Goal: Information Seeking & Learning: Learn about a topic

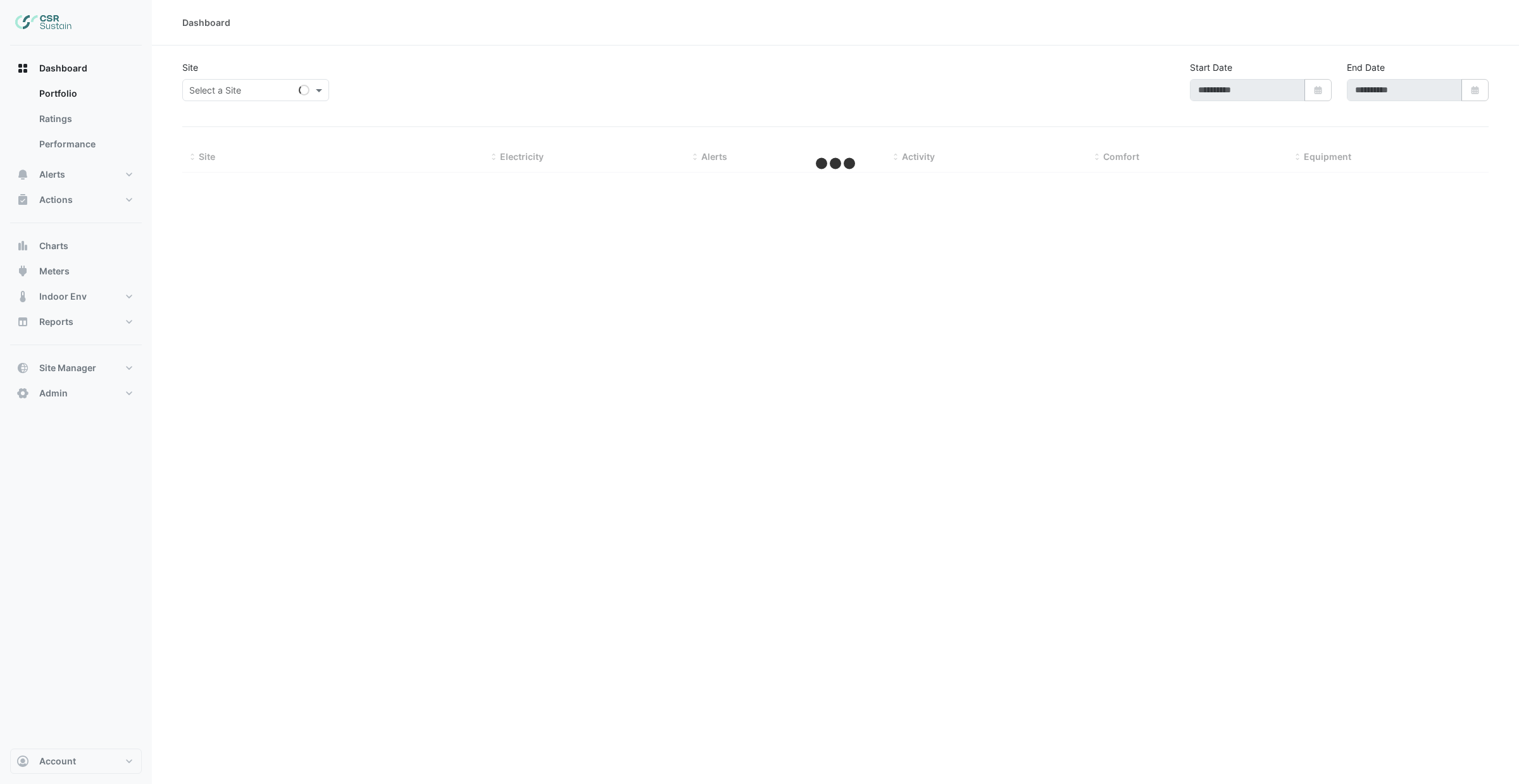
type input "**********"
select select "***"
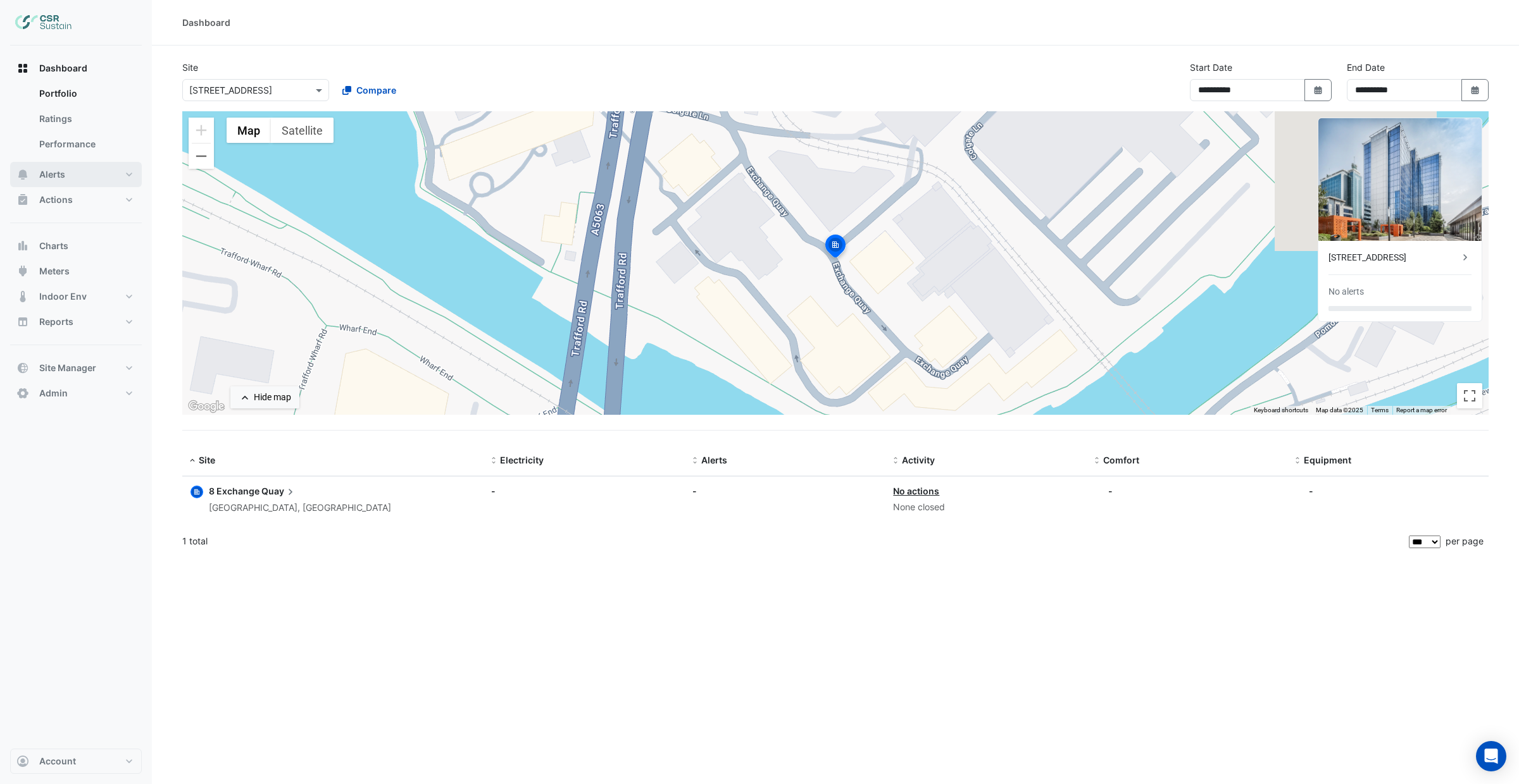
click at [87, 178] on button "Alerts" at bounding box center [76, 175] width 132 height 25
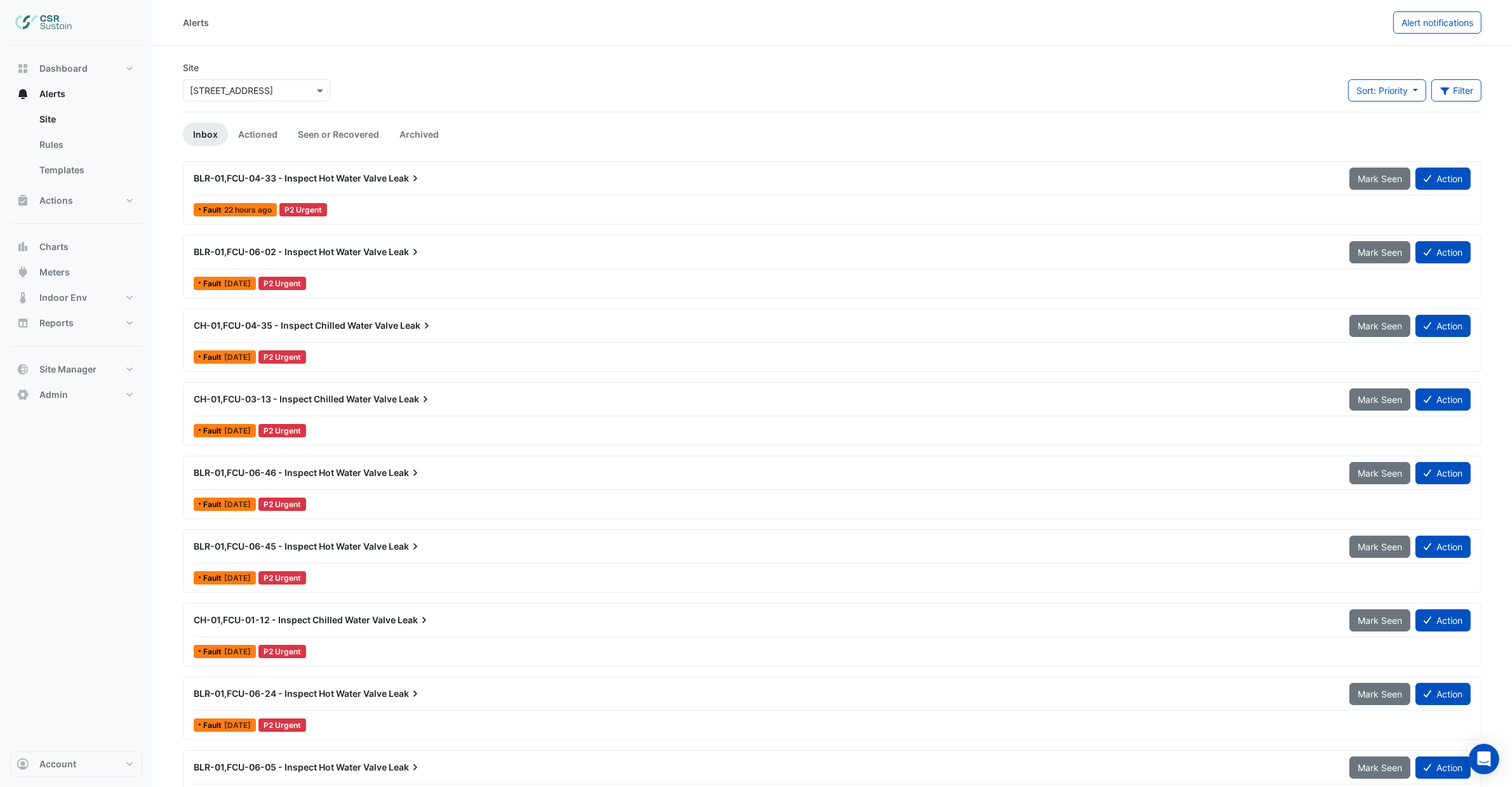
click at [417, 180] on icon at bounding box center [415, 177] width 13 height 13
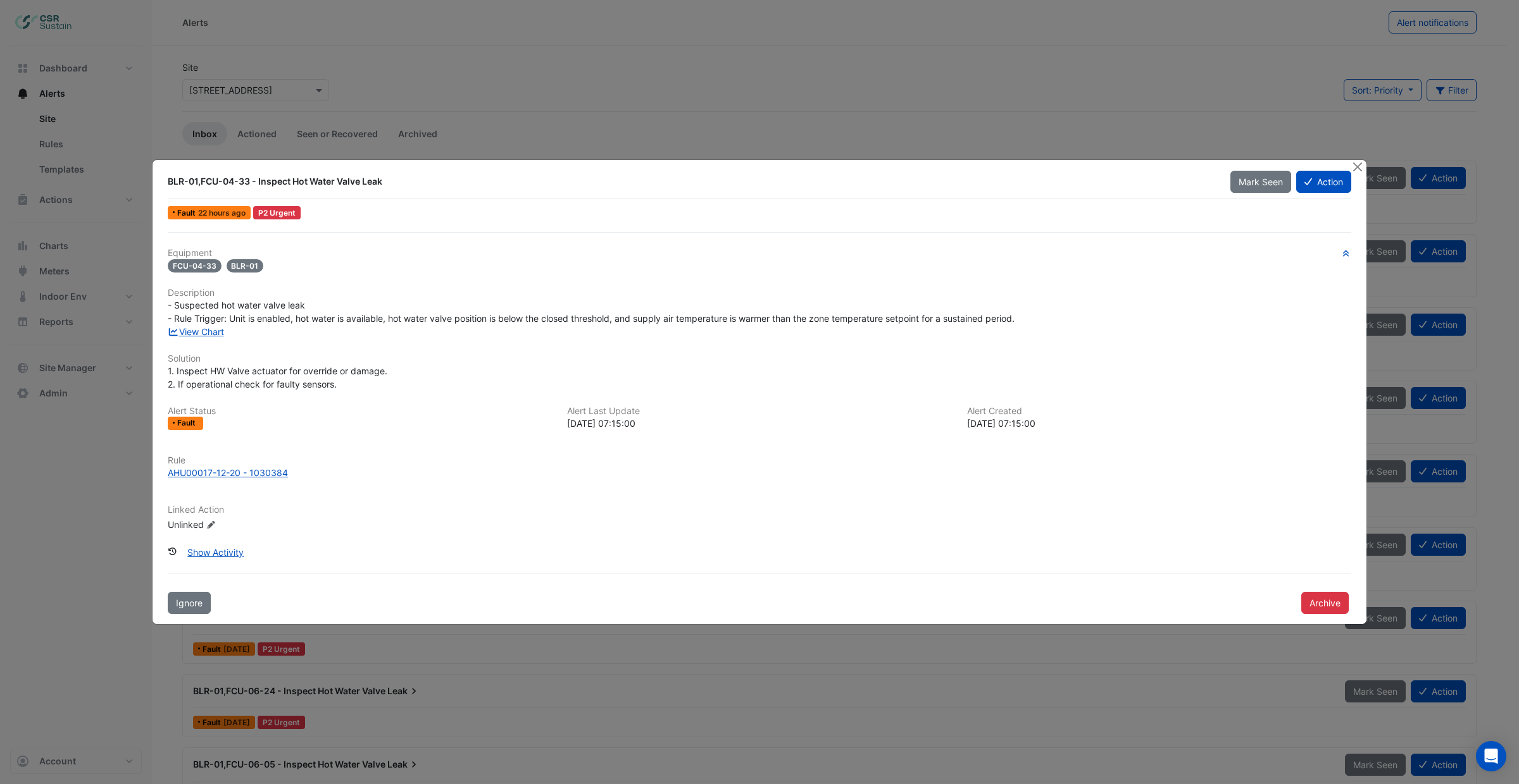
drag, startPoint x: 650, startPoint y: 380, endPoint x: 622, endPoint y: 354, distance: 38.2
click at [650, 379] on div "1. Inspect HW Valve actuator for override or damage. 2. If operational check fo…" at bounding box center [759, 378] width 1183 height 27
click at [221, 334] on link "View Chart" at bounding box center [195, 331] width 57 height 11
click at [1359, 165] on button "Close" at bounding box center [1357, 167] width 13 height 13
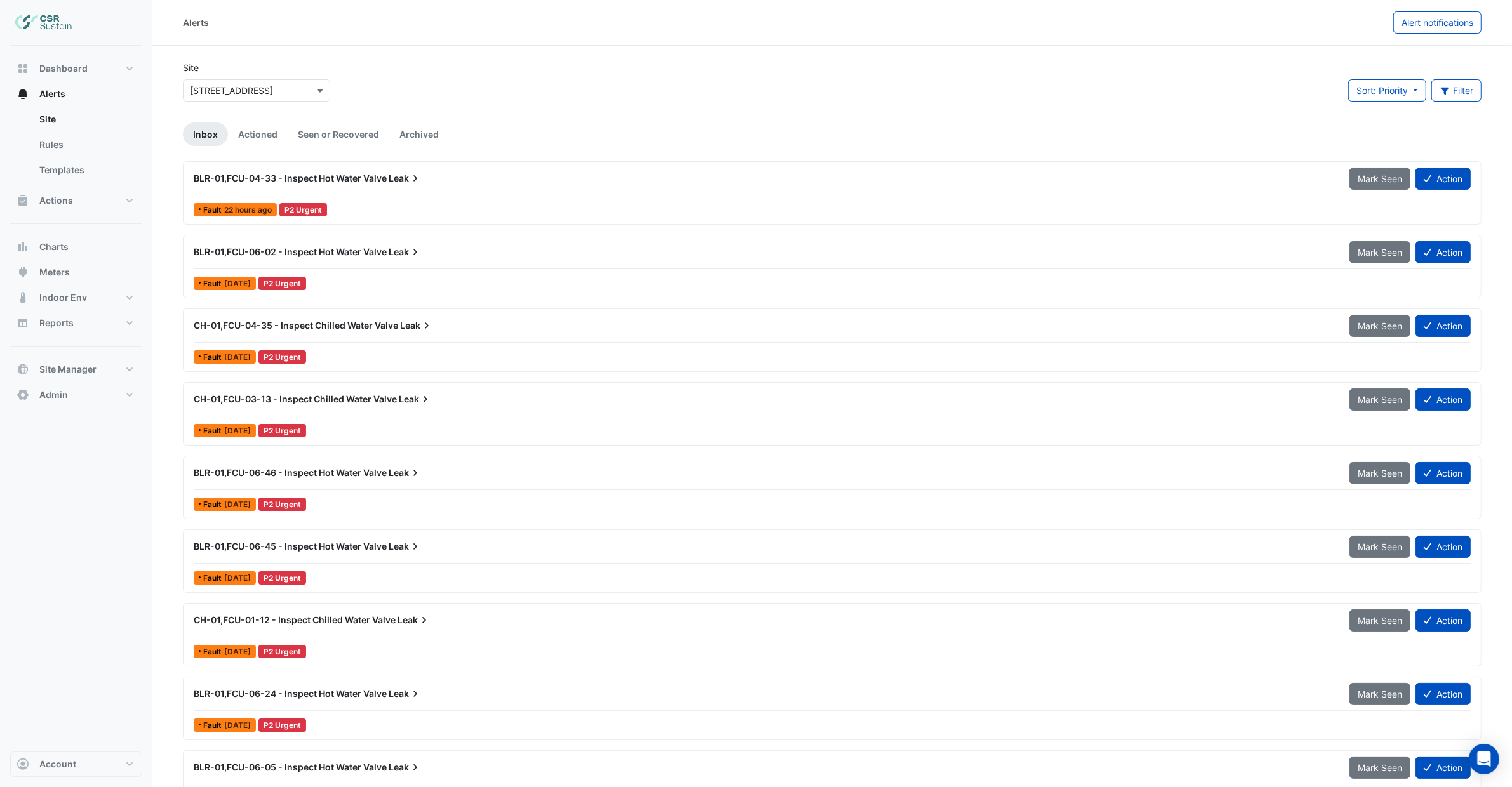
click at [449, 185] on div "BLR-01,FCU-04-33 - Inspect Hot Water Valve Leak" at bounding box center [764, 178] width 1156 height 23
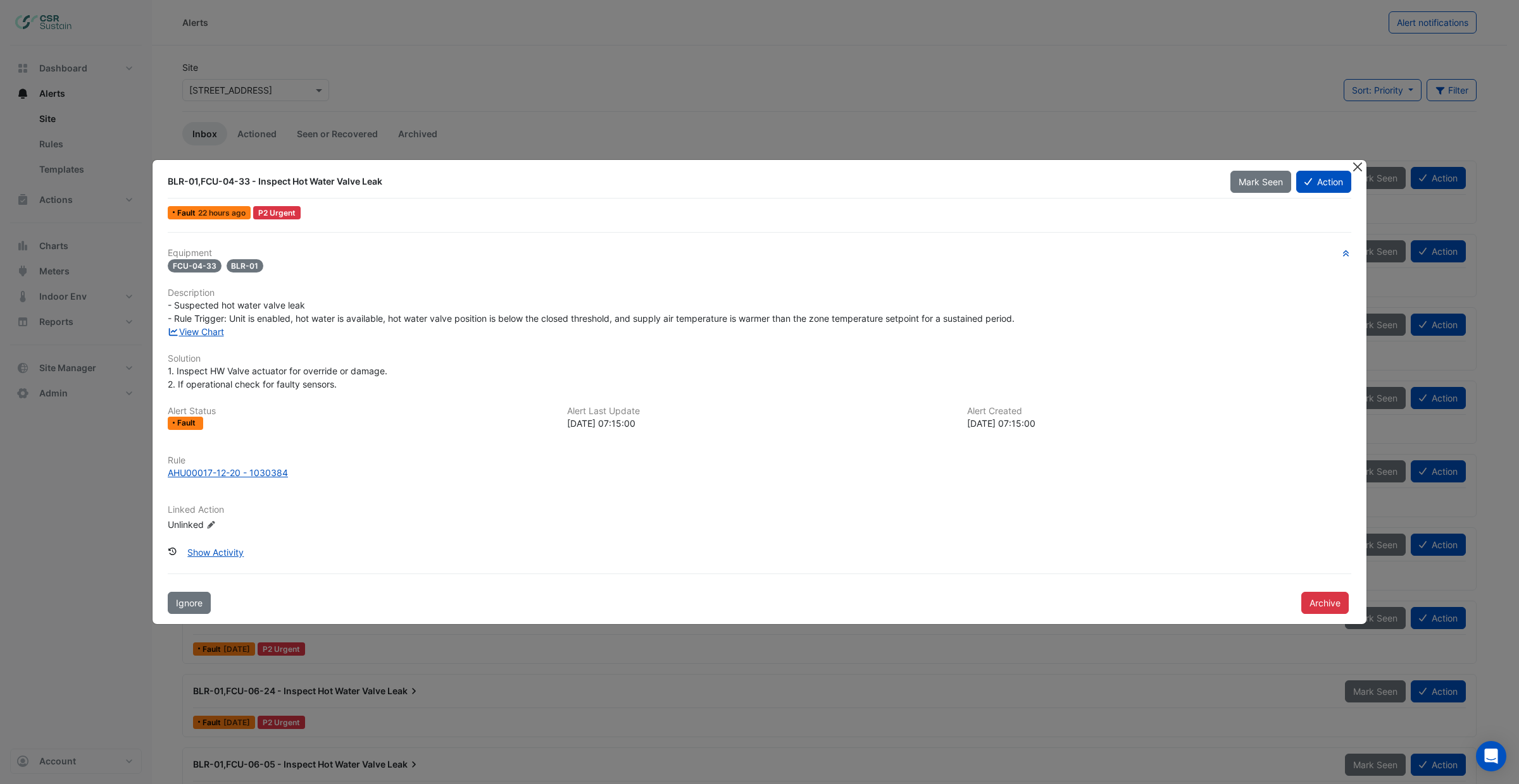
click at [1357, 169] on div at bounding box center [1358, 167] width 15 height 14
click at [1358, 167] on button "Close" at bounding box center [1357, 167] width 13 height 13
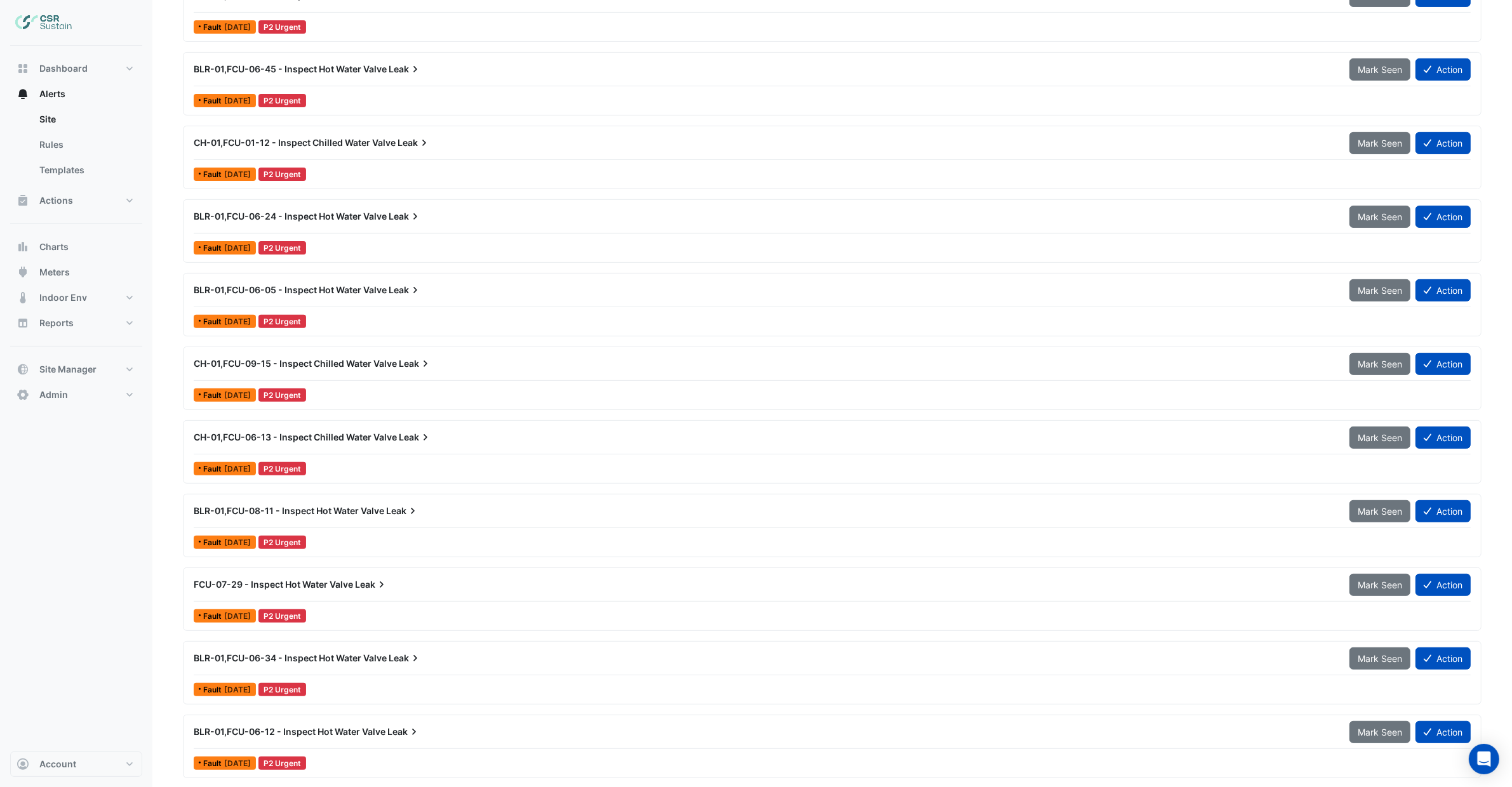
scroll to position [299, 0]
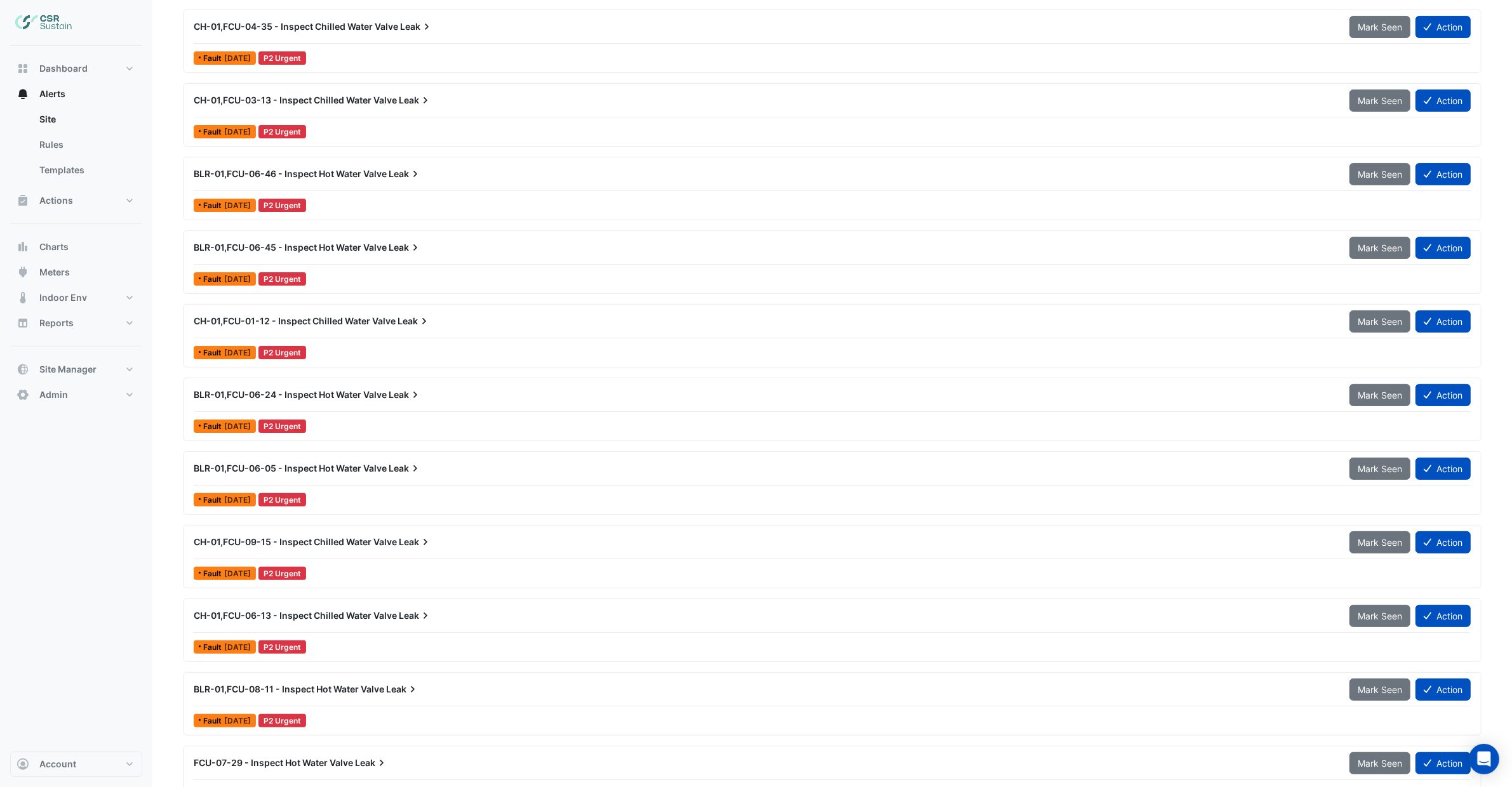
click at [363, 330] on div "CH-01,FCU-01-12 - Inspect Chilled Water Valve Leak" at bounding box center [764, 321] width 1156 height 23
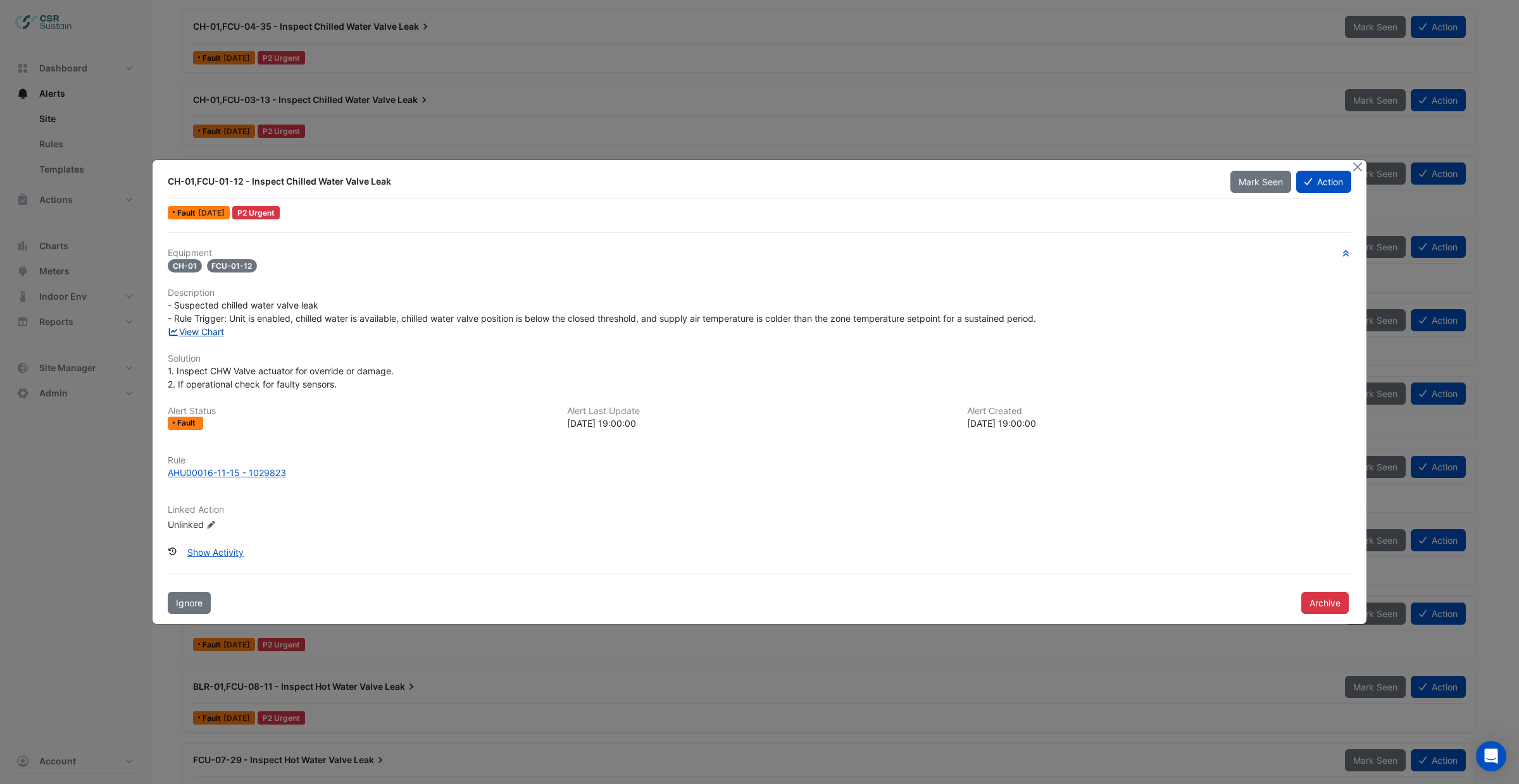
click at [215, 333] on link "View Chart" at bounding box center [195, 331] width 57 height 11
click at [233, 469] on div "AHU00016-11-15 - 1029823" at bounding box center [226, 473] width 118 height 13
click at [1357, 169] on button "Close" at bounding box center [1357, 167] width 13 height 13
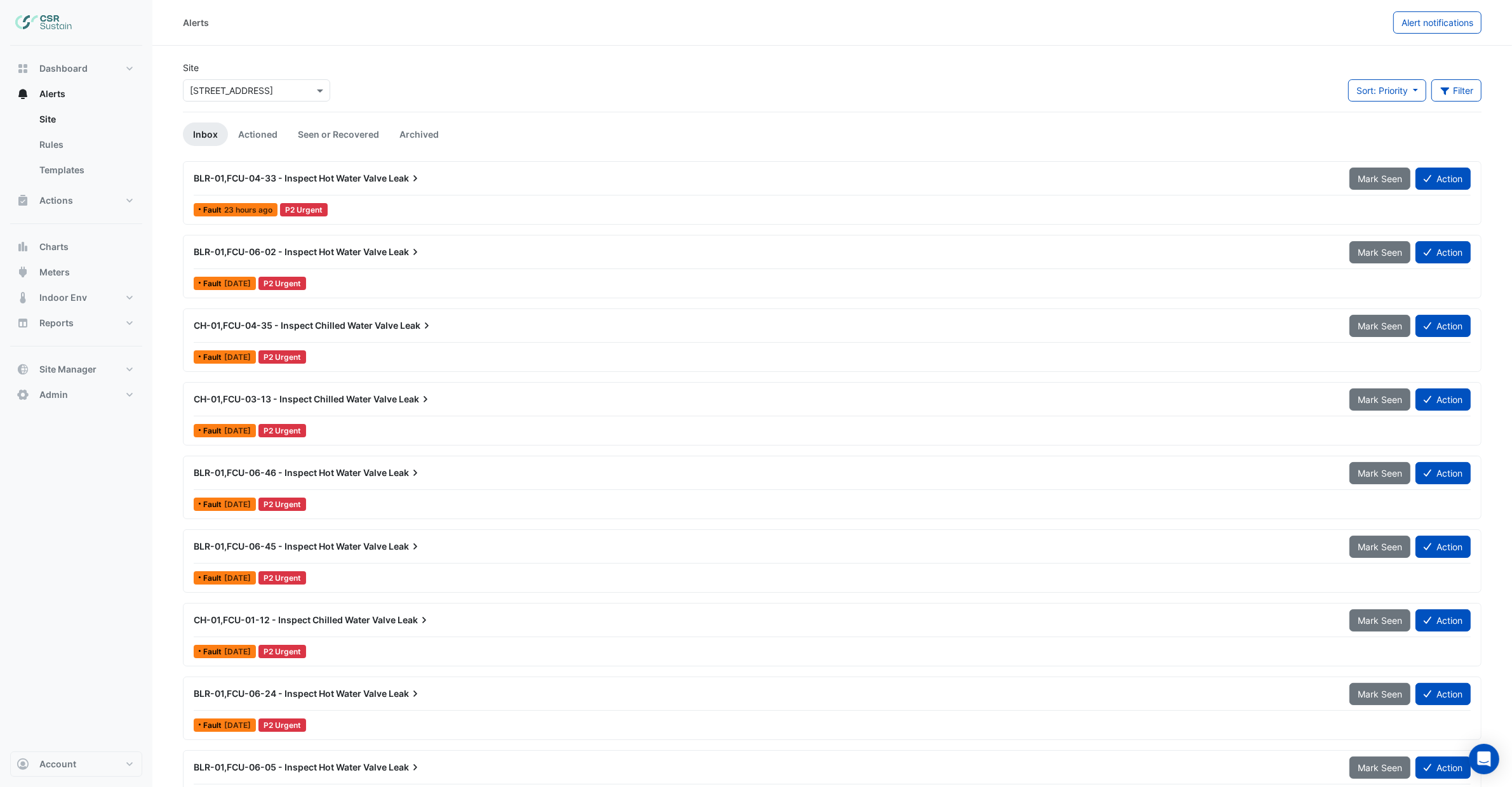
click at [365, 185] on div "BLR-01,FCU-04-33 - Inspect Hot Water Valve Leak" at bounding box center [764, 178] width 1156 height 23
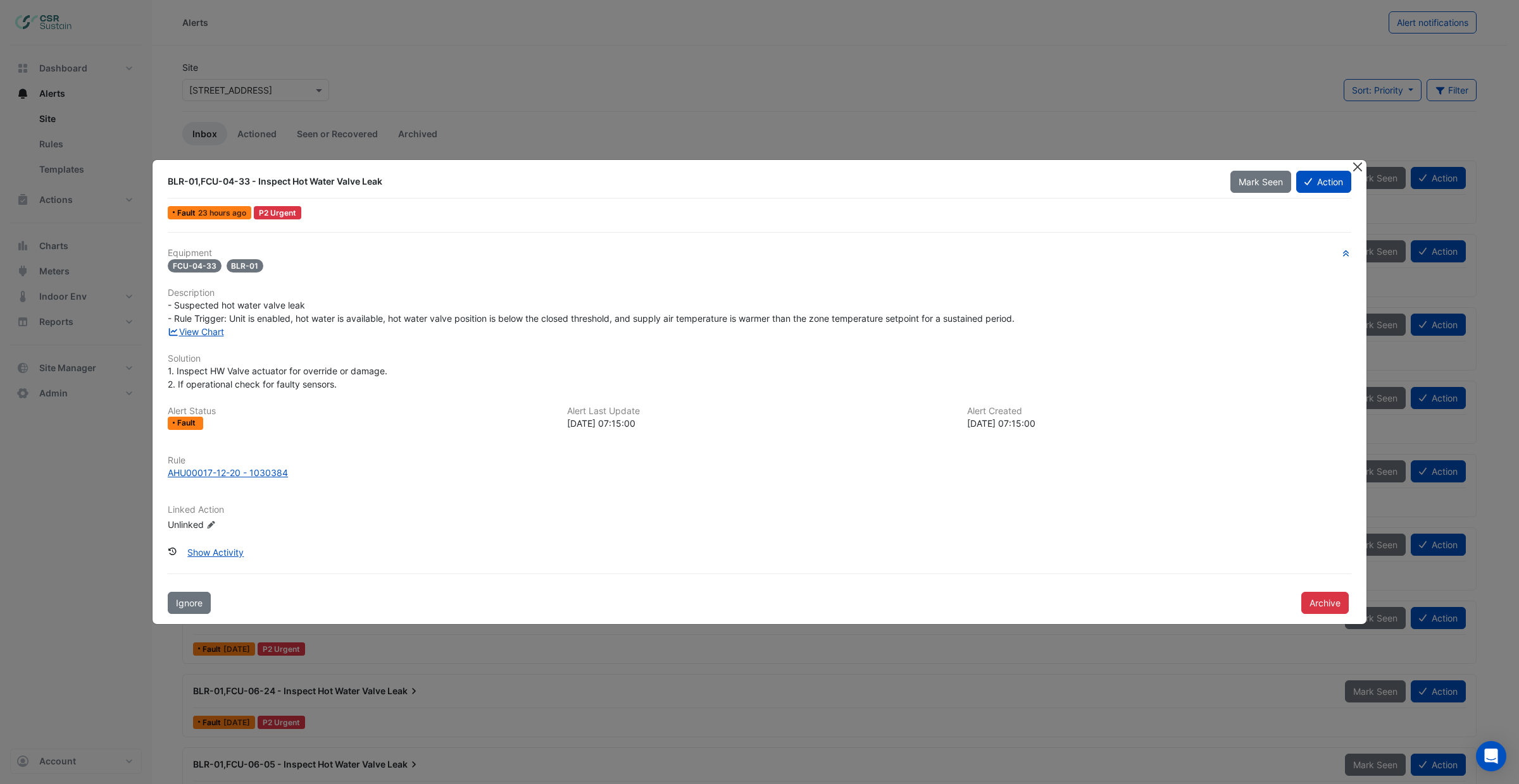
click at [1355, 166] on button "Close" at bounding box center [1357, 167] width 13 height 13
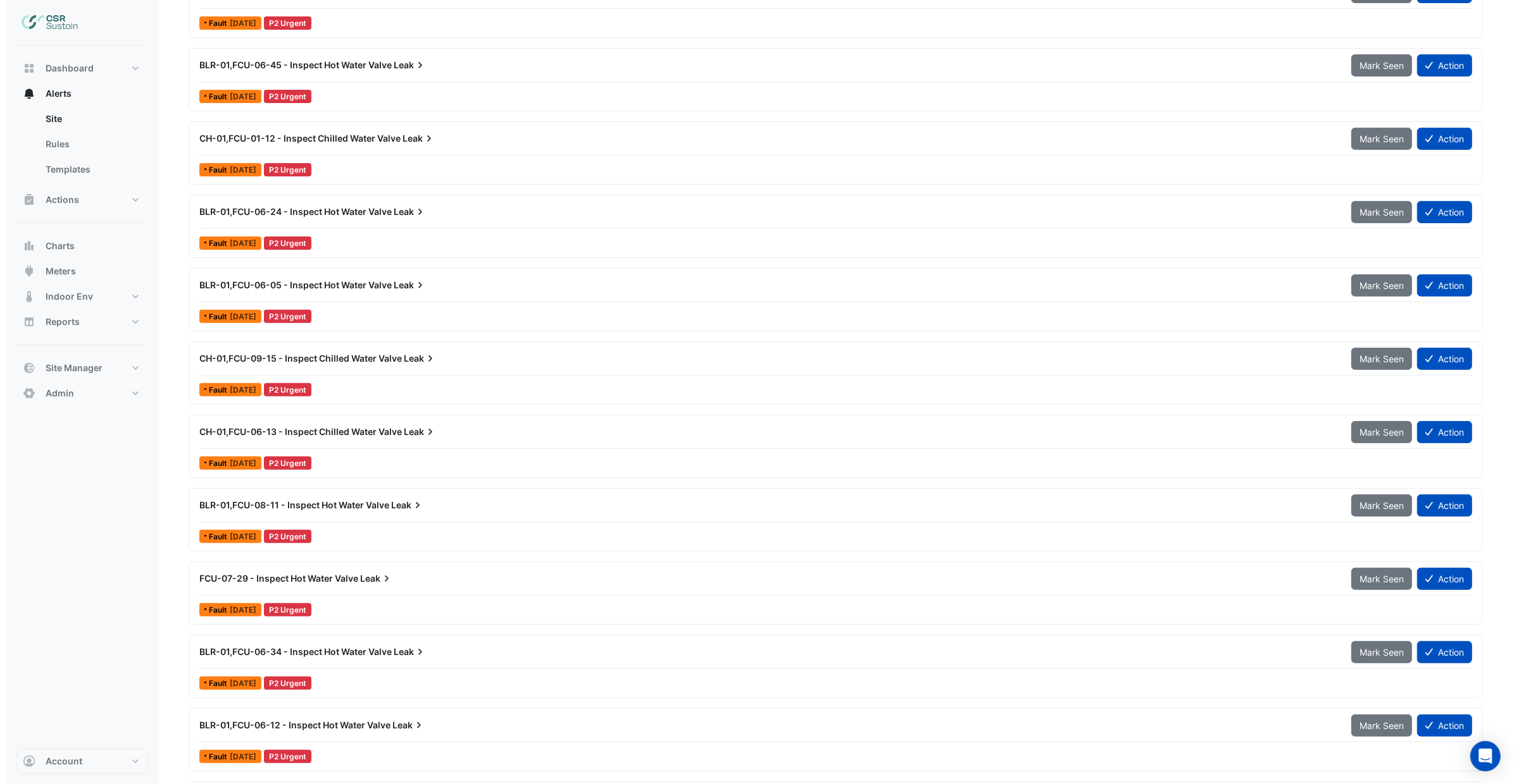
scroll to position [560, 0]
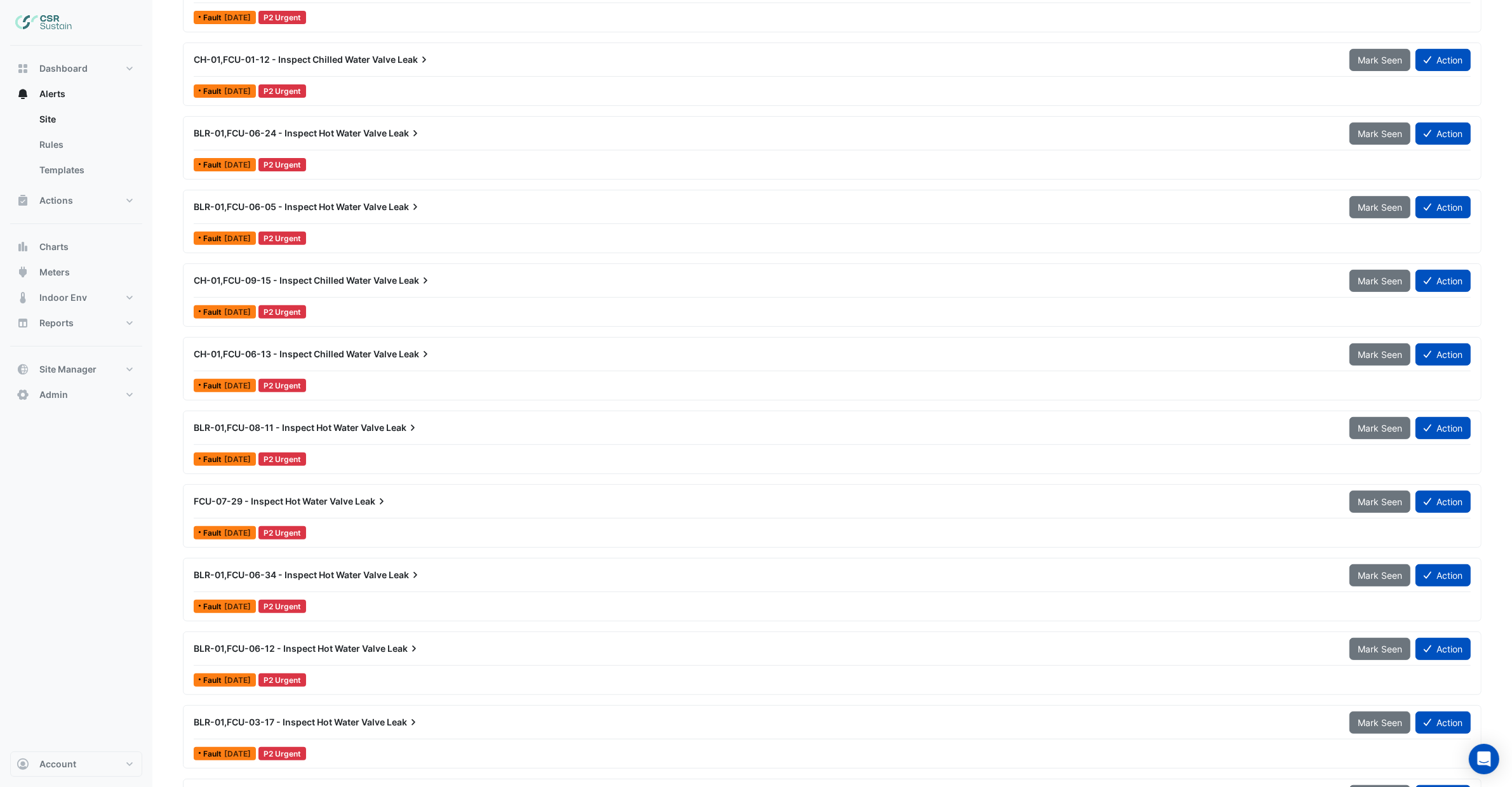
click at [358, 505] on span "Leak" at bounding box center [371, 501] width 33 height 13
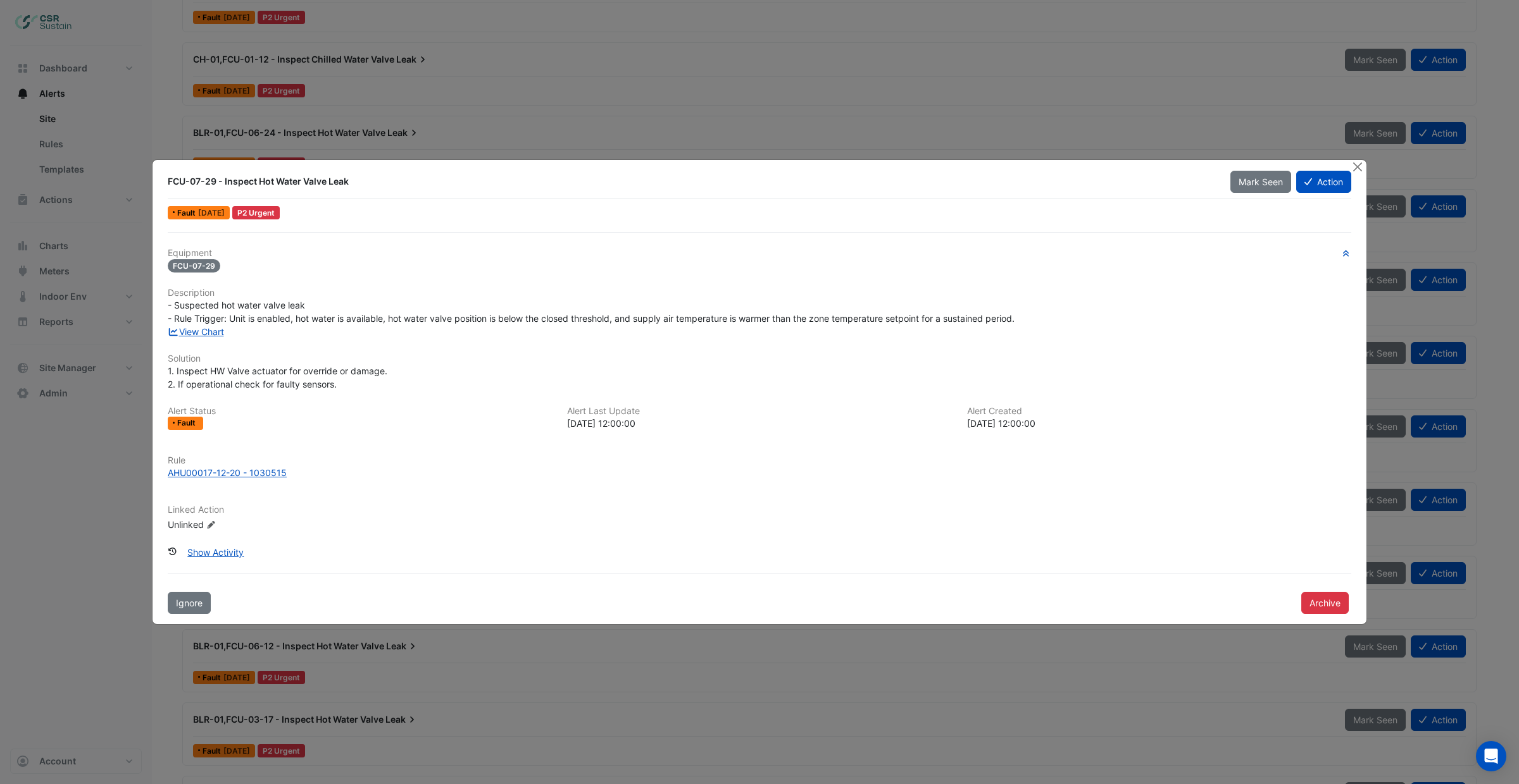
click at [1364, 162] on div at bounding box center [1358, 167] width 15 height 14
click at [1357, 169] on button "Close" at bounding box center [1357, 167] width 13 height 13
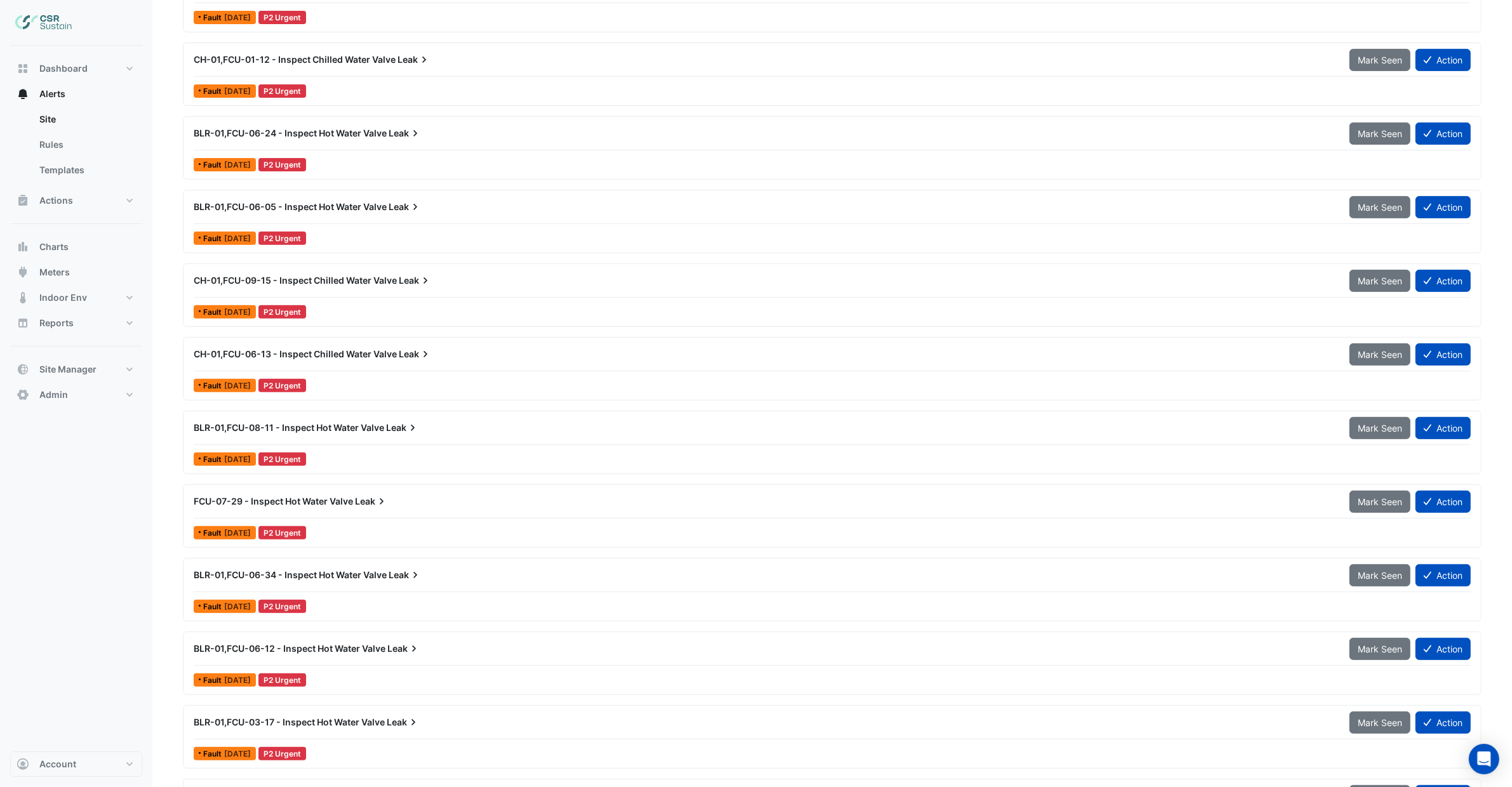
click at [387, 212] on span "BLR-01,FCU-06-05 - Inspect Hot Water Valve" at bounding box center [290, 206] width 193 height 11
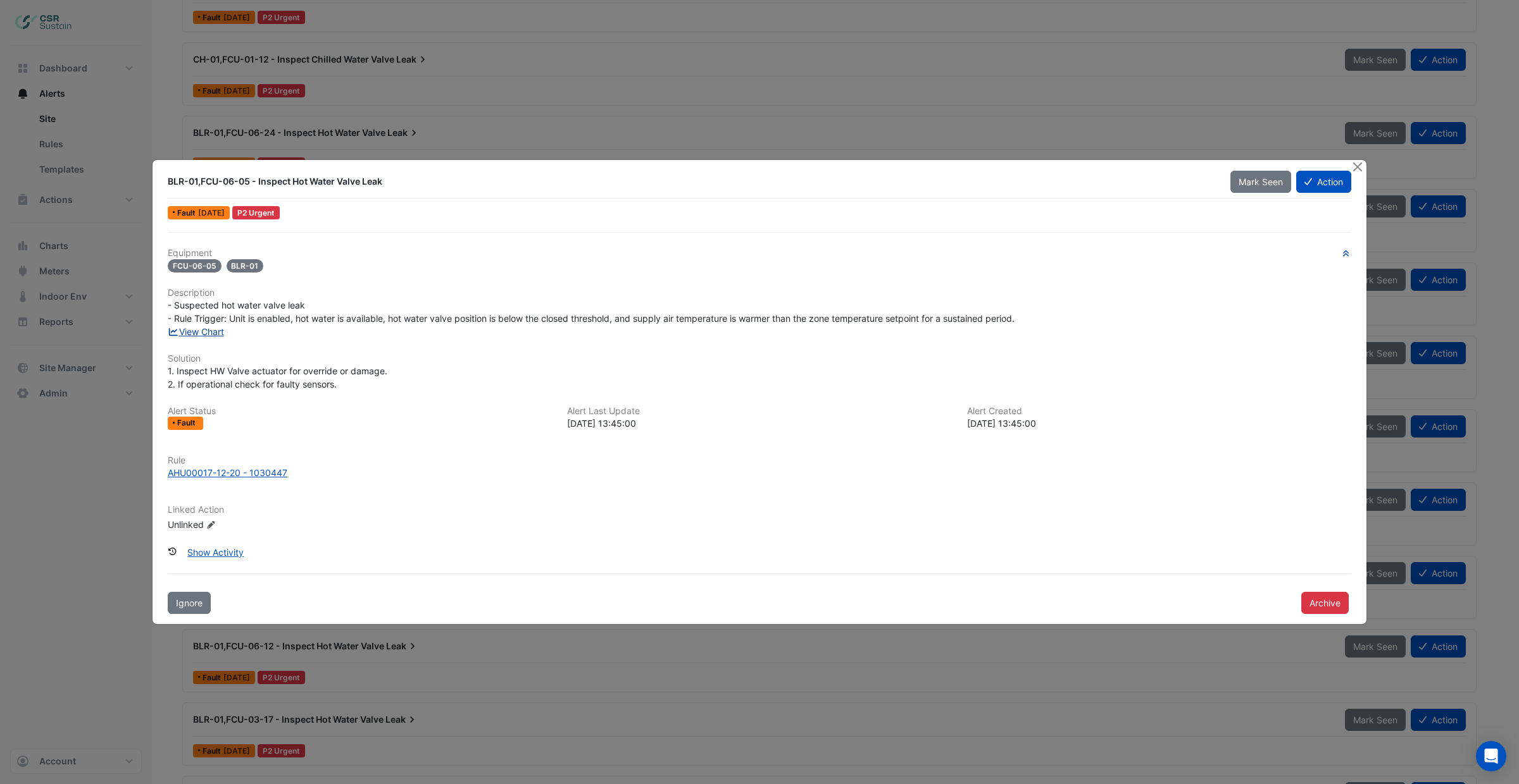
click at [191, 332] on link "View Chart" at bounding box center [195, 331] width 57 height 11
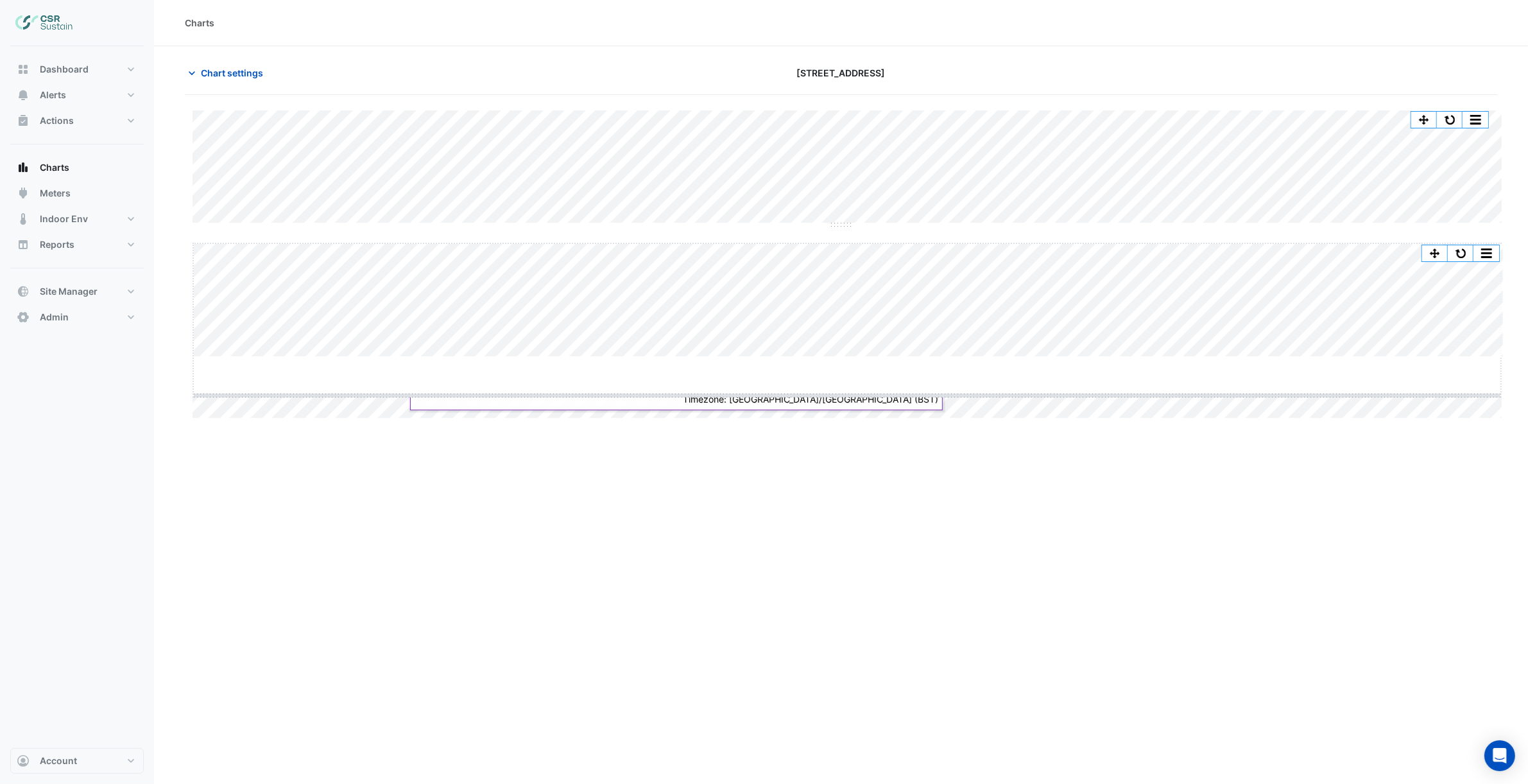
drag, startPoint x: 842, startPoint y: 356, endPoint x: 850, endPoint y: 530, distance: 174.2
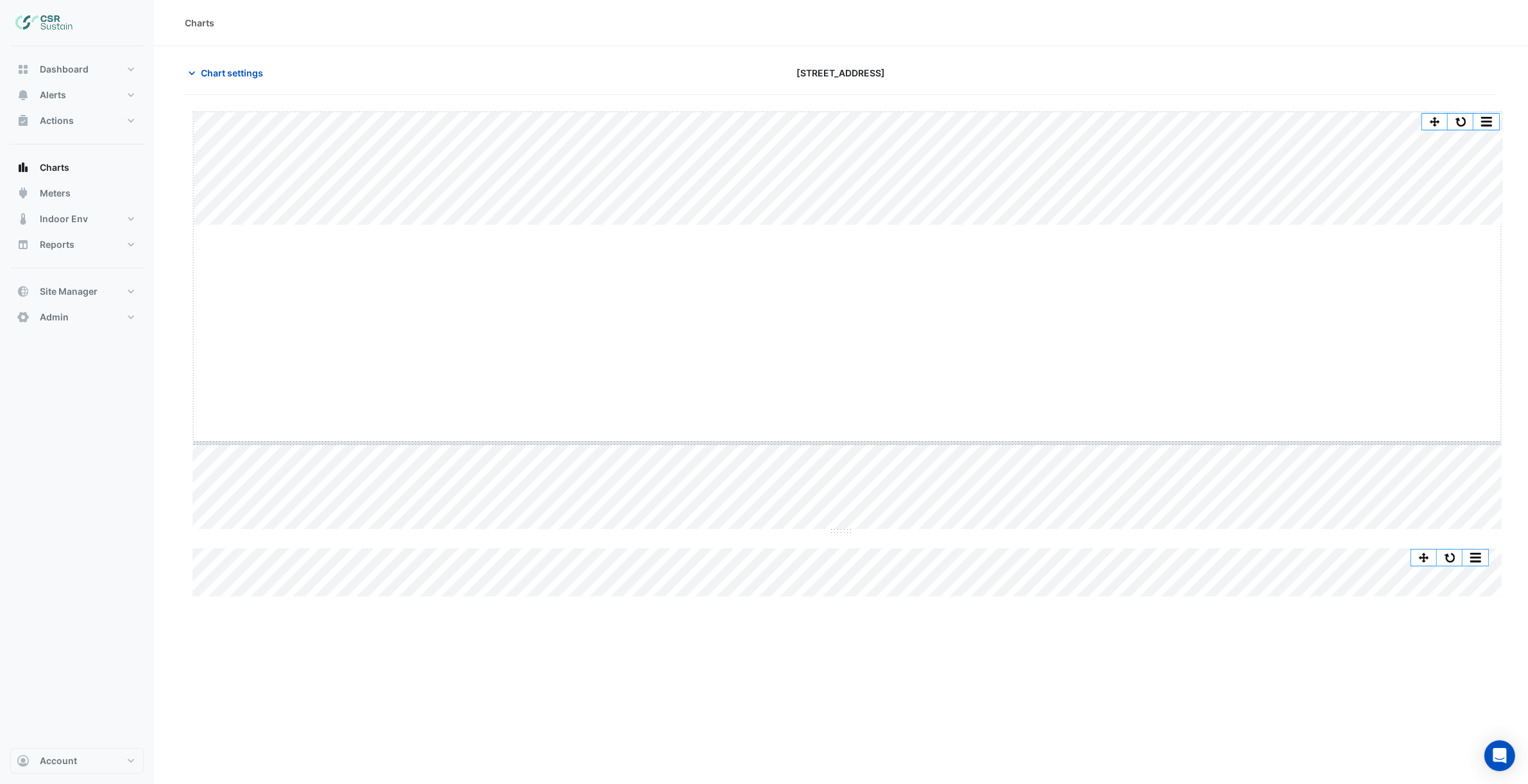
drag, startPoint x: 847, startPoint y: 225, endPoint x: 850, endPoint y: 480, distance: 255.0
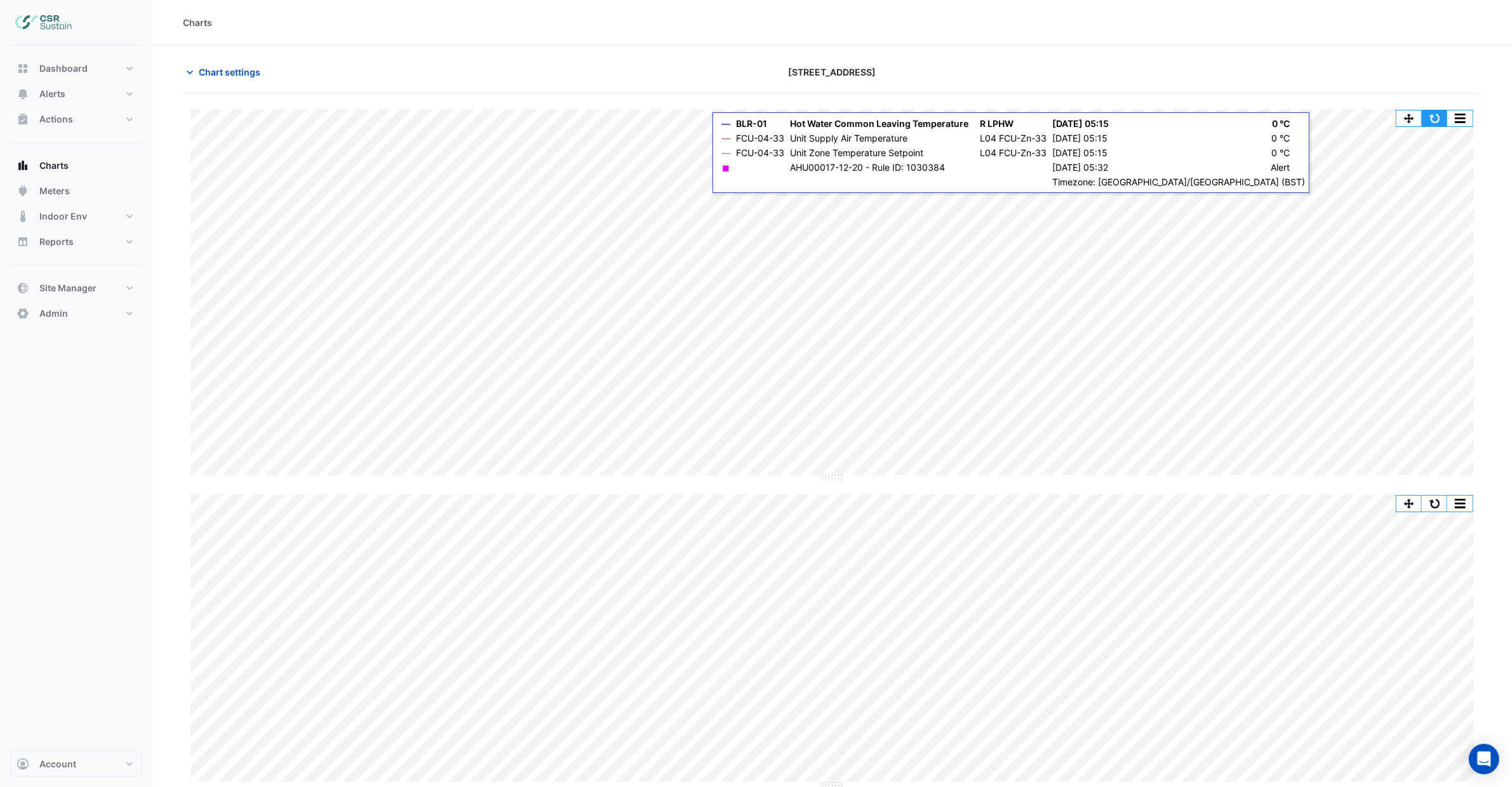
click at [1430, 120] on button "button" at bounding box center [1435, 119] width 25 height 15
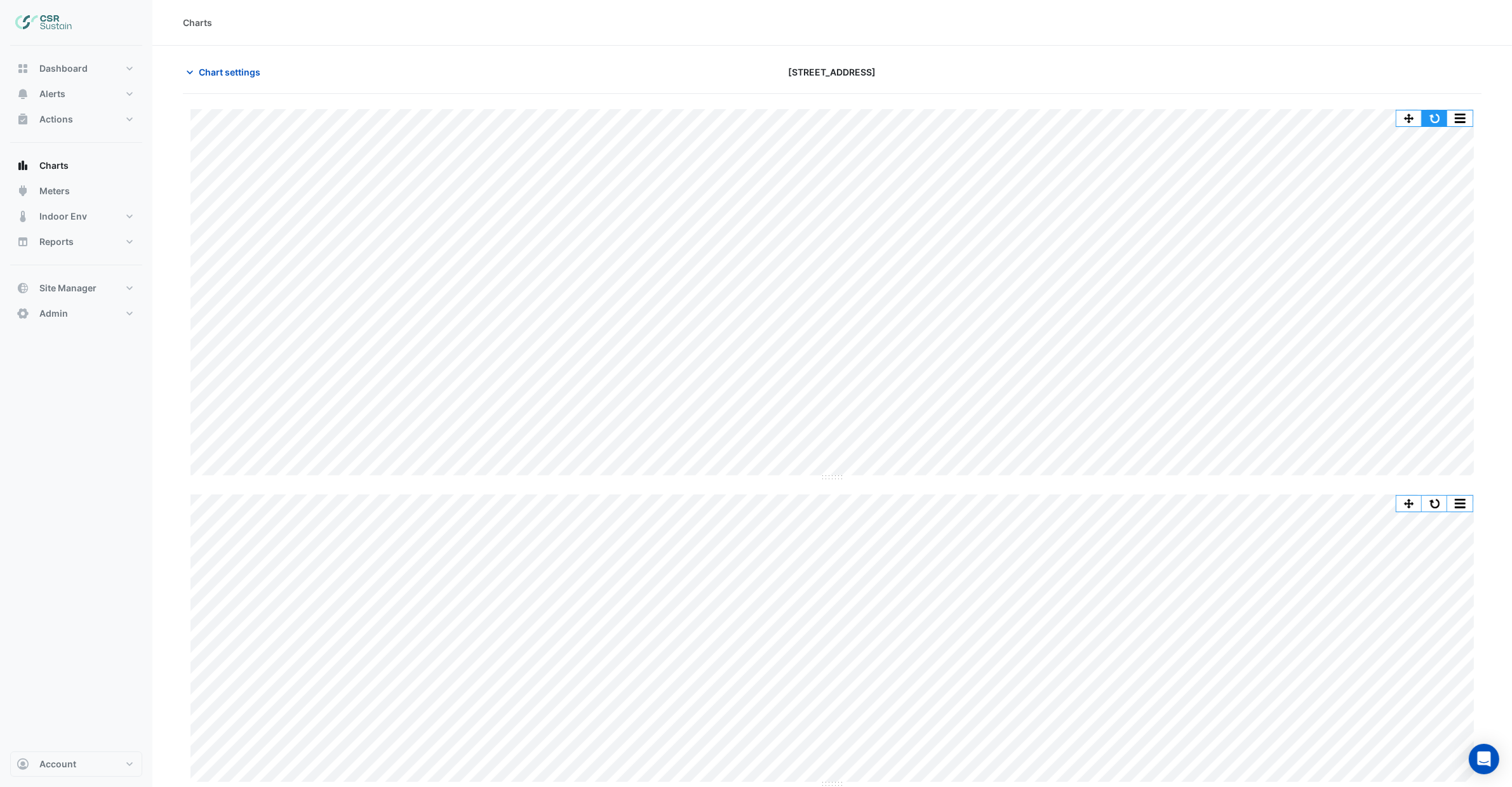
click at [1429, 119] on button "button" at bounding box center [1435, 119] width 25 height 15
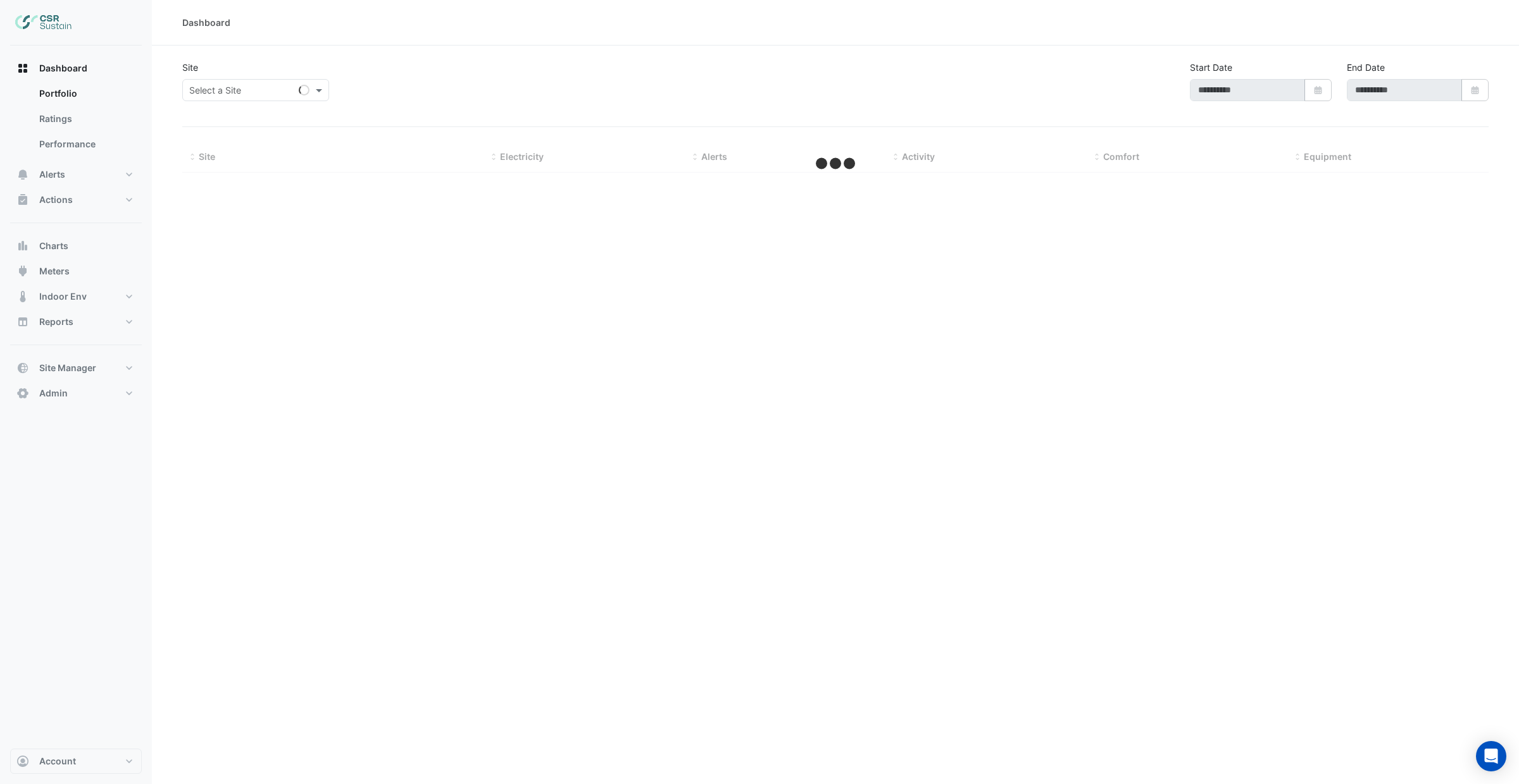
type input "**********"
select select "***"
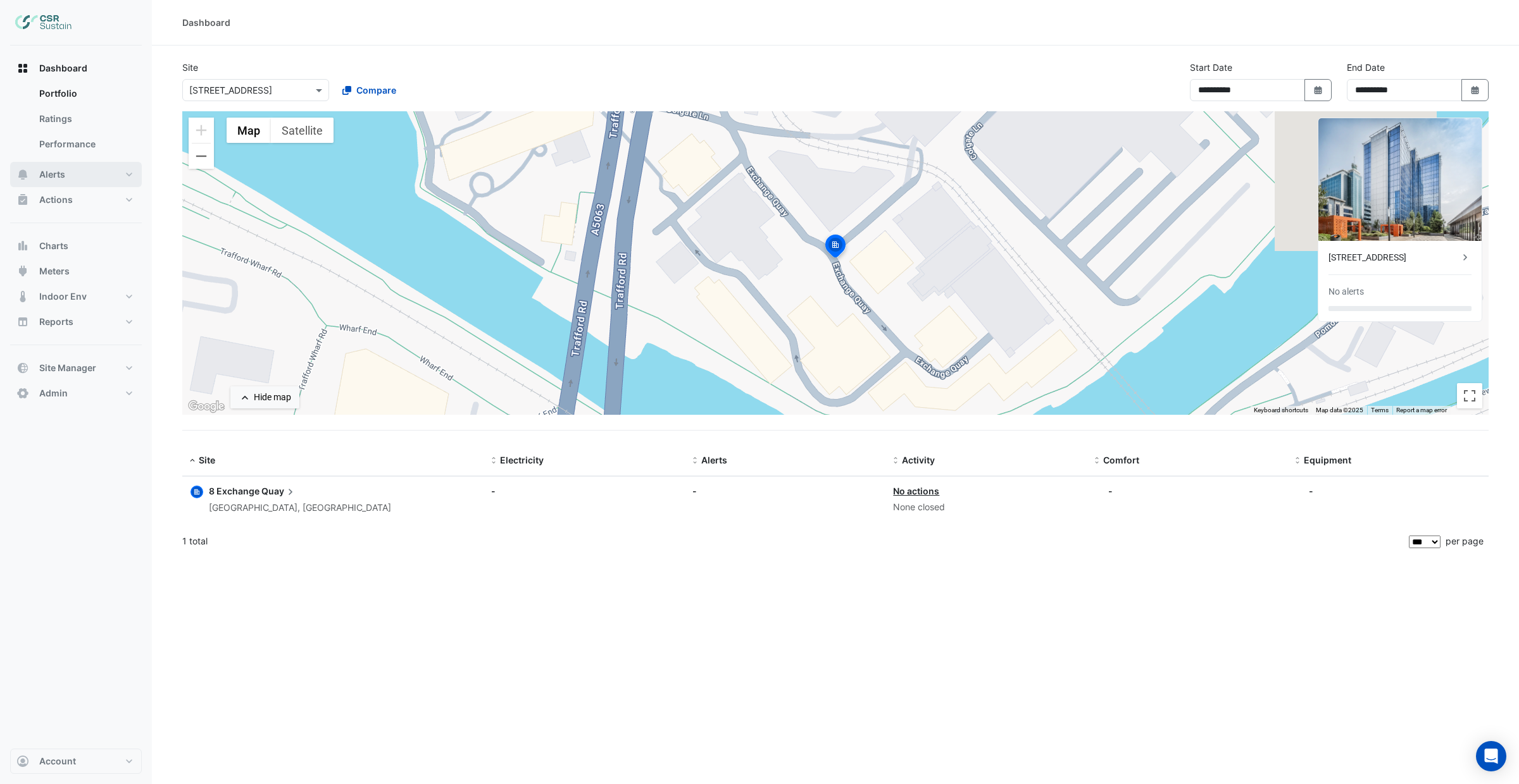
drag, startPoint x: 62, startPoint y: 177, endPoint x: 62, endPoint y: 169, distance: 8.0
click at [63, 169] on span "Alerts" at bounding box center [52, 174] width 26 height 12
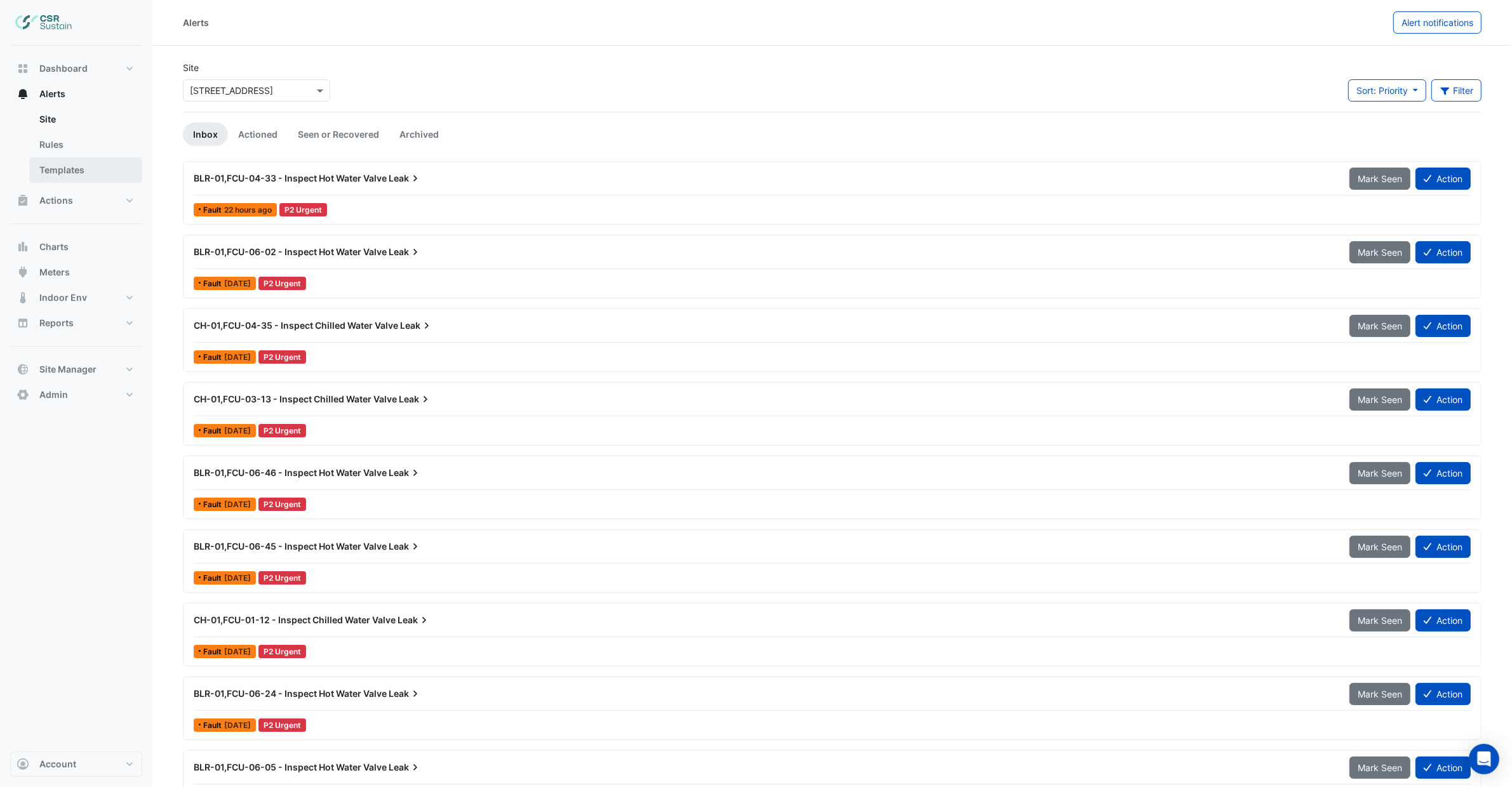
click at [70, 172] on link "Templates" at bounding box center [85, 170] width 113 height 25
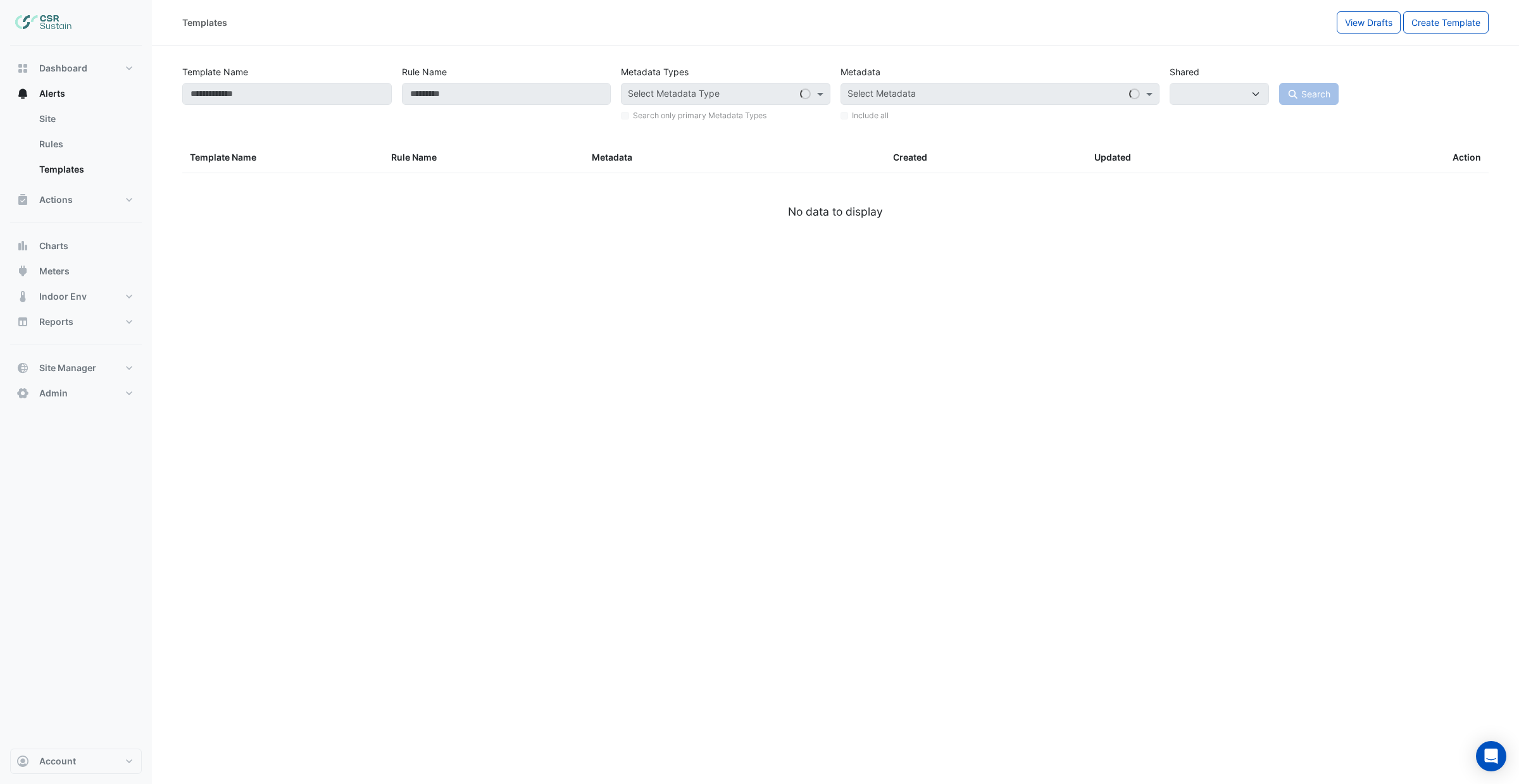
select select
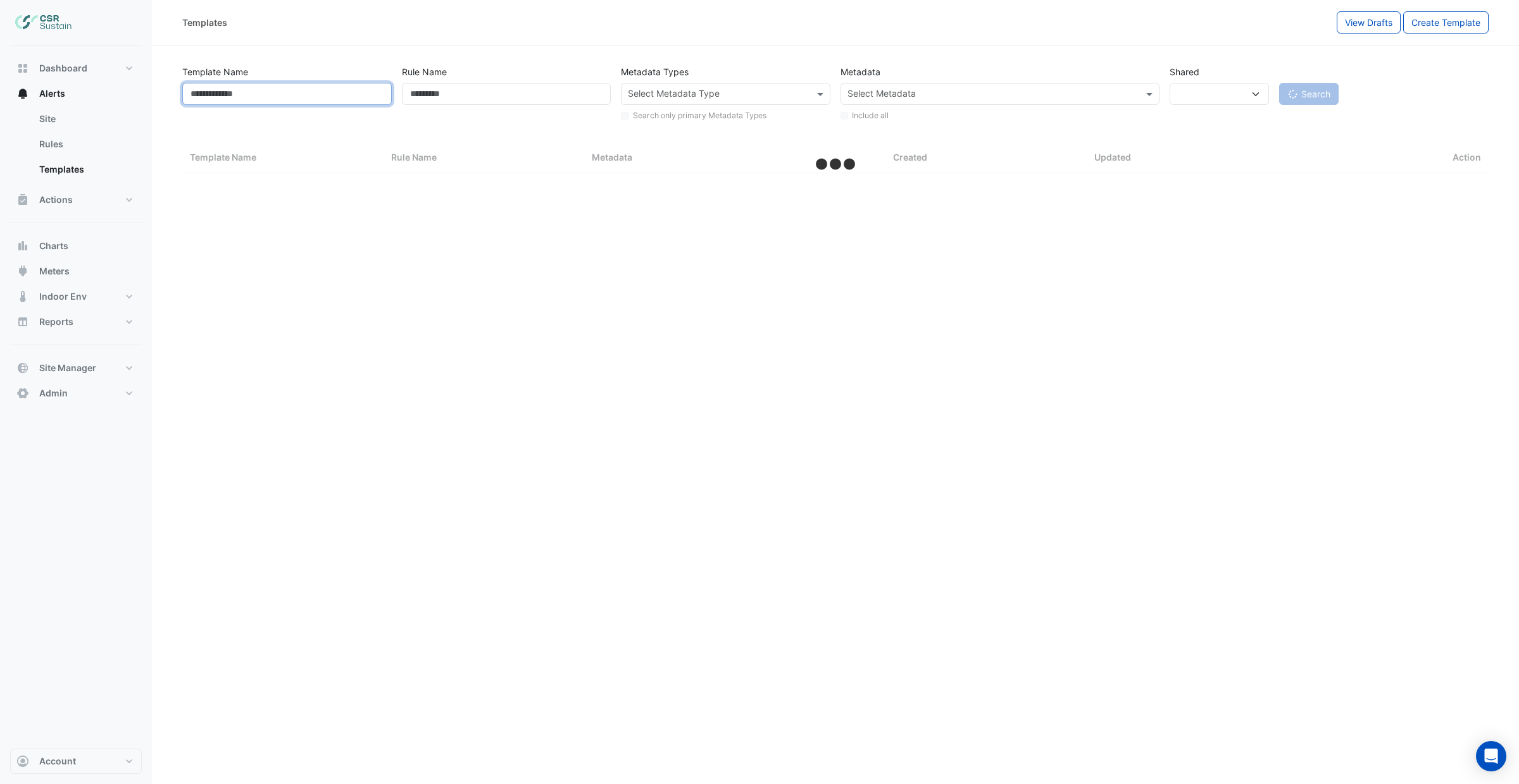
click at [262, 86] on input "Template Name" at bounding box center [287, 93] width 210 height 22
select select "***"
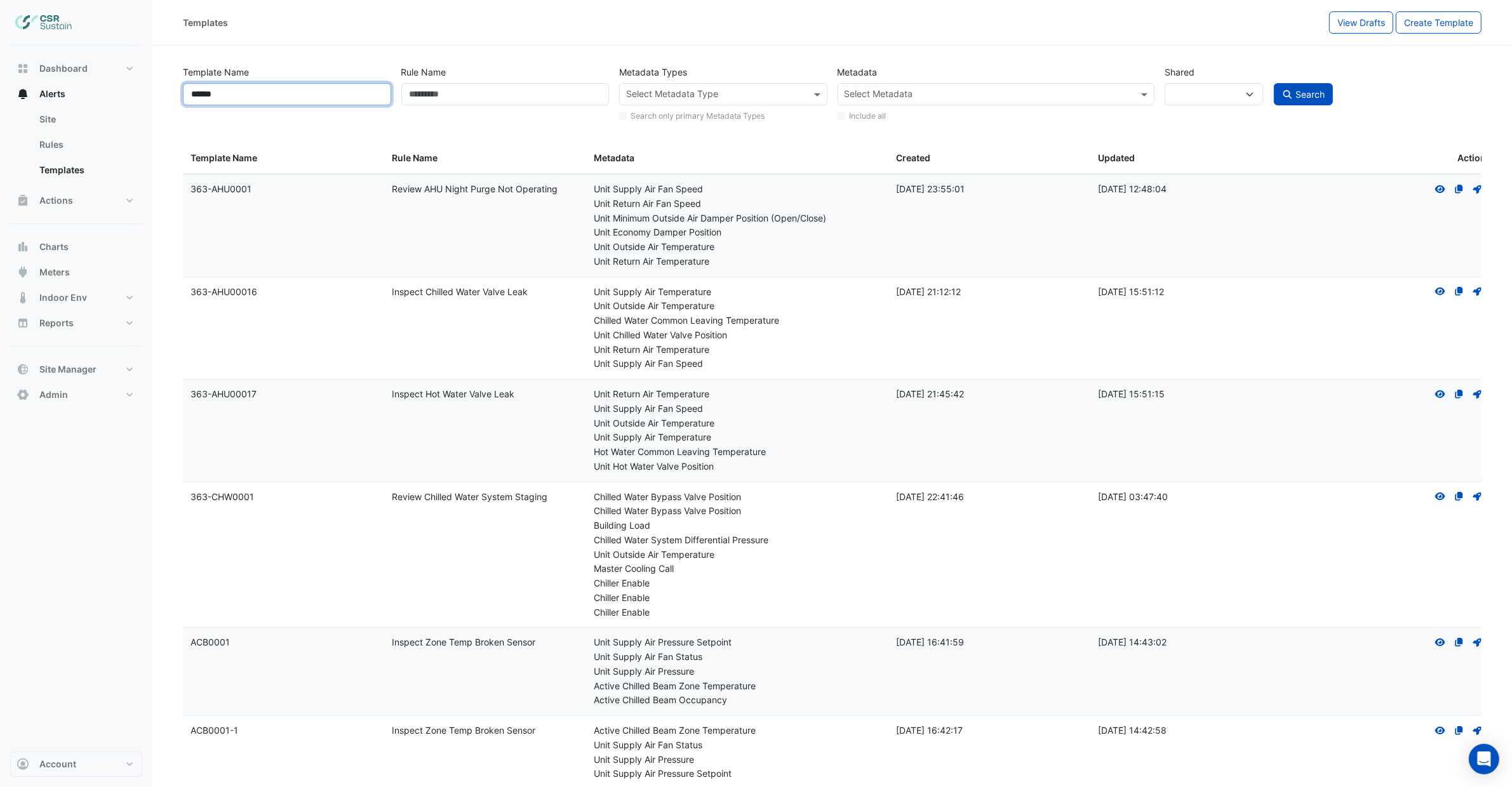
click at [263, 92] on input "******" at bounding box center [288, 94] width 208 height 22
type input "**********"
click at [1274, 83] on button "Search" at bounding box center [1304, 94] width 60 height 22
select select
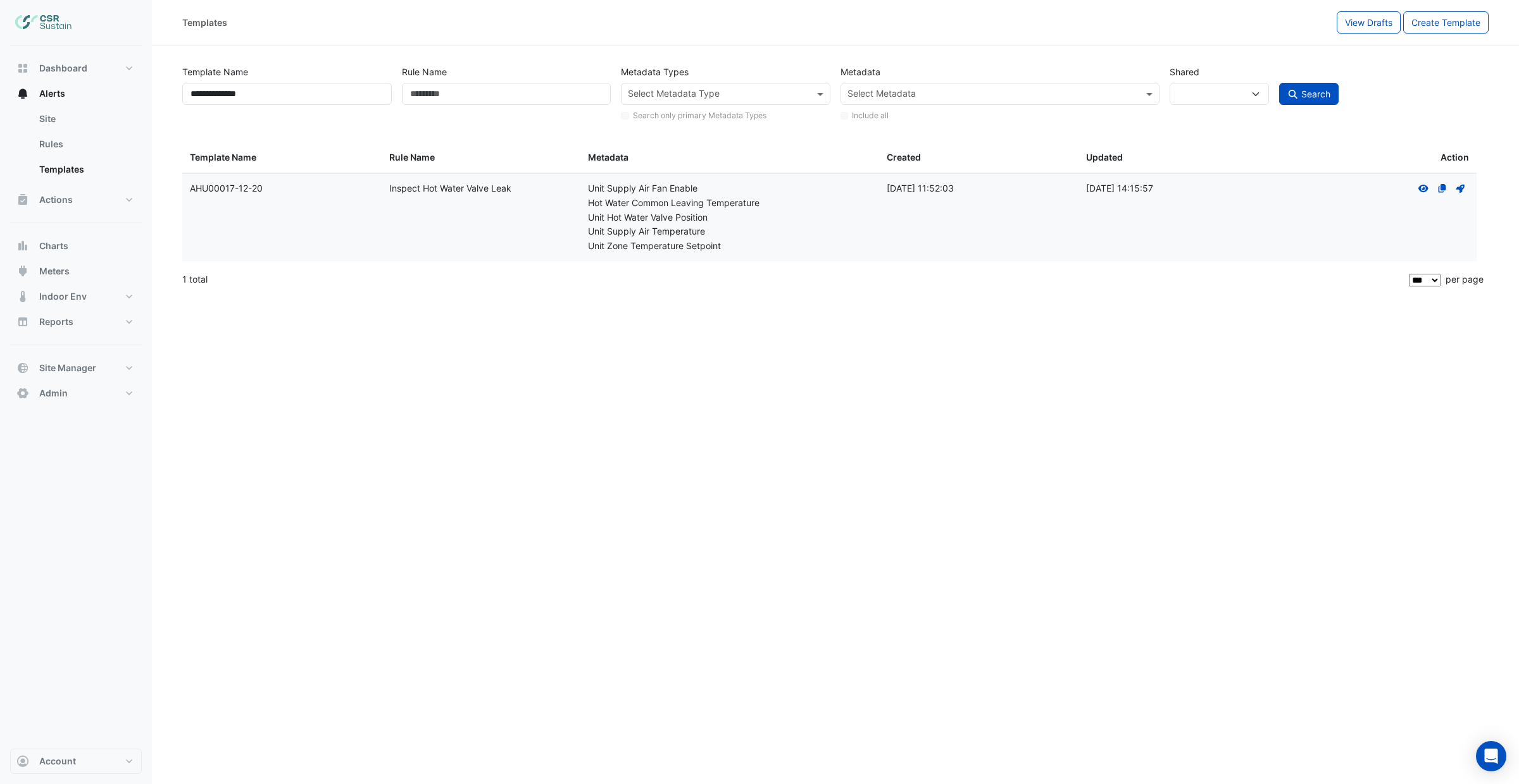
click at [873, 225] on datatable-body-cell "Metadata: Unit Supply Air Fan Enable Hot Water Common Leaving Temperature Unit …" at bounding box center [730, 217] width 299 height 87
click at [1429, 183] on div "View The template is owned by a different customer and is shared with you. A co…" at bounding box center [1442, 188] width 54 height 14
click at [1427, 186] on icon at bounding box center [1423, 188] width 11 height 8
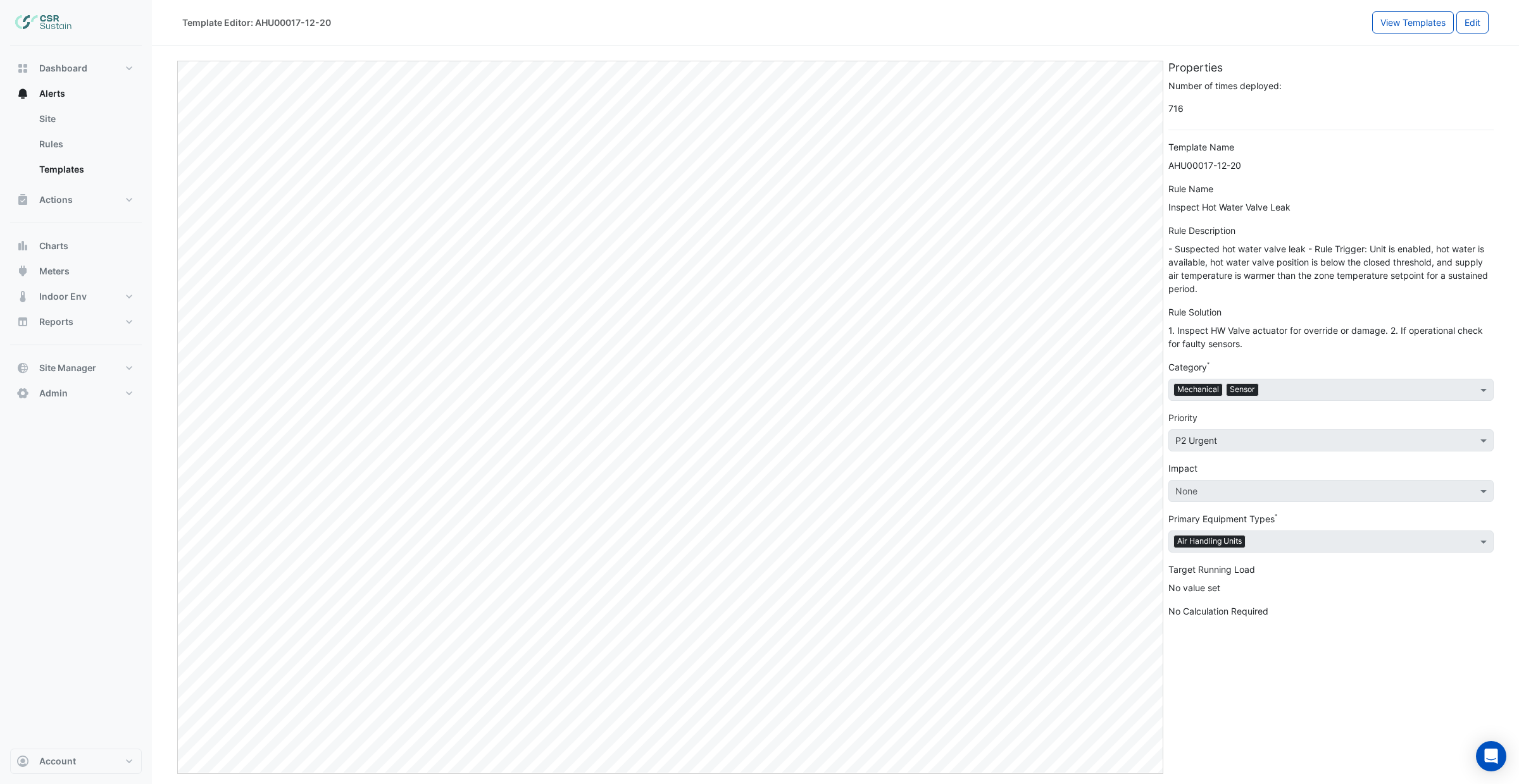
click at [1246, 238] on div "Rule Description" at bounding box center [1331, 233] width 325 height 18
drag, startPoint x: 1266, startPoint y: 168, endPoint x: 1168, endPoint y: 162, distance: 98.2
click at [1168, 162] on div "AHU00017-12-20" at bounding box center [1331, 165] width 325 height 13
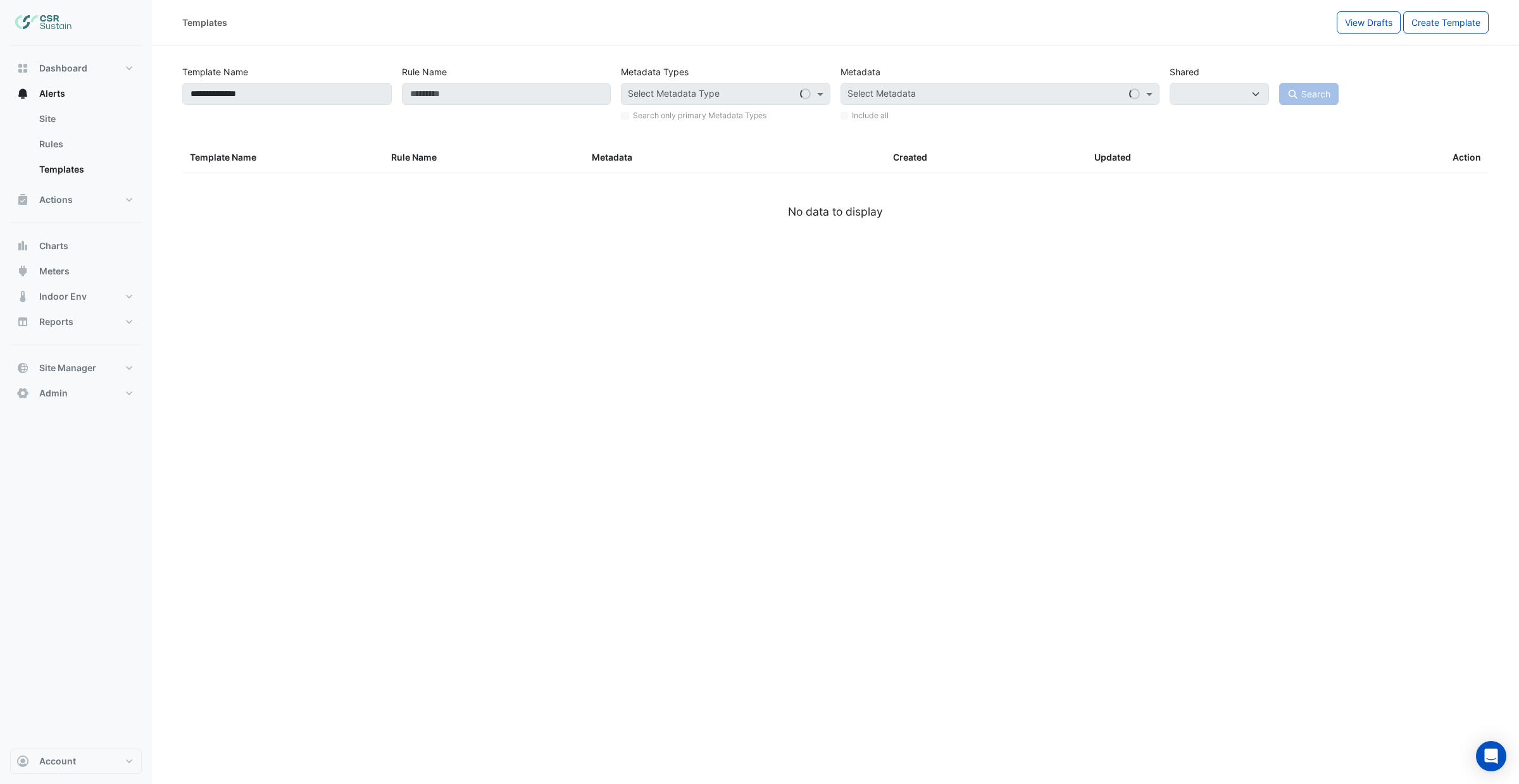
select select
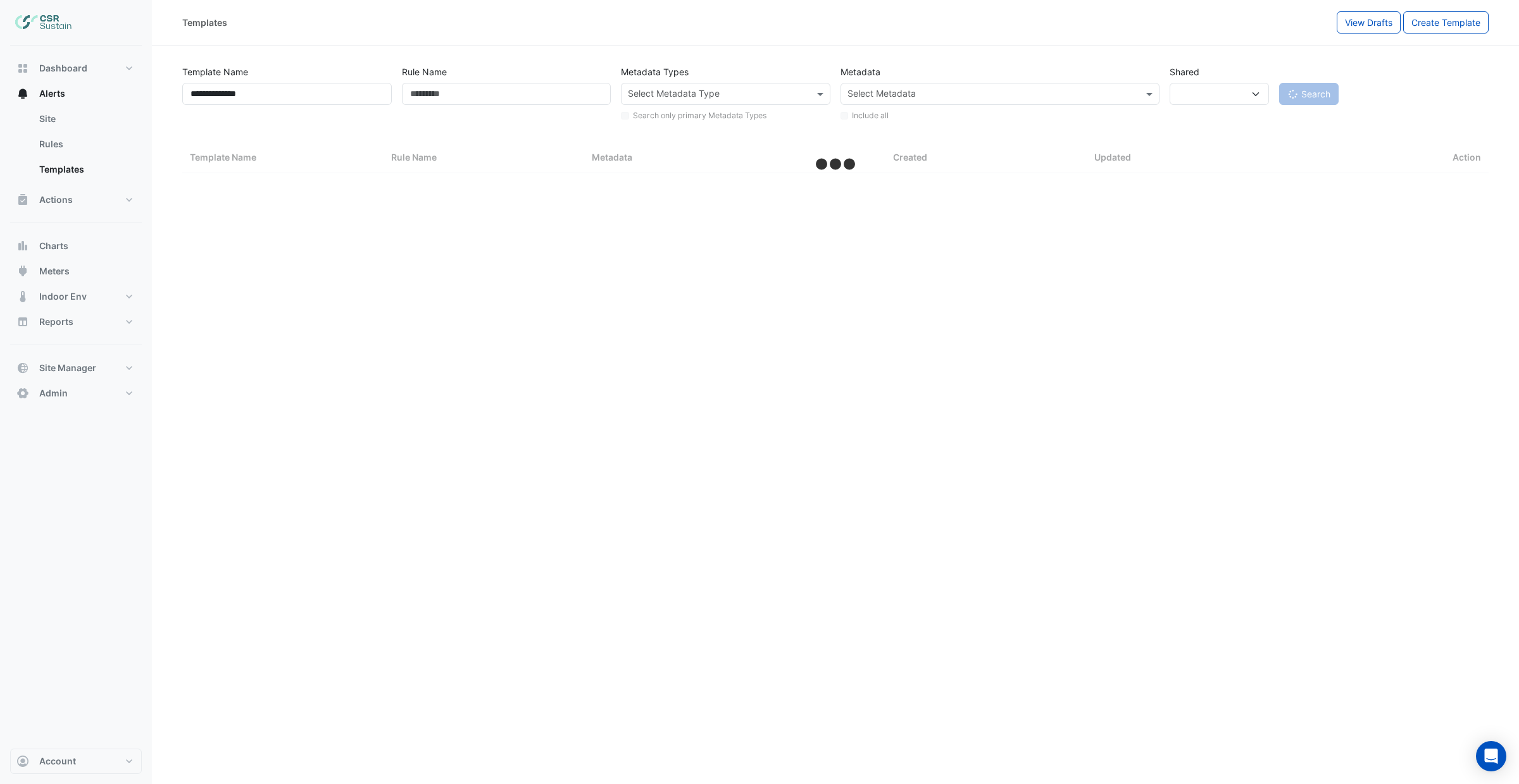
select select "***"
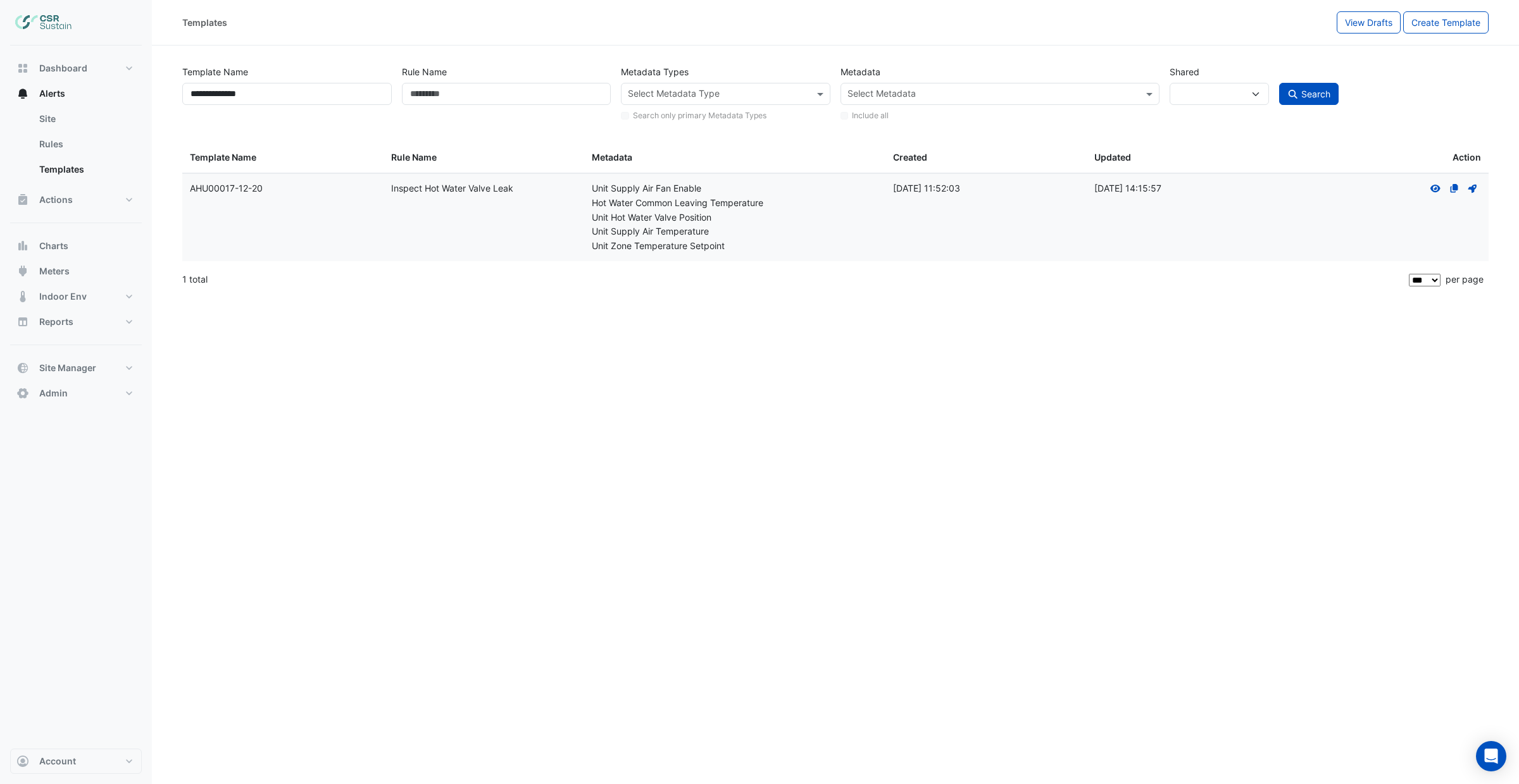
click at [277, 386] on div "**********" at bounding box center [835, 392] width 1367 height 784
click at [859, 227] on div "Unit Supply Air Temperature" at bounding box center [735, 232] width 286 height 14
click at [784, 231] on div "Unit Supply Air Temperature" at bounding box center [735, 232] width 286 height 14
click at [578, 241] on datatable-body-cell "Rule Name: Inspect Hot Water Valve Leak" at bounding box center [484, 217] width 201 height 87
drag, startPoint x: 219, startPoint y: 188, endPoint x: 271, endPoint y: 189, distance: 52.0
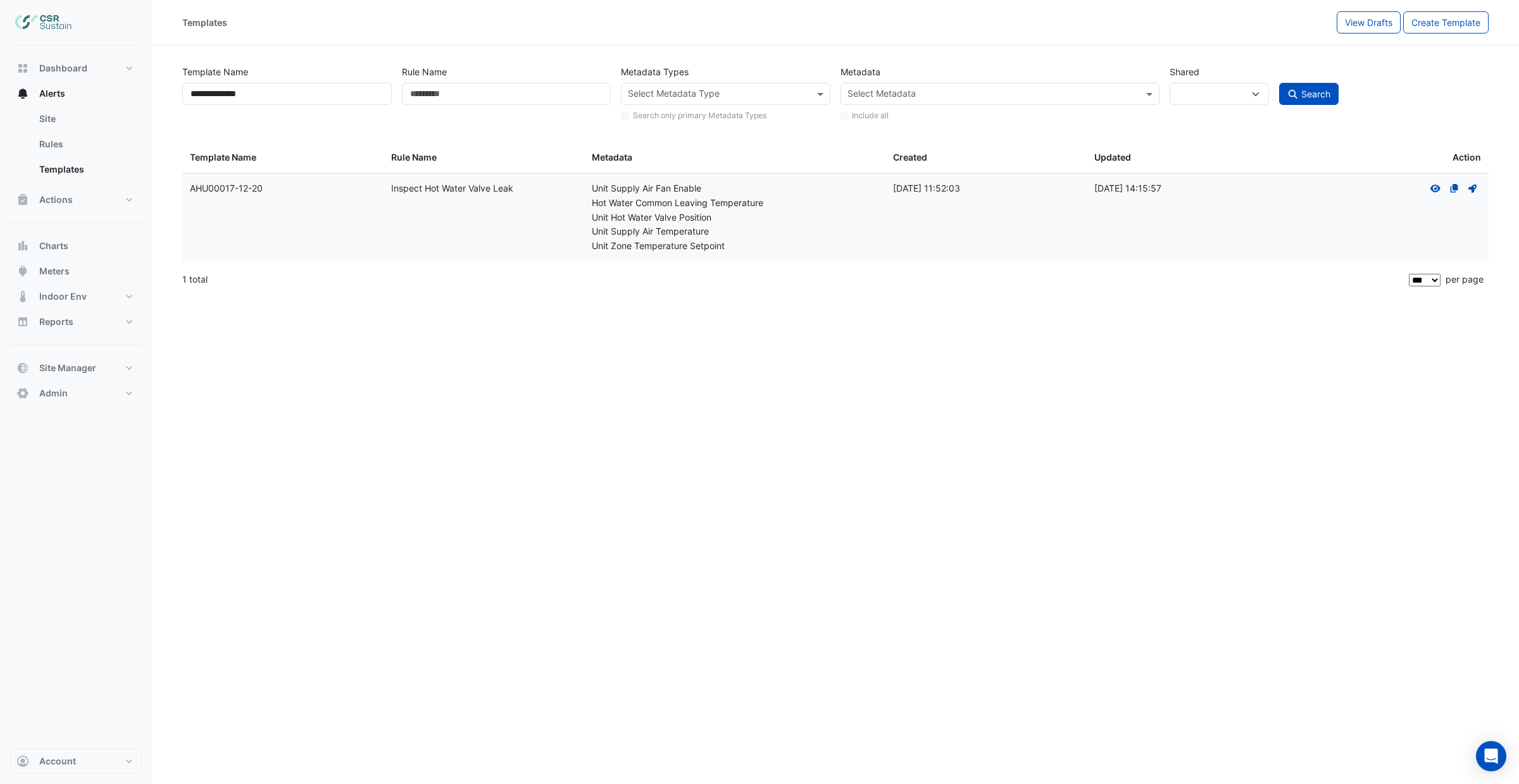
click at [269, 188] on div "Template Name: AHU00017-12-20" at bounding box center [283, 188] width 187 height 14
copy div "AHU00017-12-20"
drag, startPoint x: 381, startPoint y: 171, endPoint x: 393, endPoint y: 179, distance: 14.4
click at [393, 179] on div "Templates Template Name Templates Rule Name Templates Metadata Templates Create…" at bounding box center [835, 219] width 1307 height 153
drag, startPoint x: 393, startPoint y: 187, endPoint x: 559, endPoint y: 194, distance: 166.1
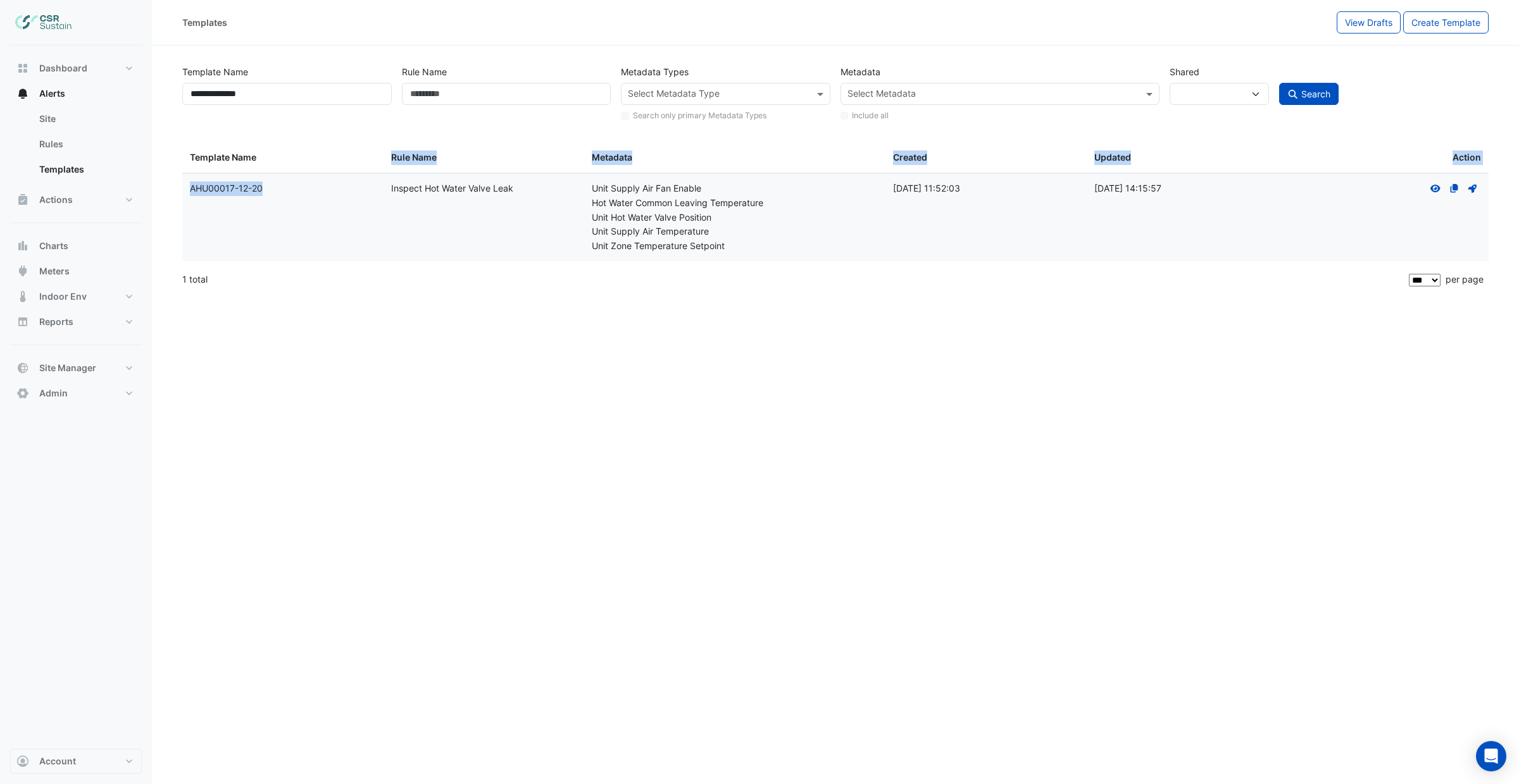
click at [559, 194] on div "Rule Name: Inspect Hot Water Valve Leak" at bounding box center [485, 188] width 187 height 14
drag, startPoint x: 599, startPoint y: 341, endPoint x: 560, endPoint y: 306, distance: 52.4
click at [592, 334] on div "**********" at bounding box center [835, 392] width 1367 height 784
drag, startPoint x: 189, startPoint y: 191, endPoint x: 269, endPoint y: 203, distance: 80.9
click at [269, 203] on datatable-body-cell "Template Name: AHU00017-12-20" at bounding box center [283, 217] width 201 height 87
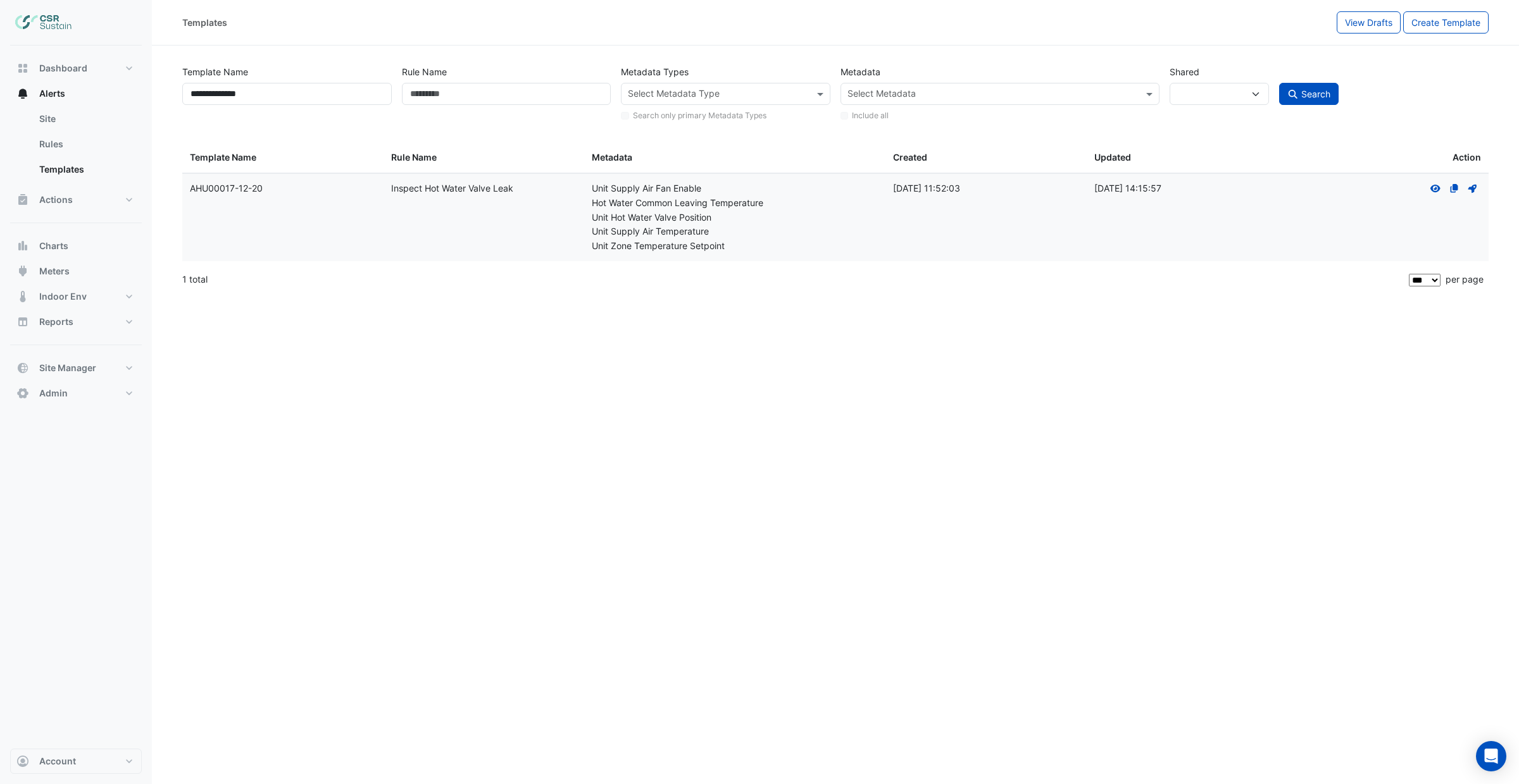
copy div "AHU00017-12-20"
click at [453, 382] on div "**********" at bounding box center [835, 392] width 1367 height 784
click at [79, 145] on link "Rules" at bounding box center [85, 144] width 112 height 25
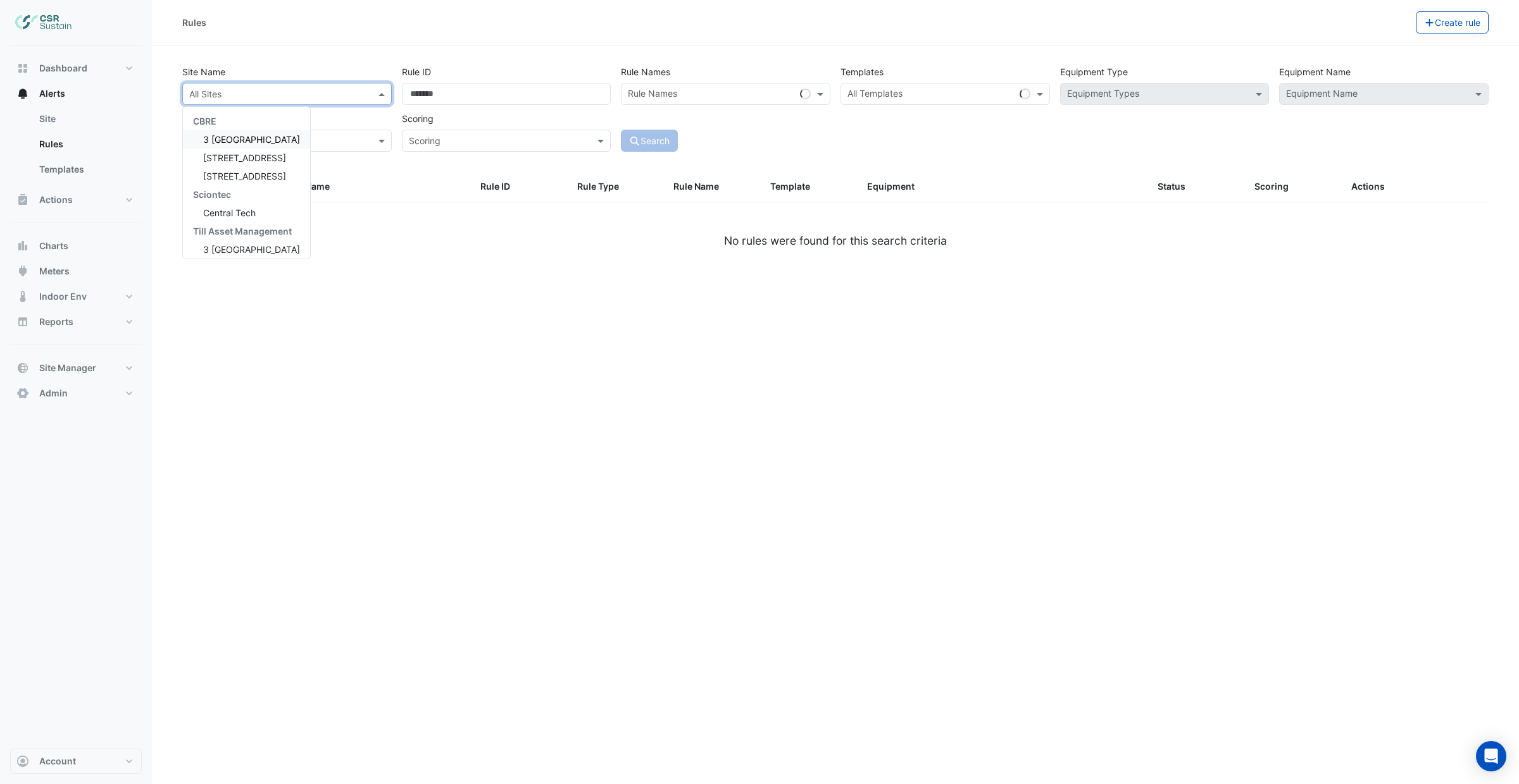
click at [283, 87] on input "text" at bounding box center [274, 94] width 170 height 13
click at [717, 125] on div "Search" at bounding box center [725, 130] width 219 height 44
click at [333, 95] on input "text" at bounding box center [274, 94] width 170 height 13
click at [286, 154] on div "5 Exchange Quay" at bounding box center [246, 158] width 127 height 18
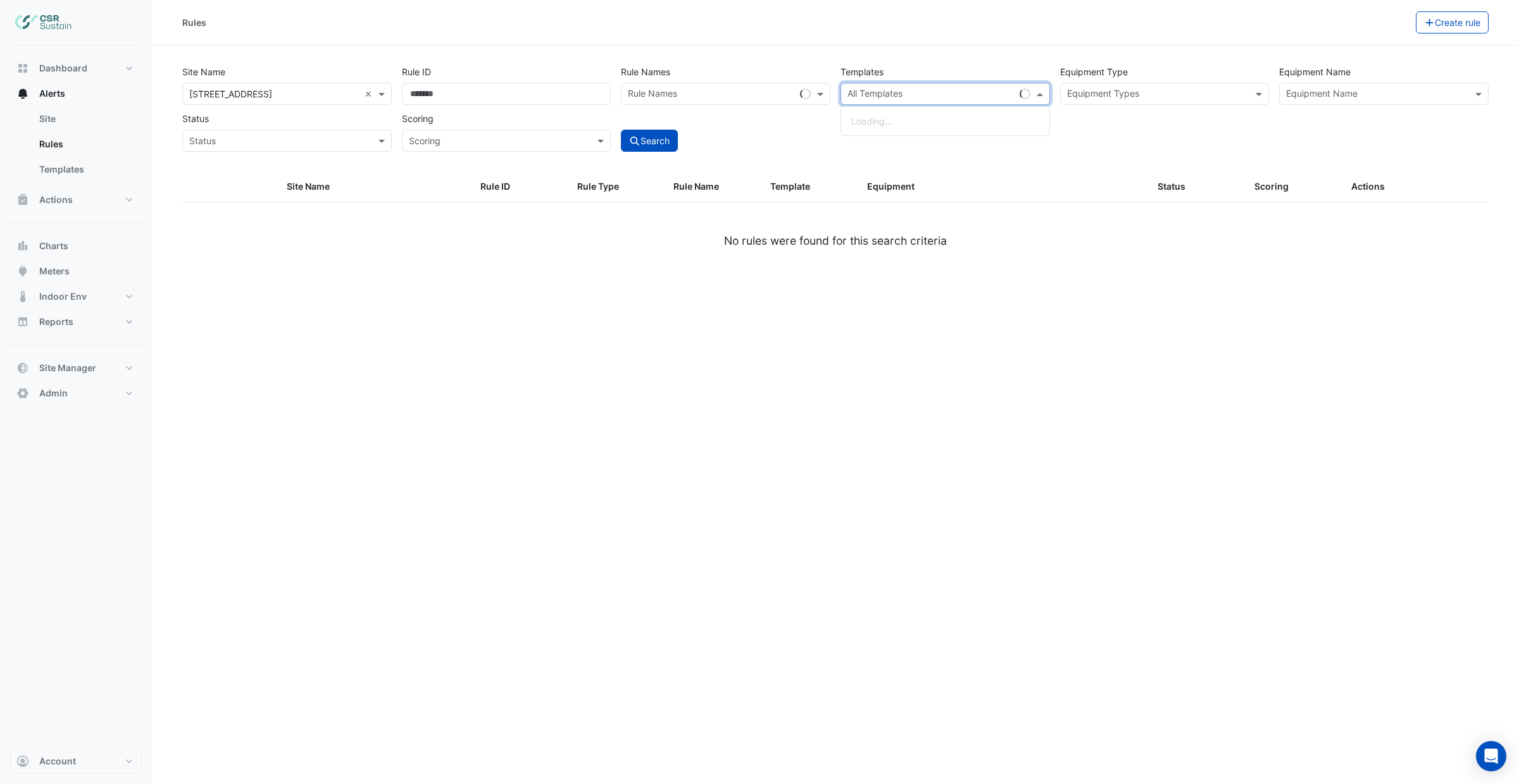
click at [962, 88] on input "text" at bounding box center [931, 95] width 167 height 13
click at [936, 91] on input "text" at bounding box center [931, 95] width 167 height 13
paste input "**********"
type input "**********"
click at [1167, 172] on datatable-header-cell "Status" at bounding box center [1198, 187] width 97 height 31
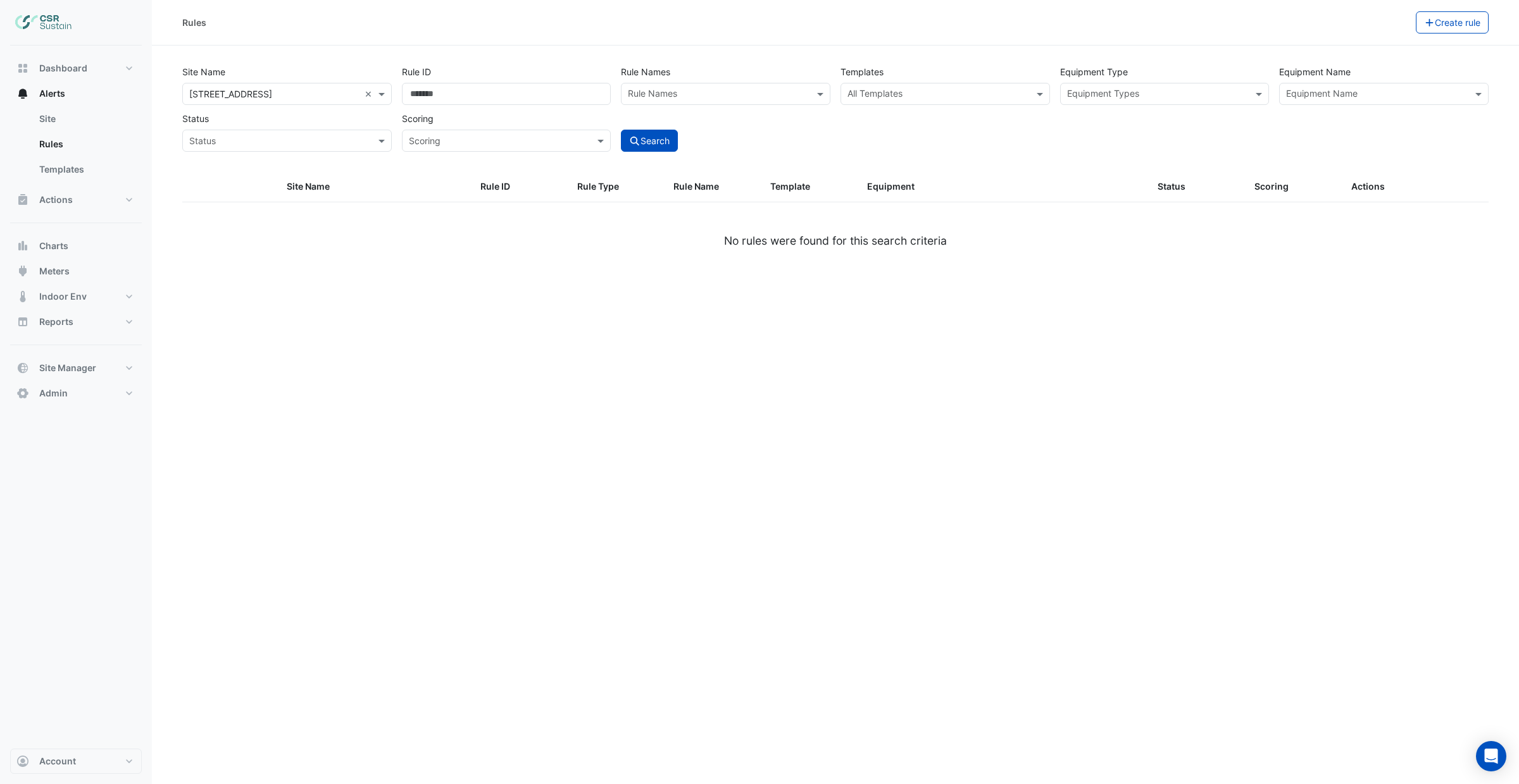
click at [896, 88] on input "text" at bounding box center [937, 95] width 181 height 13
click at [945, 95] on input "text" at bounding box center [937, 95] width 181 height 13
click at [990, 93] on input "text" at bounding box center [937, 95] width 181 height 13
click at [574, 355] on div "Rules Create rule Site Name × 5 Exchange Quay × Rule ID Rule Names Rule Names T…" at bounding box center [835, 392] width 1367 height 784
click at [906, 86] on div "All Templates" at bounding box center [934, 94] width 187 height 19
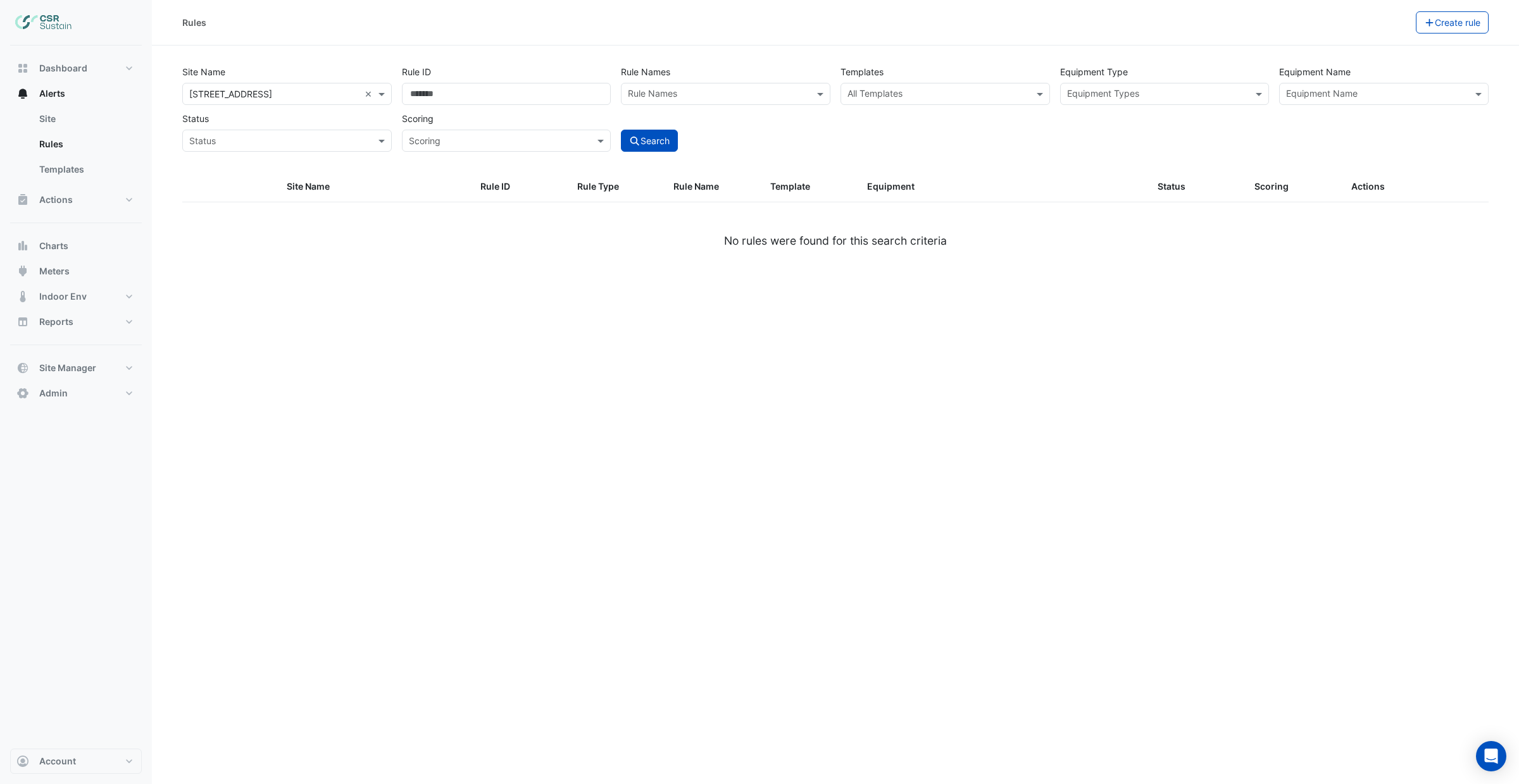
paste input "**********"
click at [912, 95] on input "text" at bounding box center [937, 95] width 181 height 13
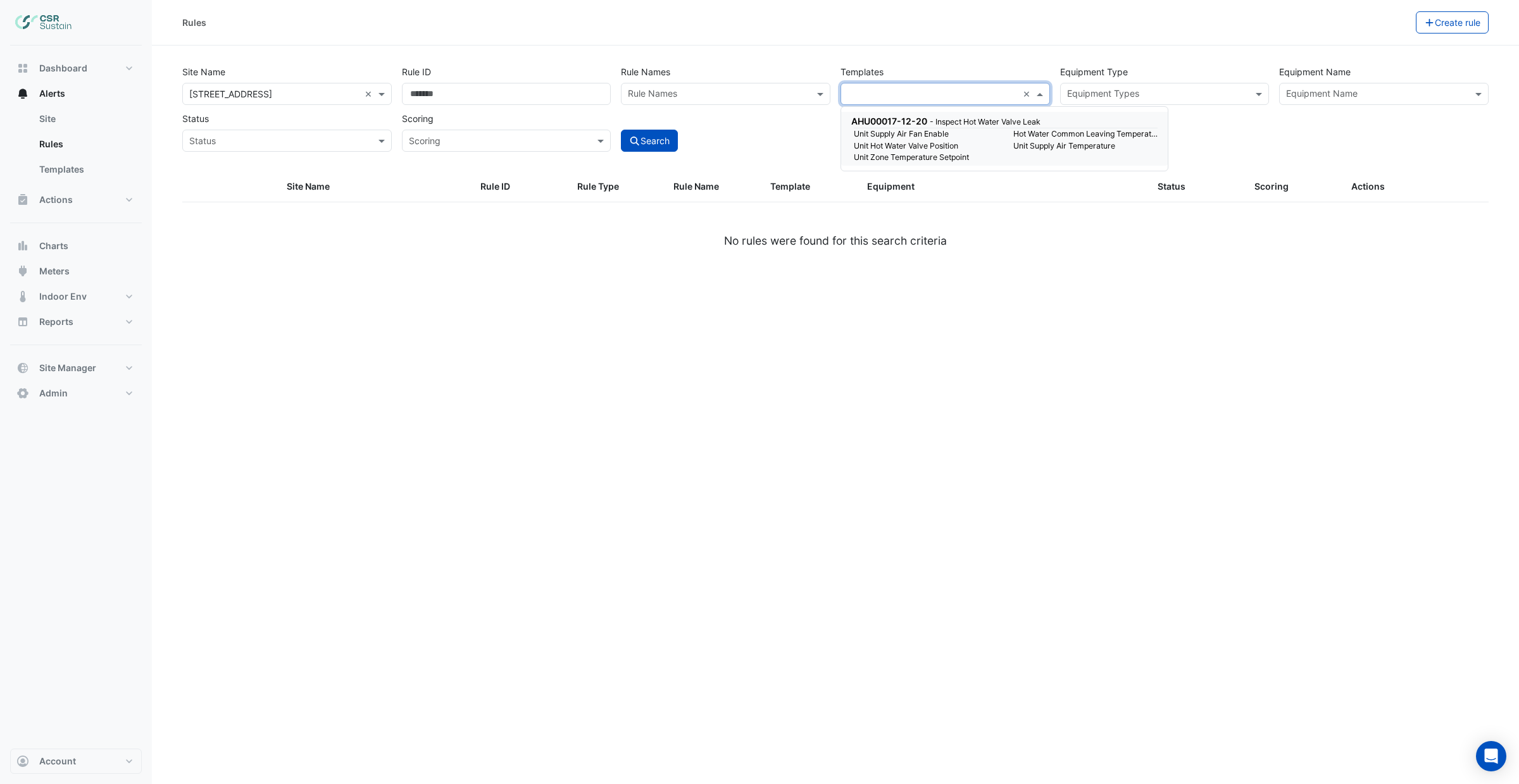
type input "**********"
click at [851, 547] on div "**********" at bounding box center [835, 392] width 1367 height 784
click at [891, 81] on div "**********" at bounding box center [945, 83] width 219 height 44
click at [901, 91] on input "**********" at bounding box center [932, 95] width 170 height 13
click at [653, 139] on button "Search" at bounding box center [649, 140] width 57 height 22
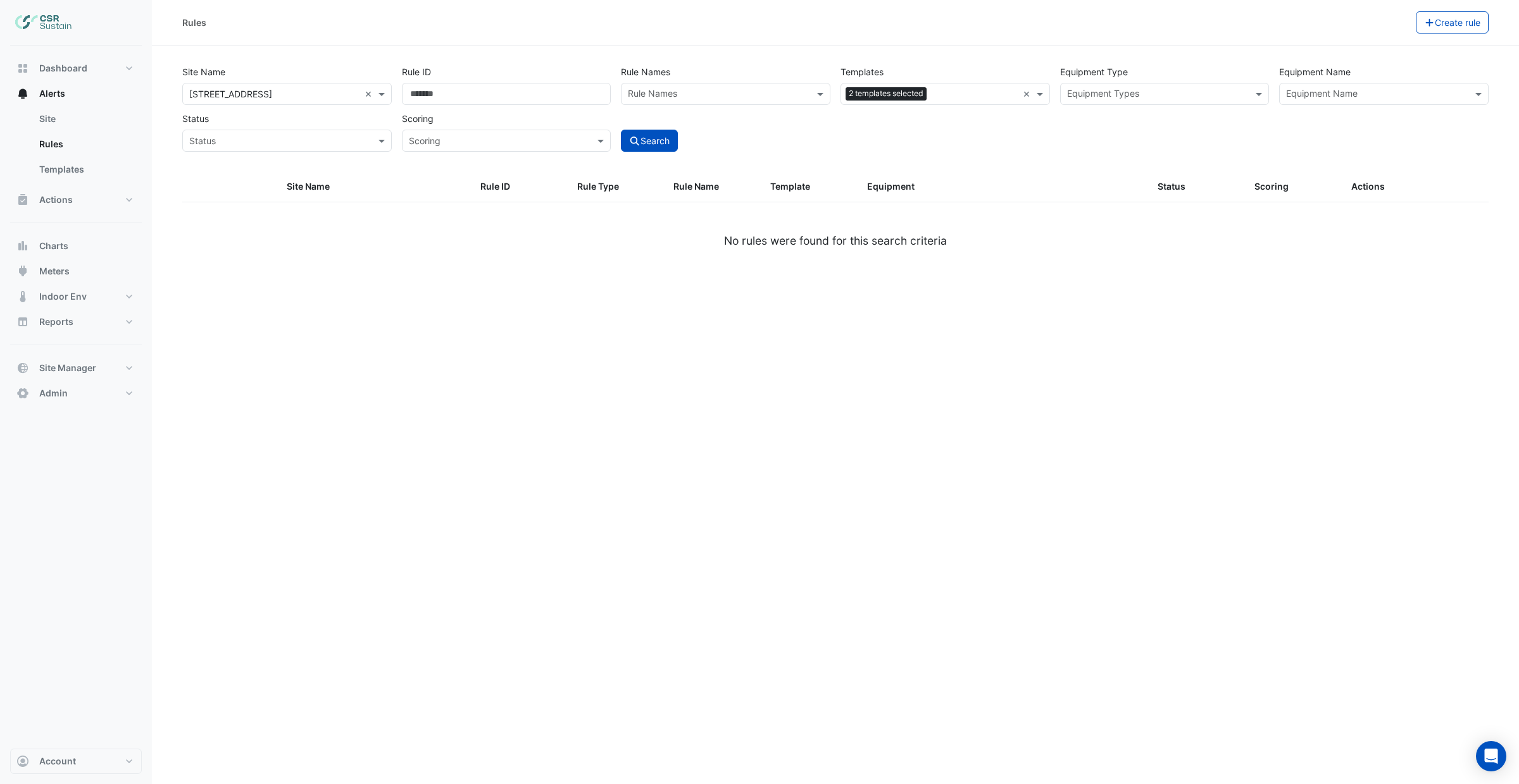
click at [699, 363] on div "Rules Create rule Site Name × 5 Exchange Quay × Rule ID Rule Names Rule Names T…" at bounding box center [835, 392] width 1367 height 784
click at [945, 96] on input "text" at bounding box center [975, 95] width 87 height 13
click at [643, 140] on button "Search" at bounding box center [649, 140] width 57 height 22
click at [642, 140] on button "Search" at bounding box center [649, 140] width 57 height 22
click at [803, 165] on div "Site Name × 5 Exchange Quay × Rule ID Rule Names Rule Names Templates 2 templat…" at bounding box center [835, 116] width 1321 height 111
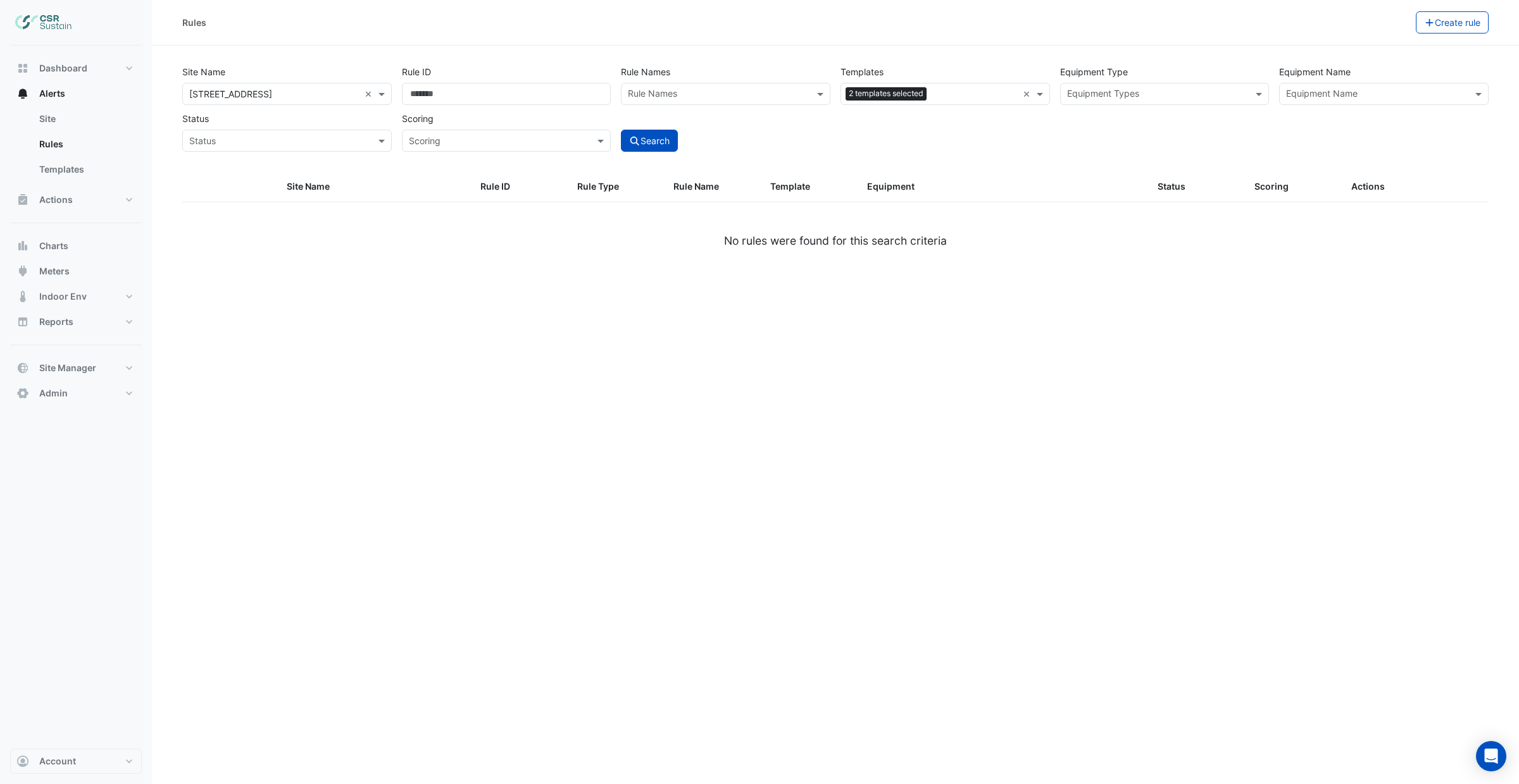
drag, startPoint x: 992, startPoint y: 85, endPoint x: 824, endPoint y: 47, distance: 172.2
click at [990, 85] on div "2 templates selected" at bounding box center [930, 94] width 177 height 19
click at [988, 95] on input "text" at bounding box center [975, 95] width 87 height 13
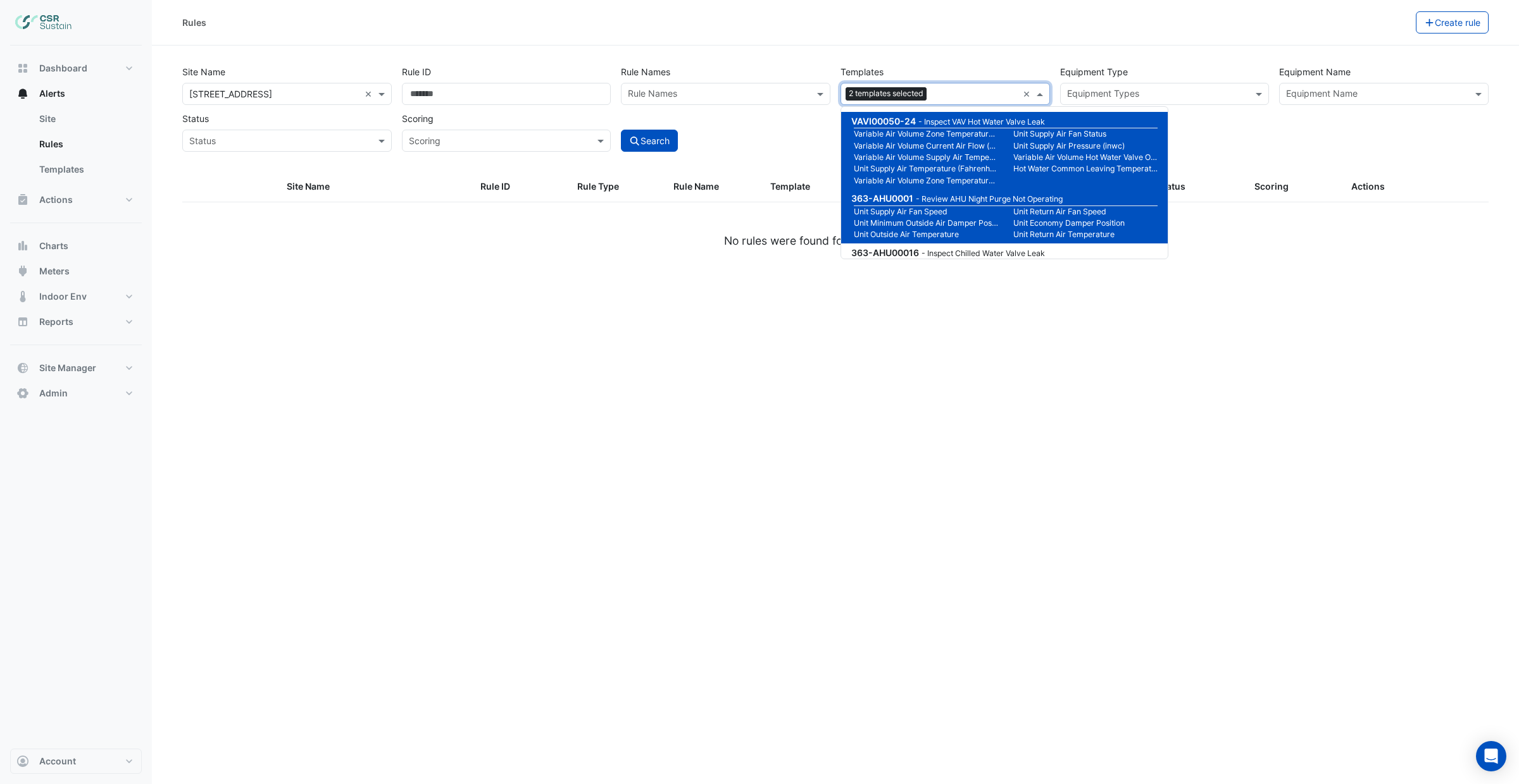
click at [724, 12] on div "Rules" at bounding box center [799, 22] width 1233 height 22
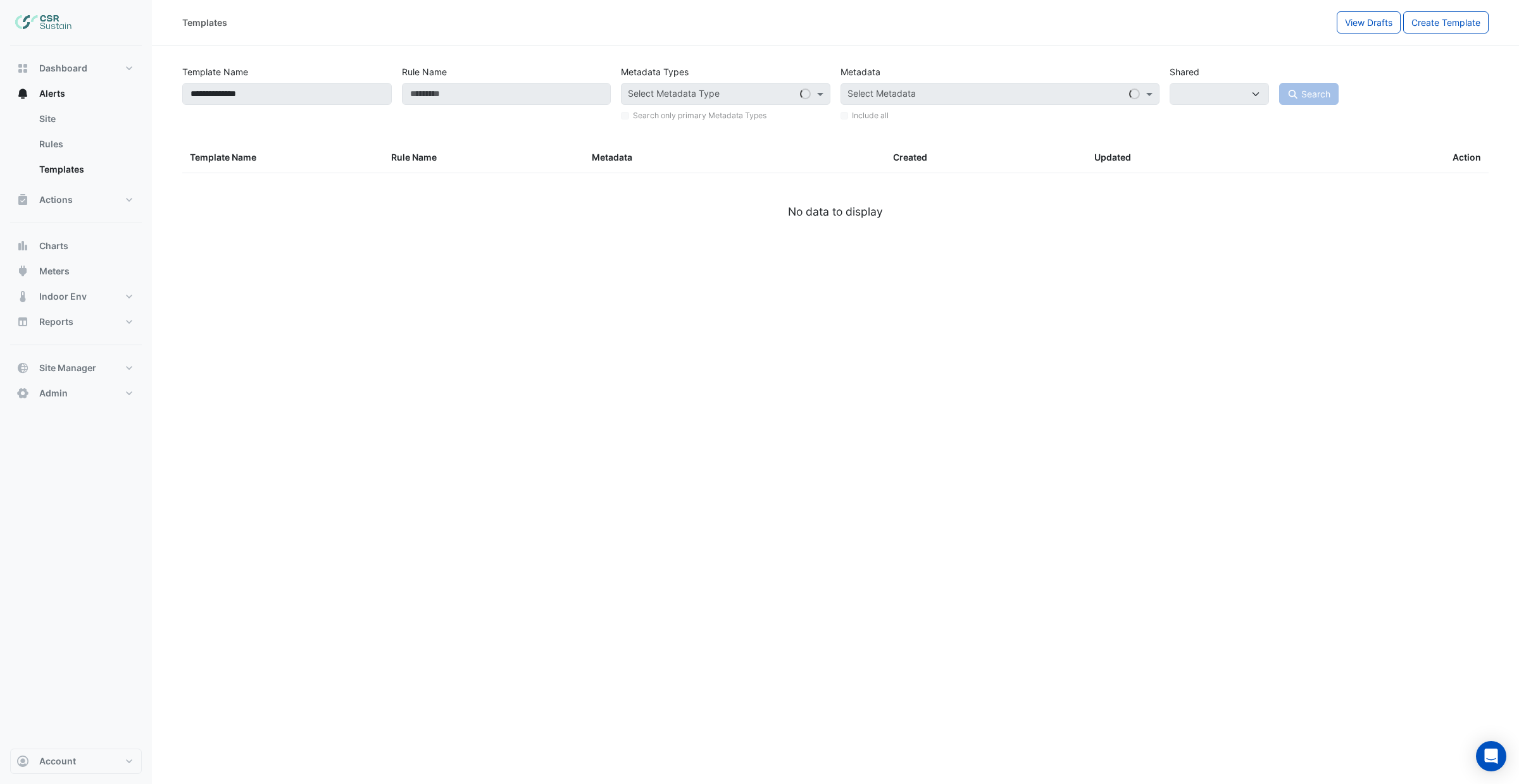
select select
click at [663, 255] on div "**********" at bounding box center [835, 392] width 1367 height 784
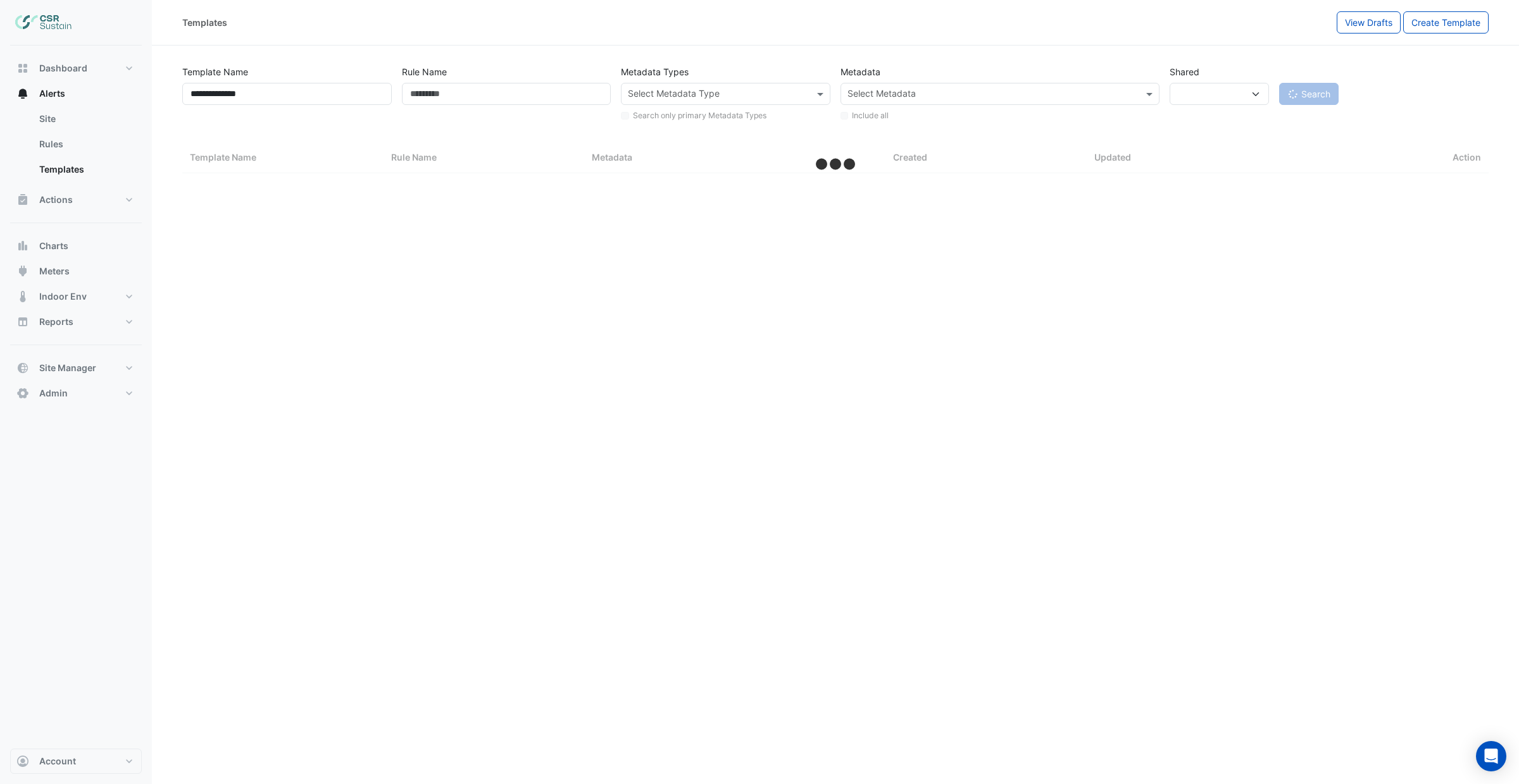
select select "***"
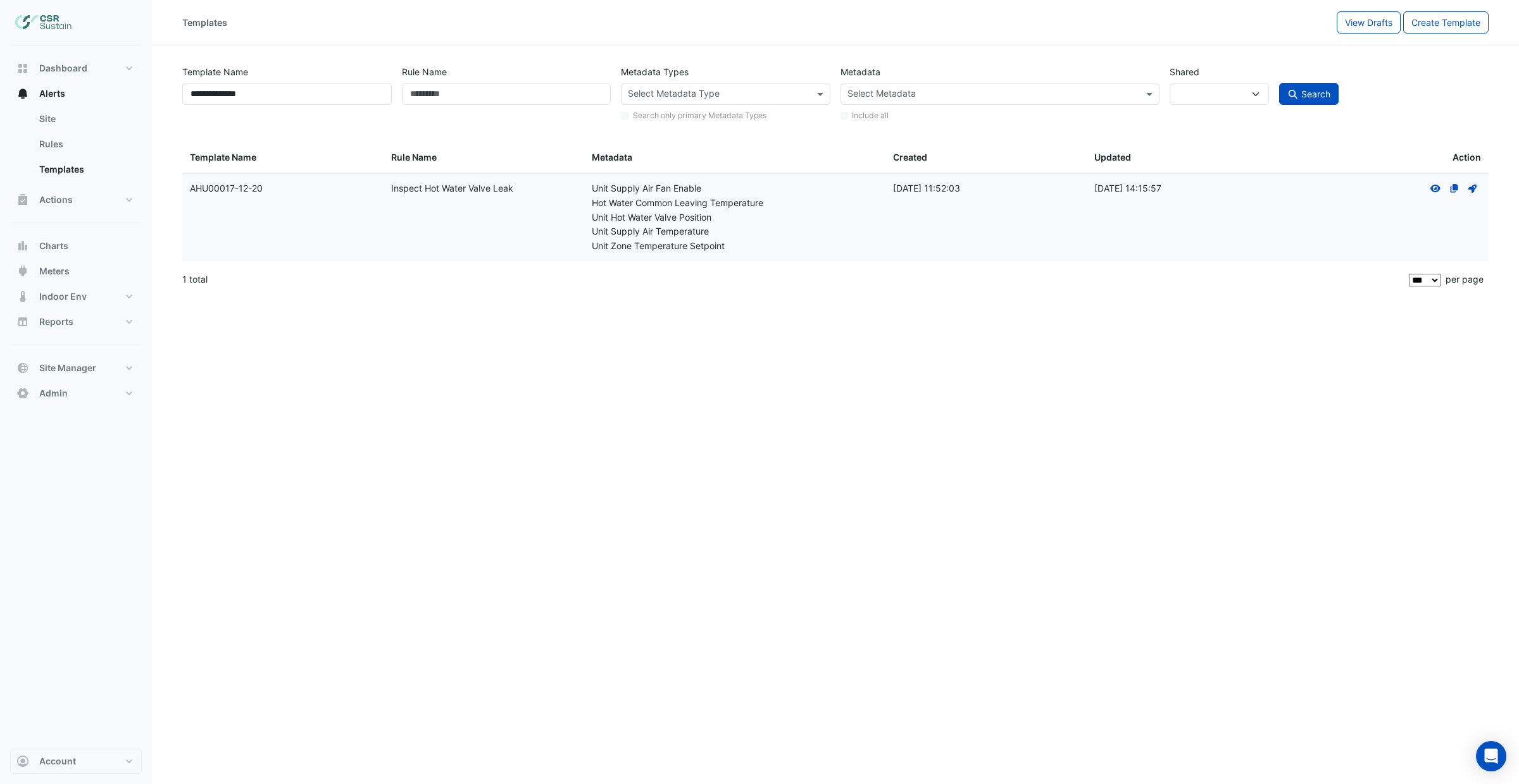
drag, startPoint x: 1332, startPoint y: 290, endPoint x: 1265, endPoint y: 270, distance: 69.9
click at [1325, 282] on div "1 total" at bounding box center [794, 279] width 1224 height 32
click at [1036, 379] on div "**********" at bounding box center [835, 392] width 1367 height 784
click at [38, 132] on link "Rules" at bounding box center [85, 144] width 112 height 25
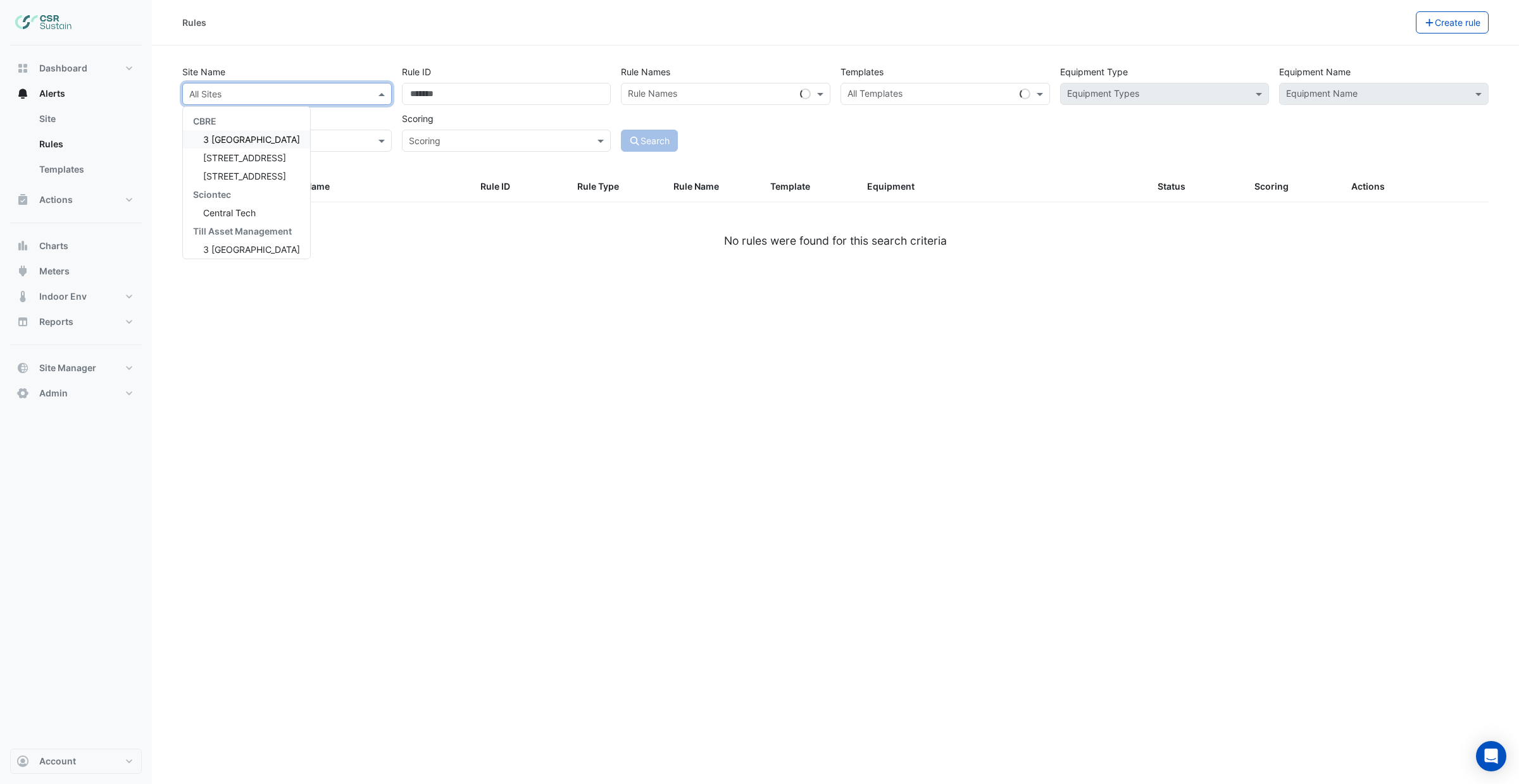
click at [275, 99] on input "text" at bounding box center [274, 94] width 170 height 13
click at [242, 171] on span "[STREET_ADDRESS]" at bounding box center [244, 176] width 83 height 11
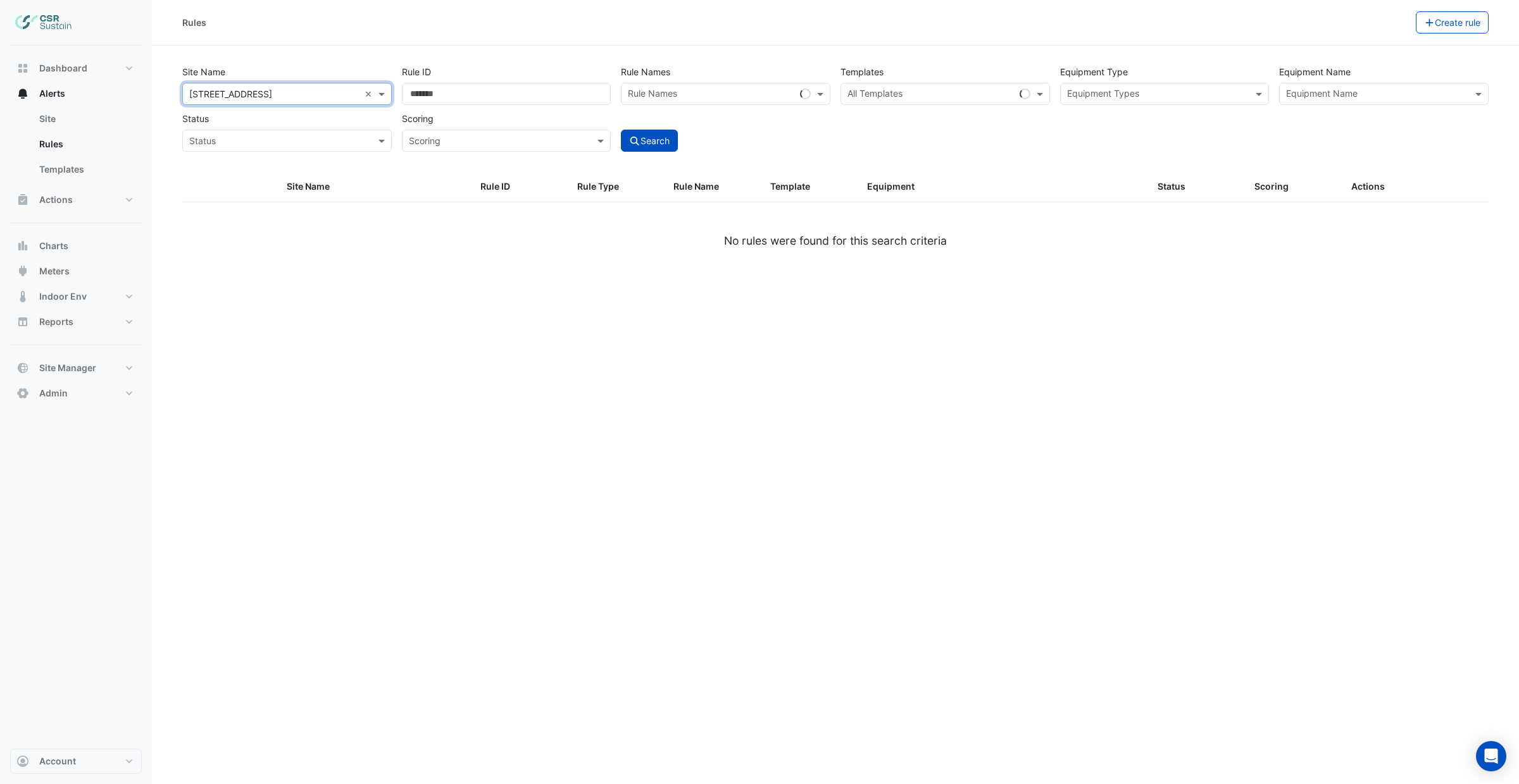
click at [714, 158] on div "Site Name × 8 Exchange Quay × Rule ID Rule Names Rule Names Templates All Templ…" at bounding box center [835, 116] width 1321 height 111
click at [505, 362] on div "Rules Create rule Site Name × 8 Exchange Quay × Rule ID Rule Names Rule Names T…" at bounding box center [835, 392] width 1367 height 784
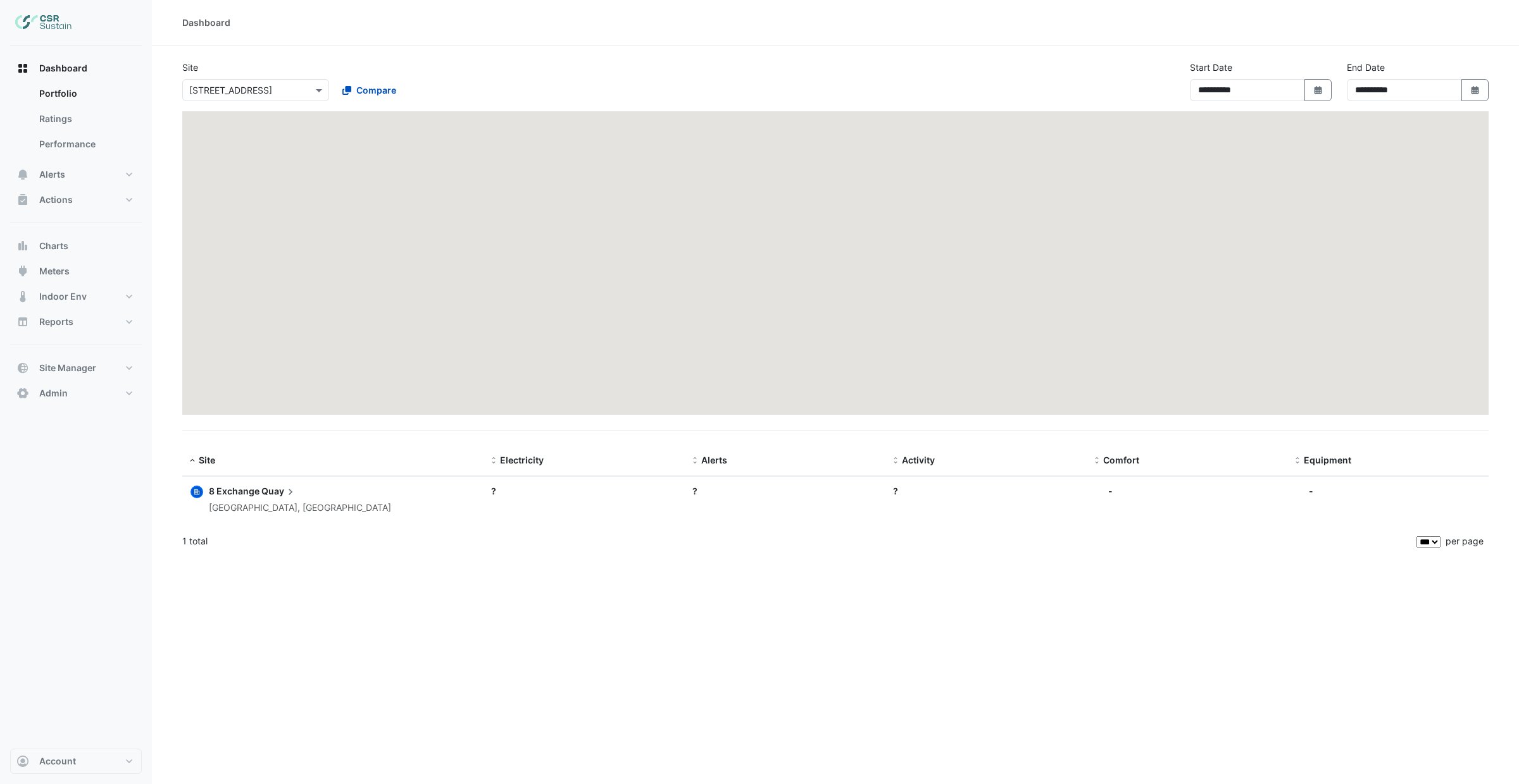
select select "***"
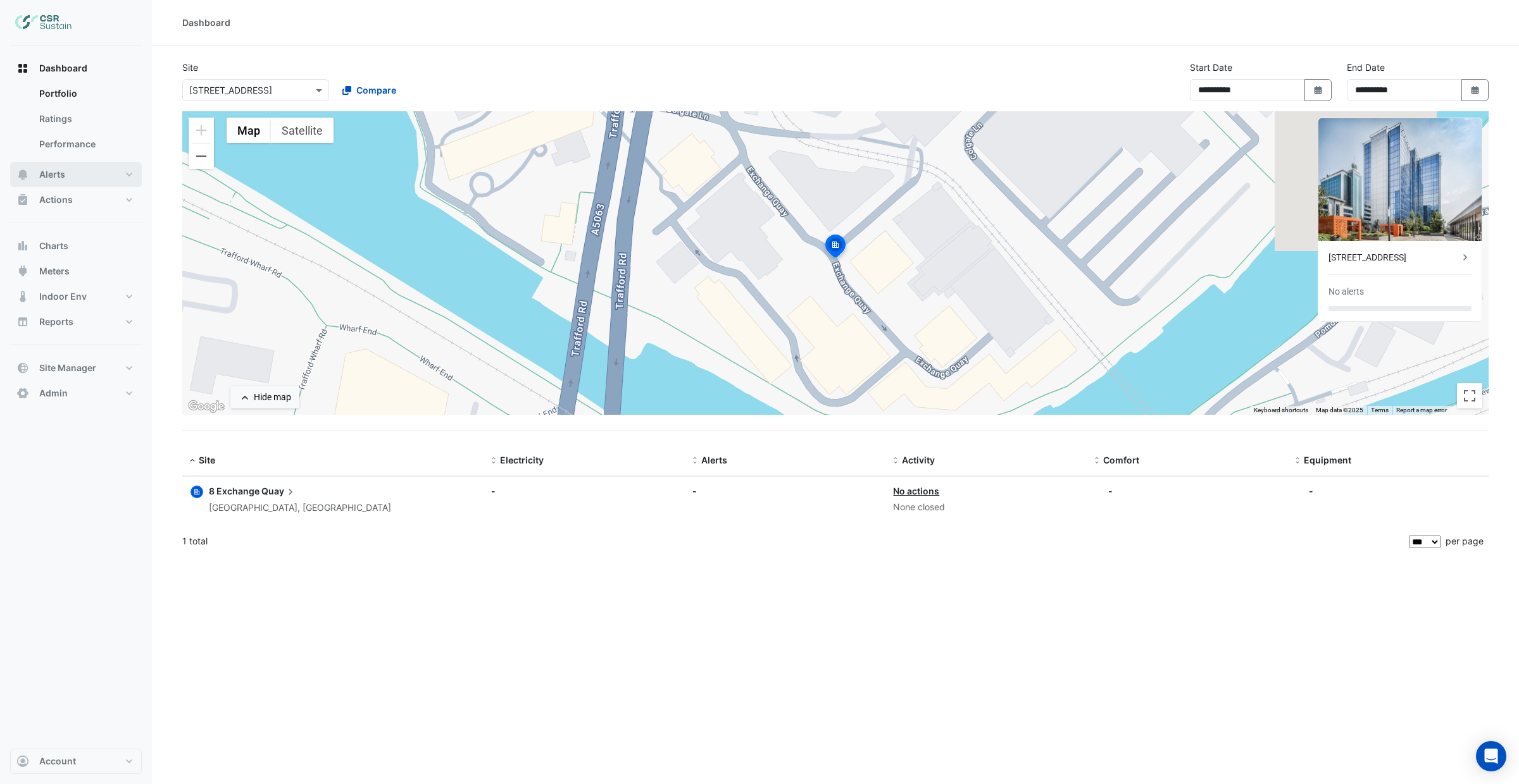
click at [85, 181] on button "Alerts" at bounding box center [76, 175] width 132 height 25
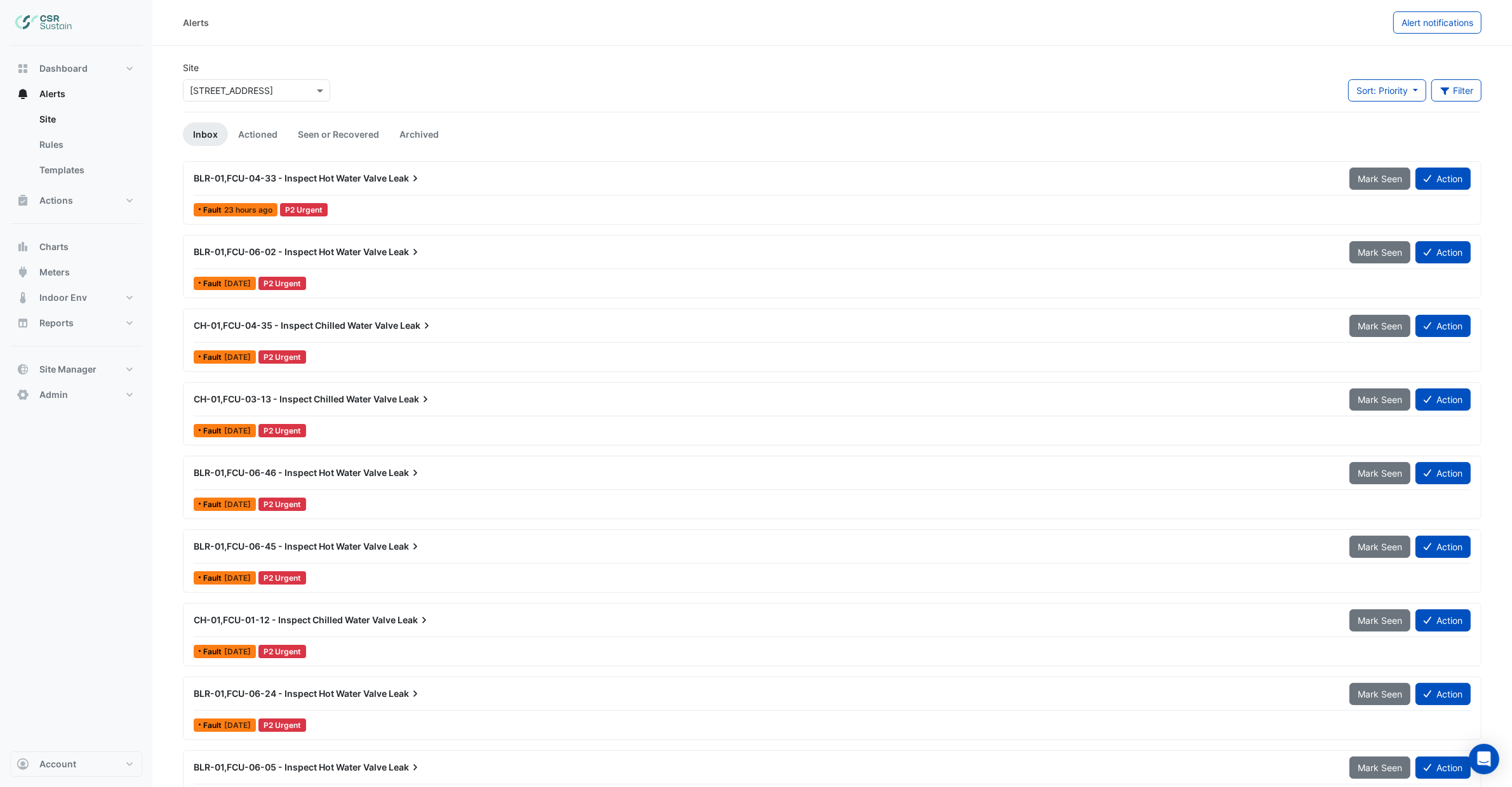
click at [428, 186] on div "BLR-01,FCU-04-33 - Inspect Hot Water Valve Leak" at bounding box center [764, 178] width 1156 height 23
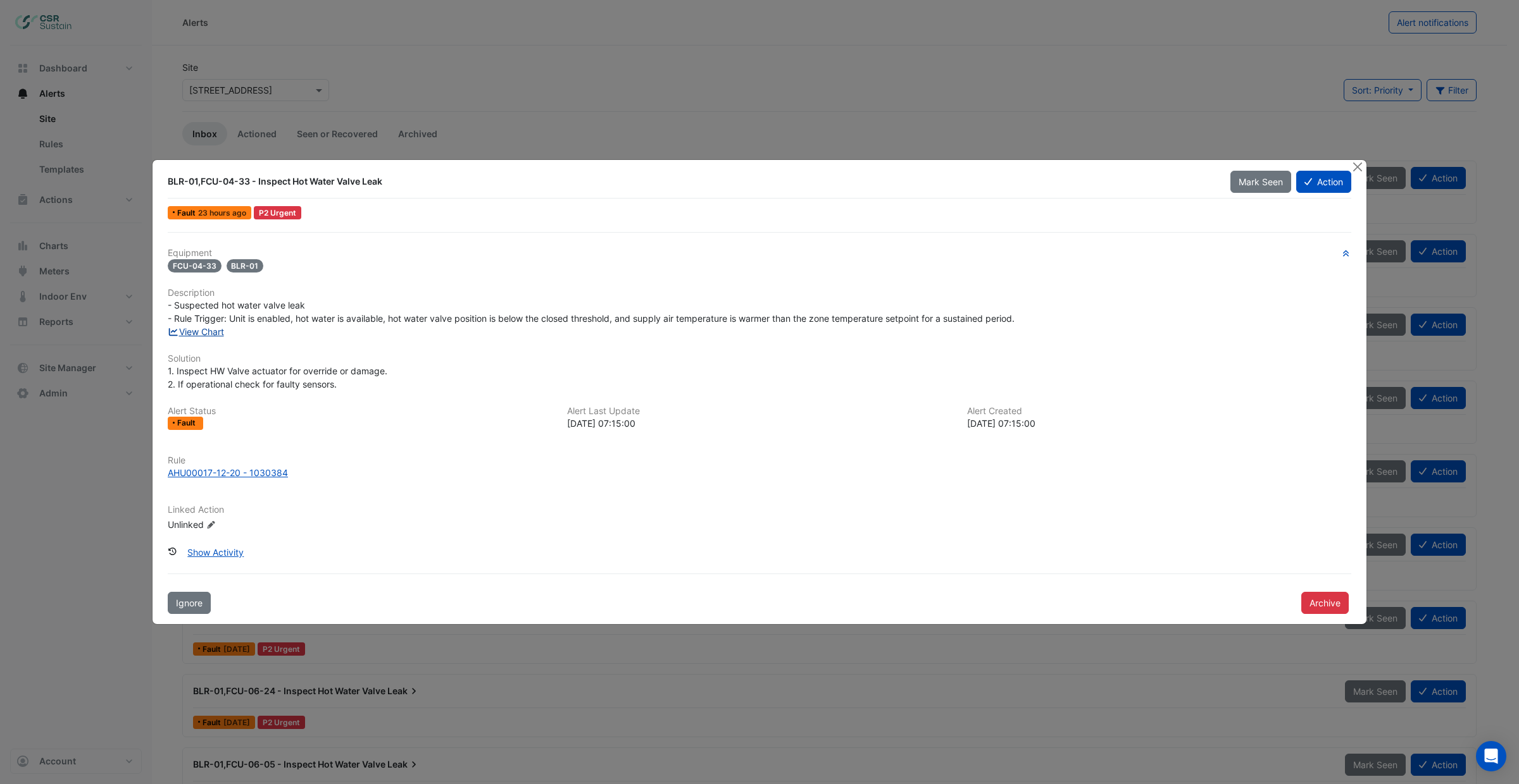
click at [212, 336] on link "View Chart" at bounding box center [195, 331] width 57 height 11
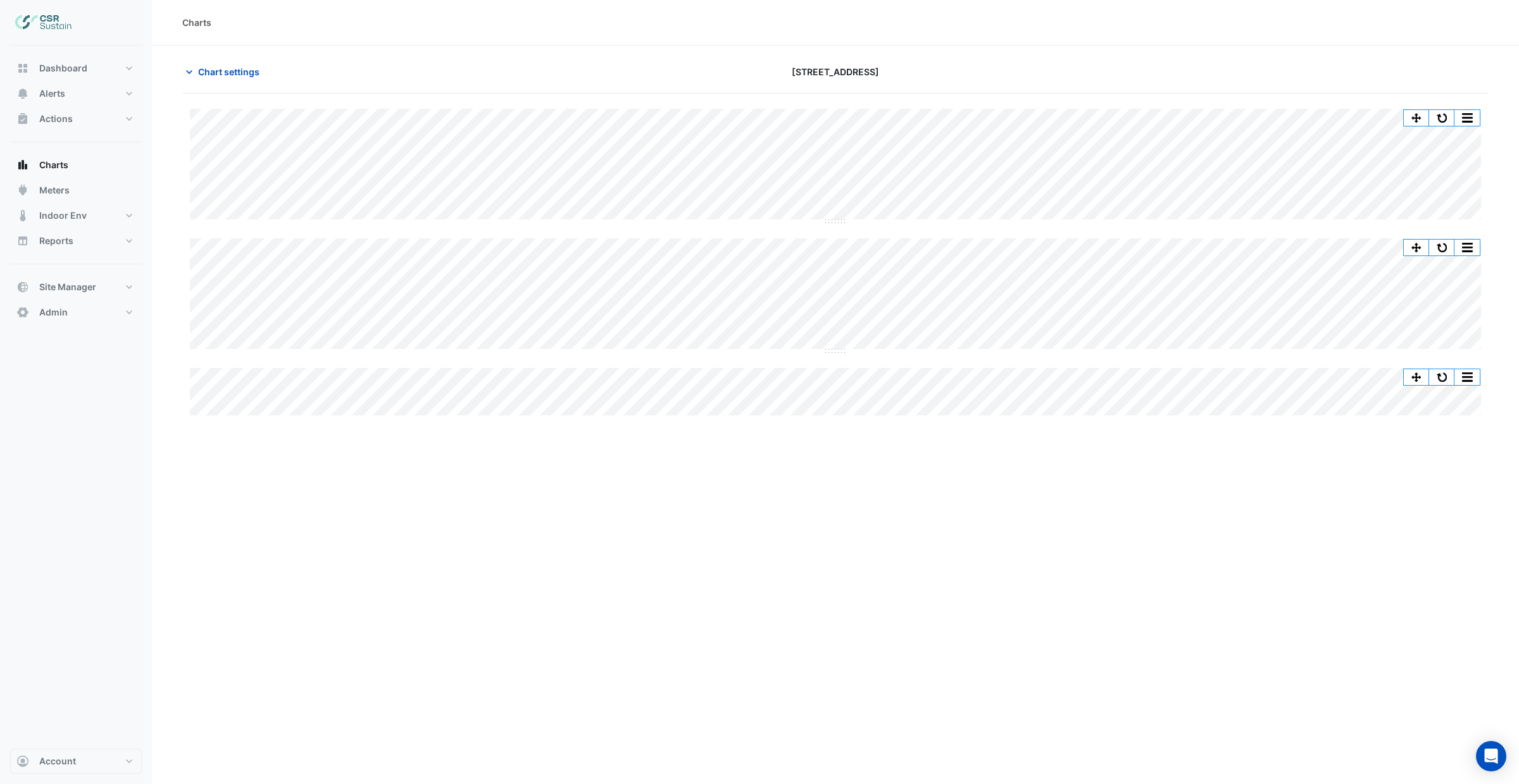
click at [802, 524] on div "Charts Chart settings [STREET_ADDRESS] Split by Equip Split All Split None Prin…" at bounding box center [835, 392] width 1367 height 784
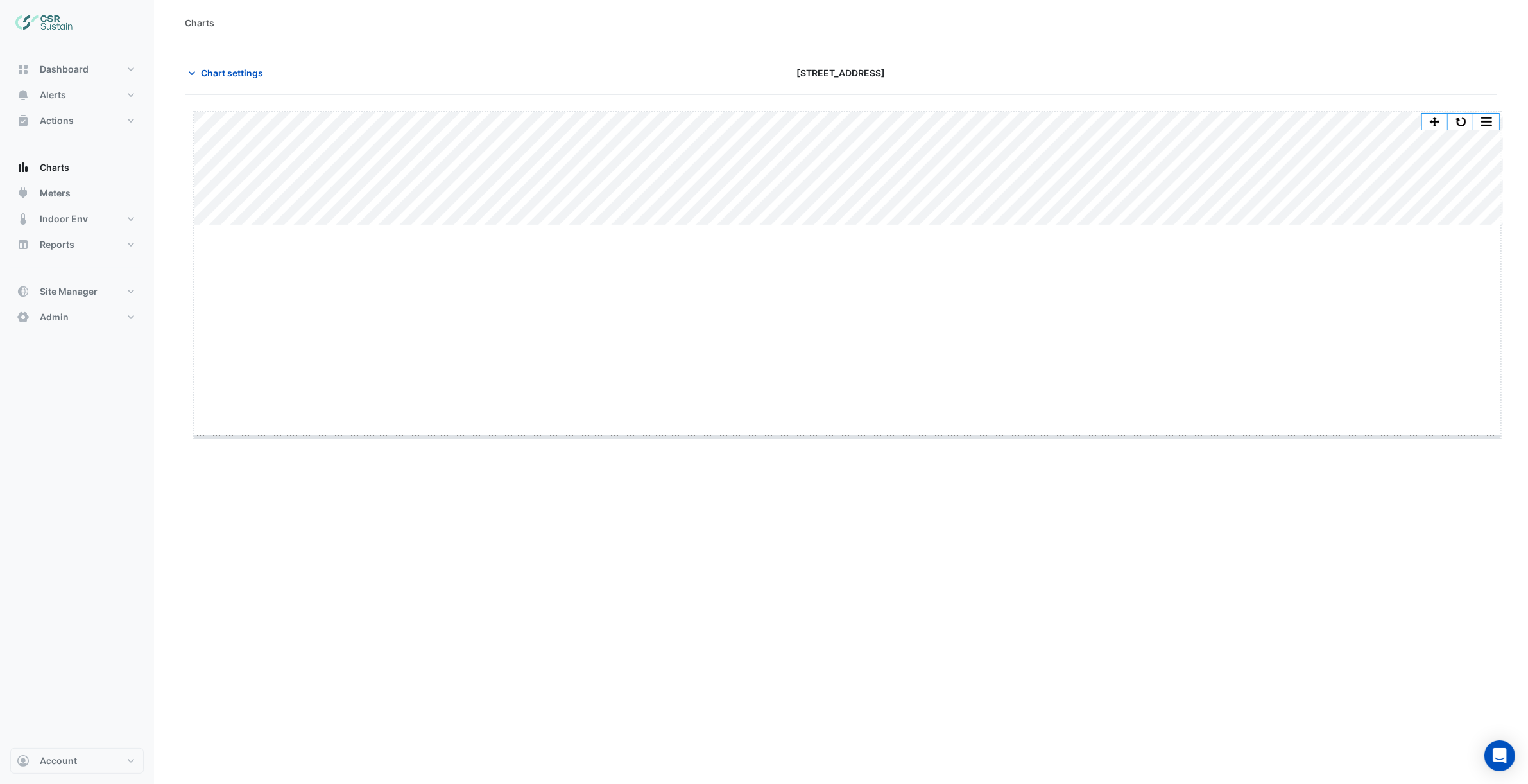
drag, startPoint x: 842, startPoint y: 223, endPoint x: 832, endPoint y: 459, distance: 236.2
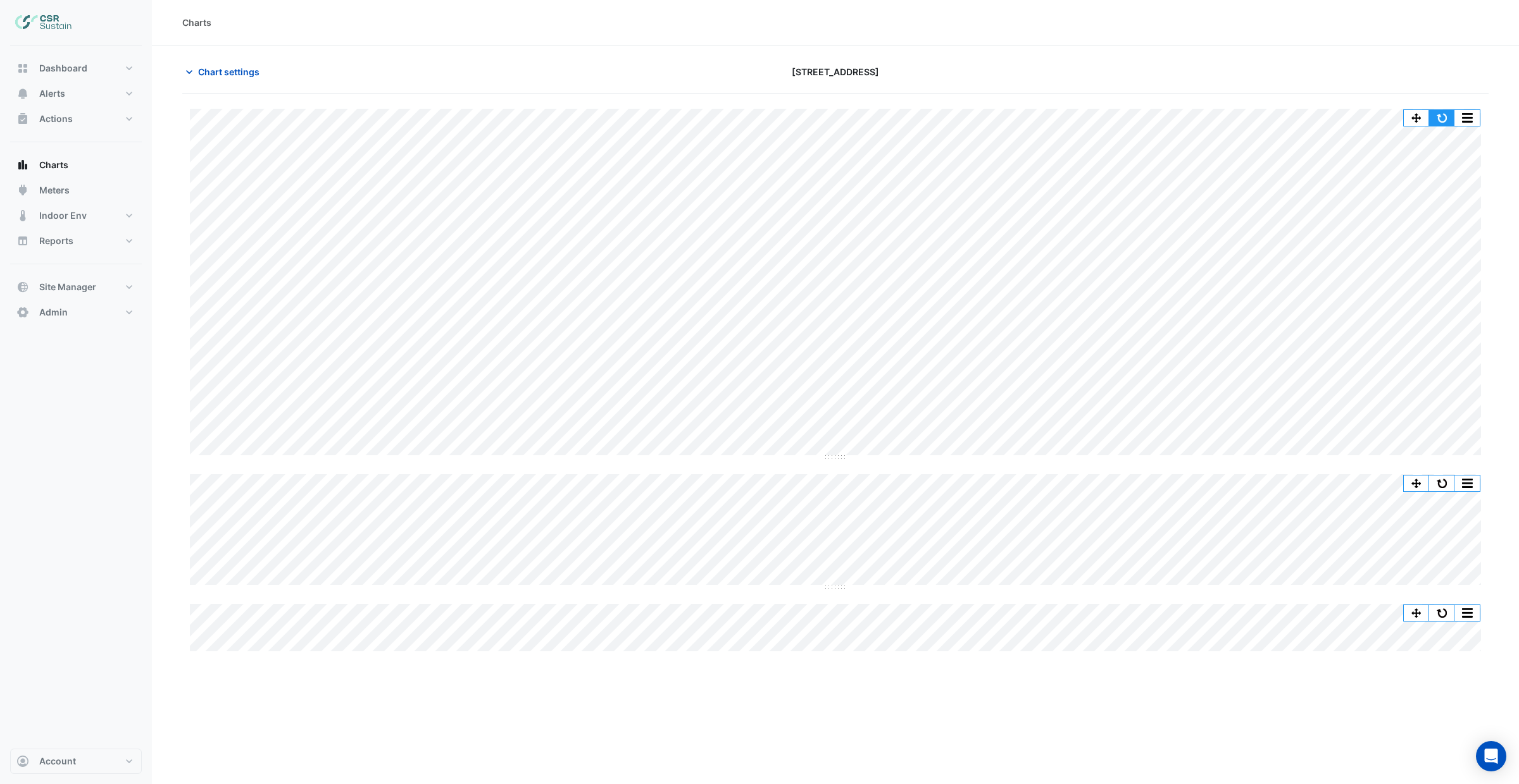
click at [1444, 112] on button "button" at bounding box center [1441, 118] width 25 height 15
click at [1434, 115] on button "button" at bounding box center [1441, 118] width 25 height 15
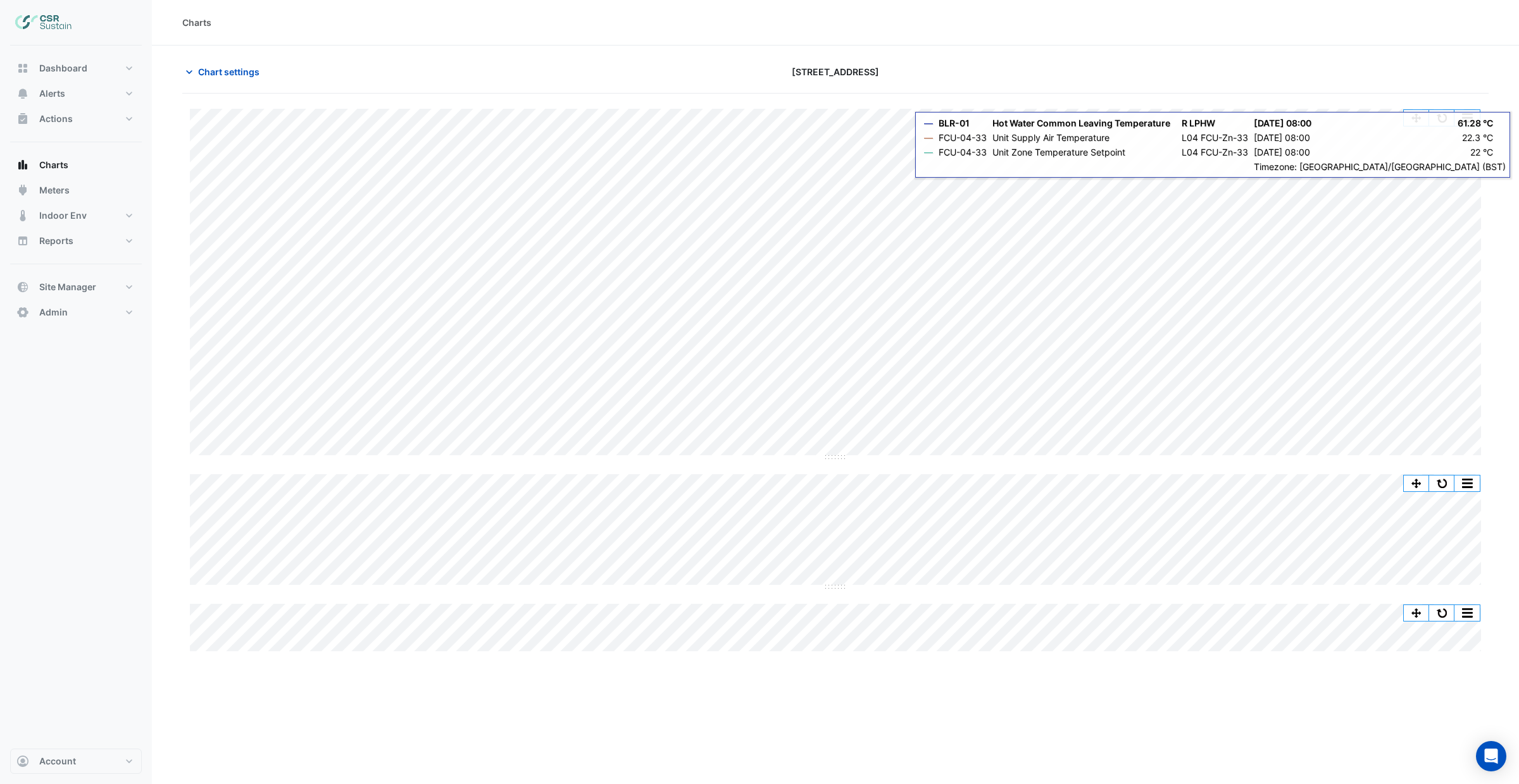
click at [1436, 108] on div "Split by Equip Split All Split None Print Save as JPEG Save as PNG Pivot Data T…" at bounding box center [835, 373] width 1307 height 560
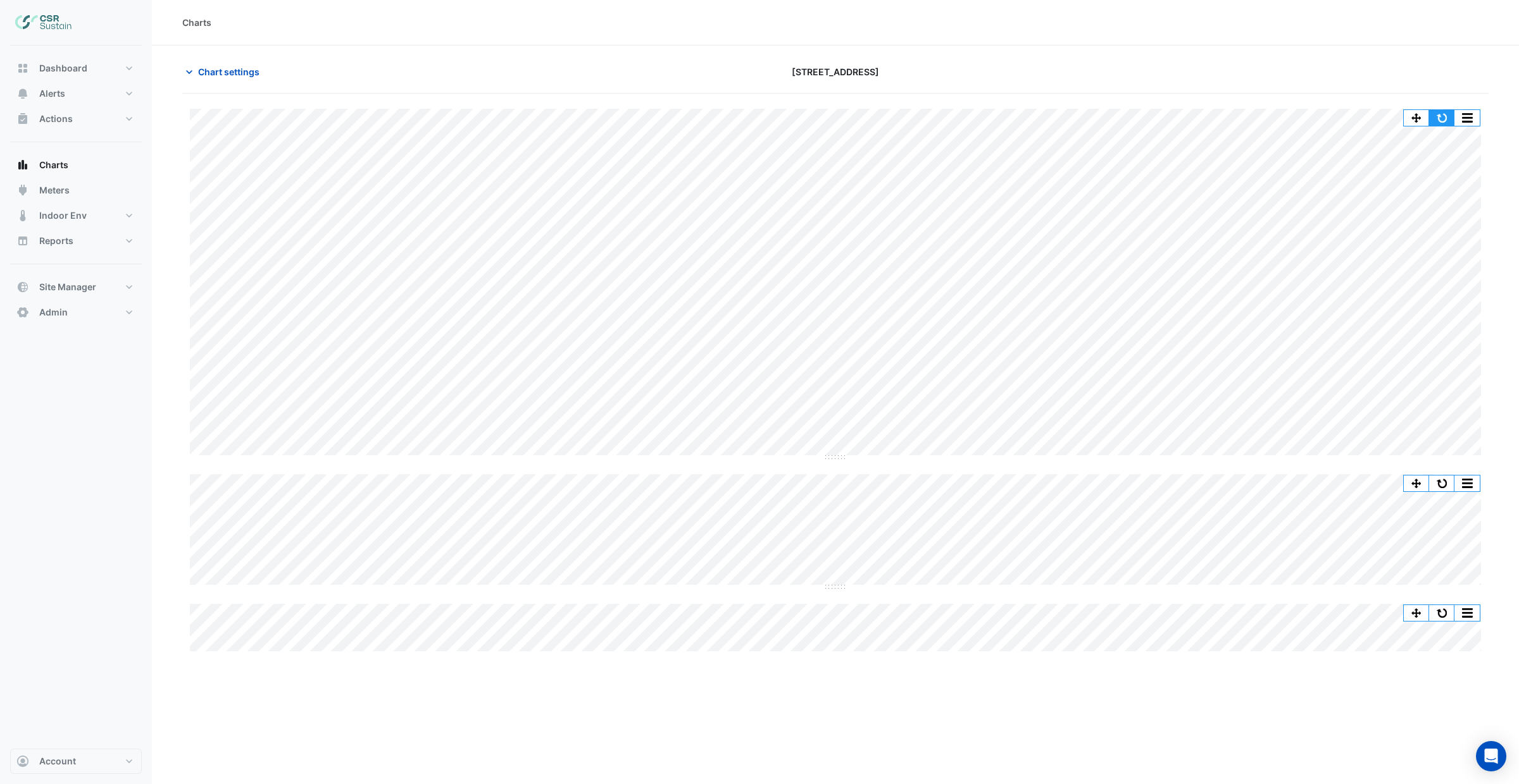
click at [1440, 112] on button "button" at bounding box center [1441, 118] width 25 height 15
click at [836, 355] on div "Split by Equip Split All Split None Print Save as JPEG Save as PNG Pivot Data T…" at bounding box center [835, 261] width 1307 height 306
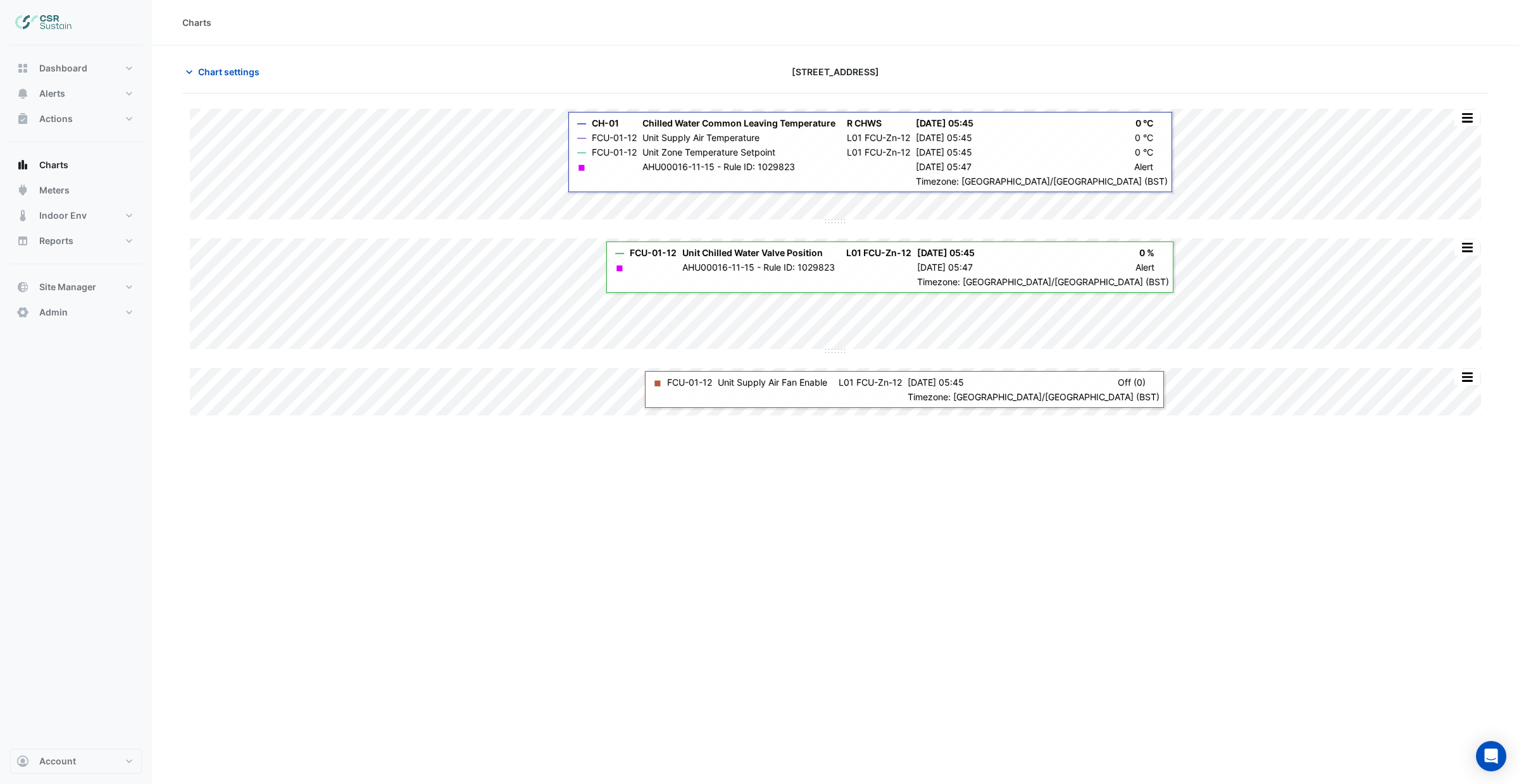
click at [1188, 231] on div "Split by Equip Split All Split None Print Save as JPEG Save as PNG Pivot Data T…" at bounding box center [835, 261] width 1307 height 306
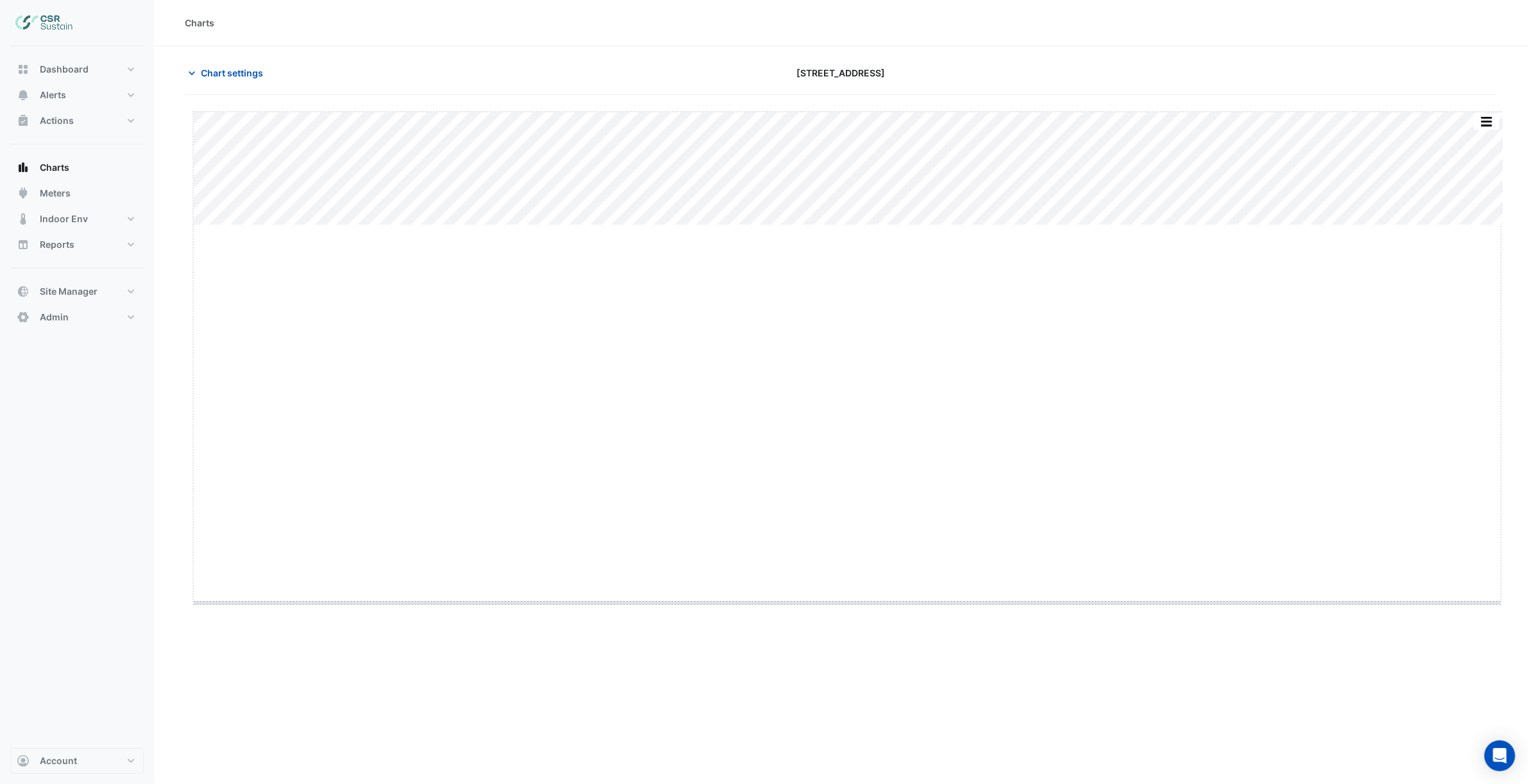
drag, startPoint x: 847, startPoint y: 224, endPoint x: 846, endPoint y: 608, distance: 384.0
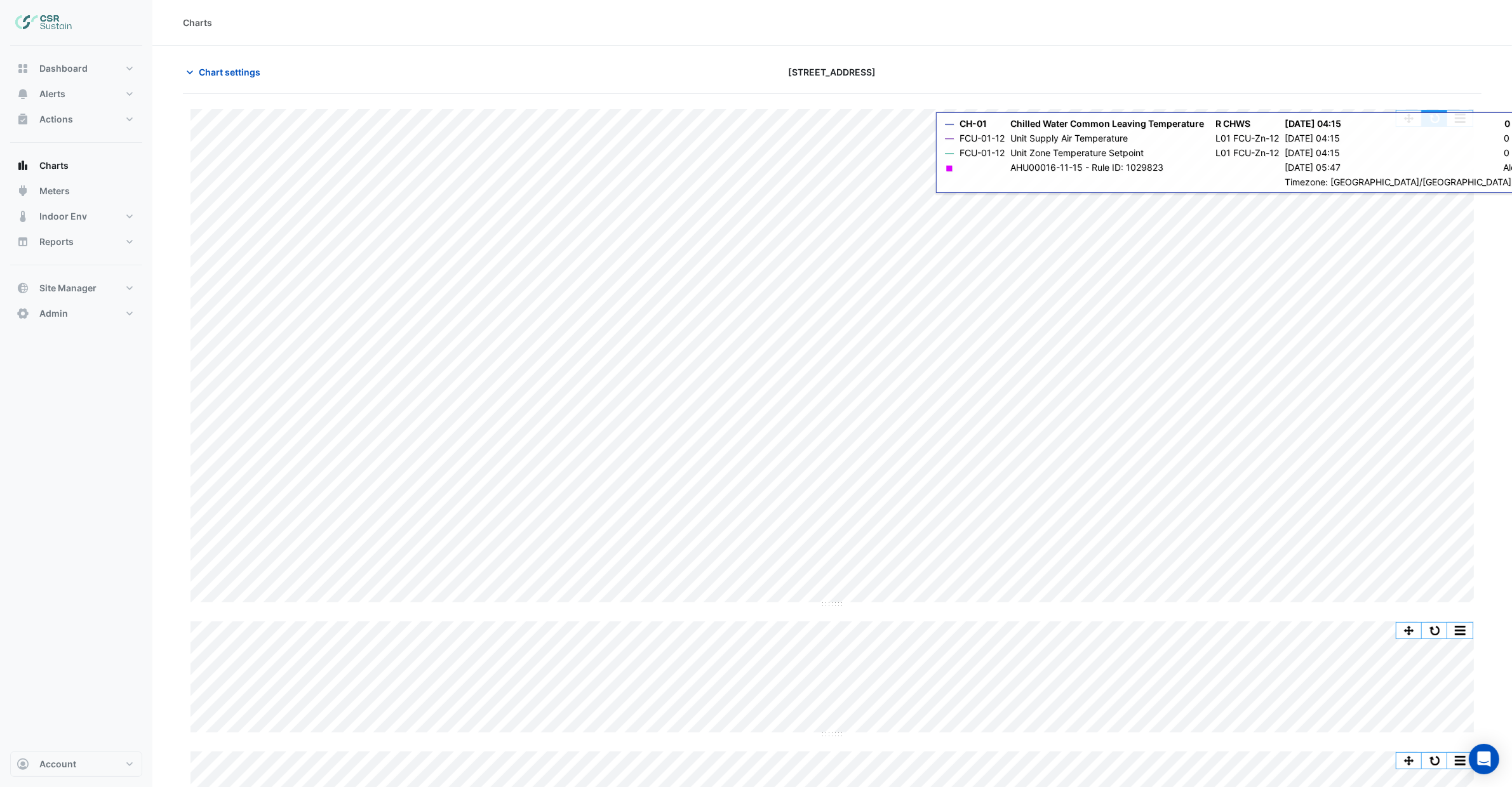
click at [1434, 117] on button "button" at bounding box center [1435, 119] width 25 height 15
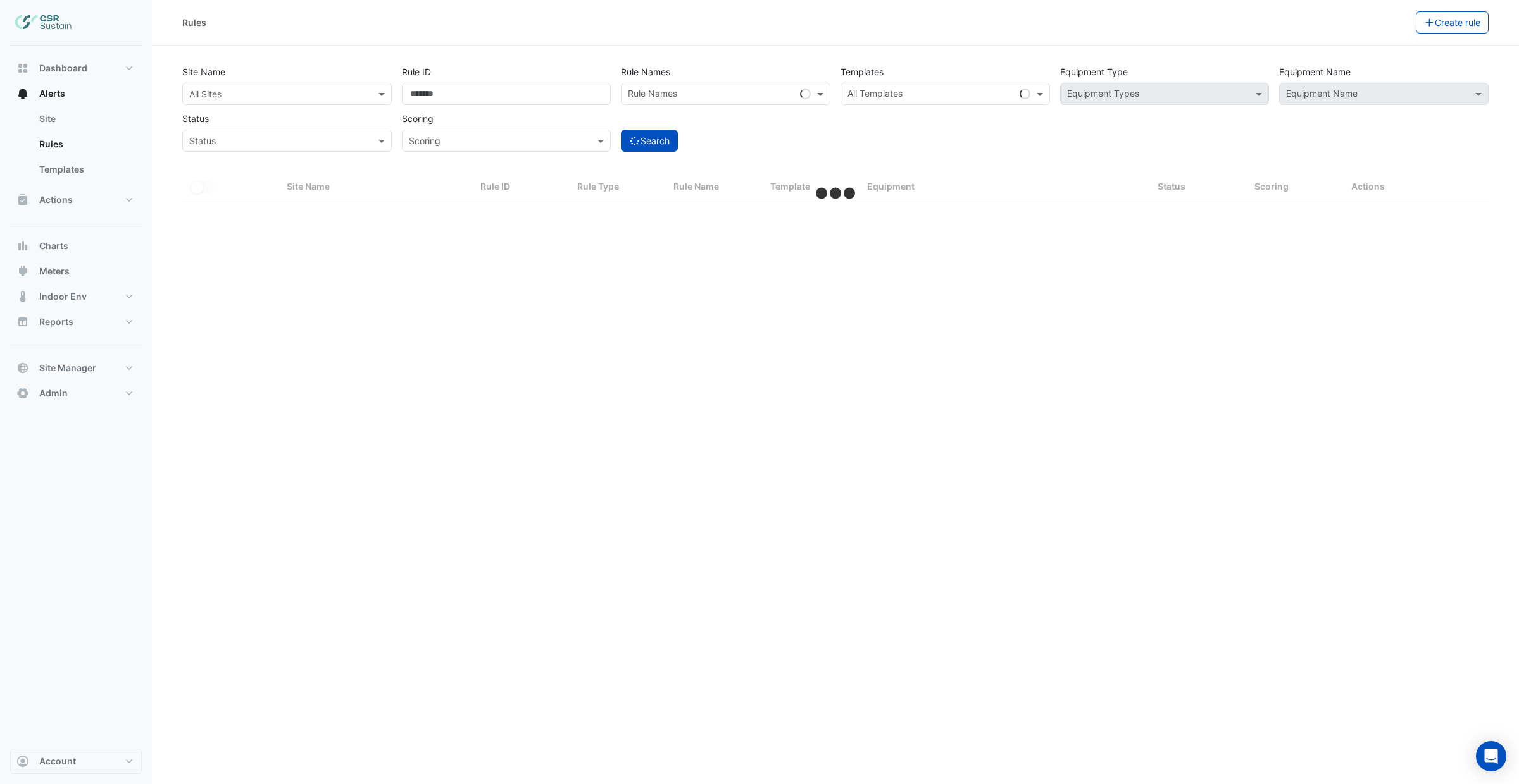
select select "***"
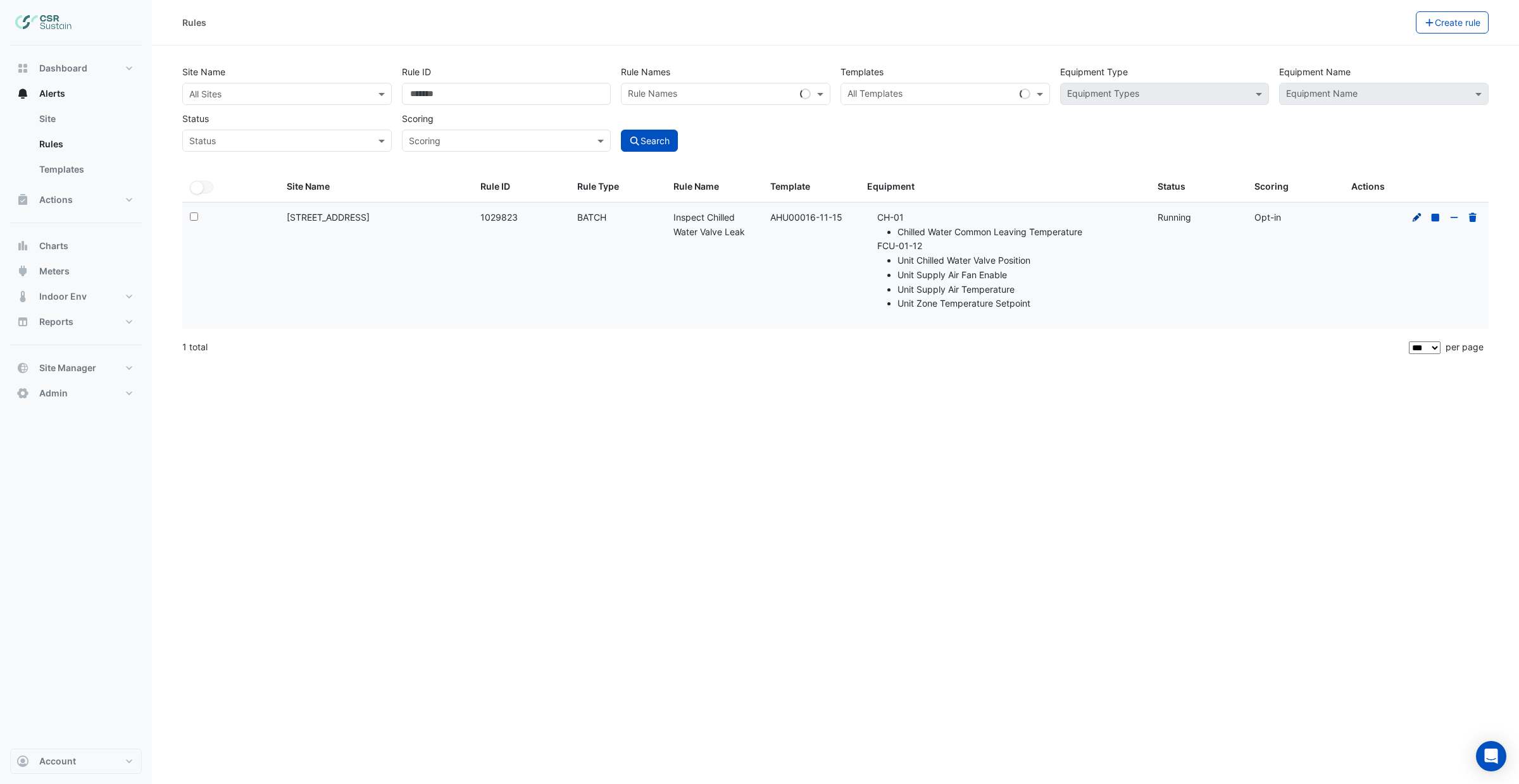
click at [1414, 219] on icon at bounding box center [1416, 216] width 9 height 9
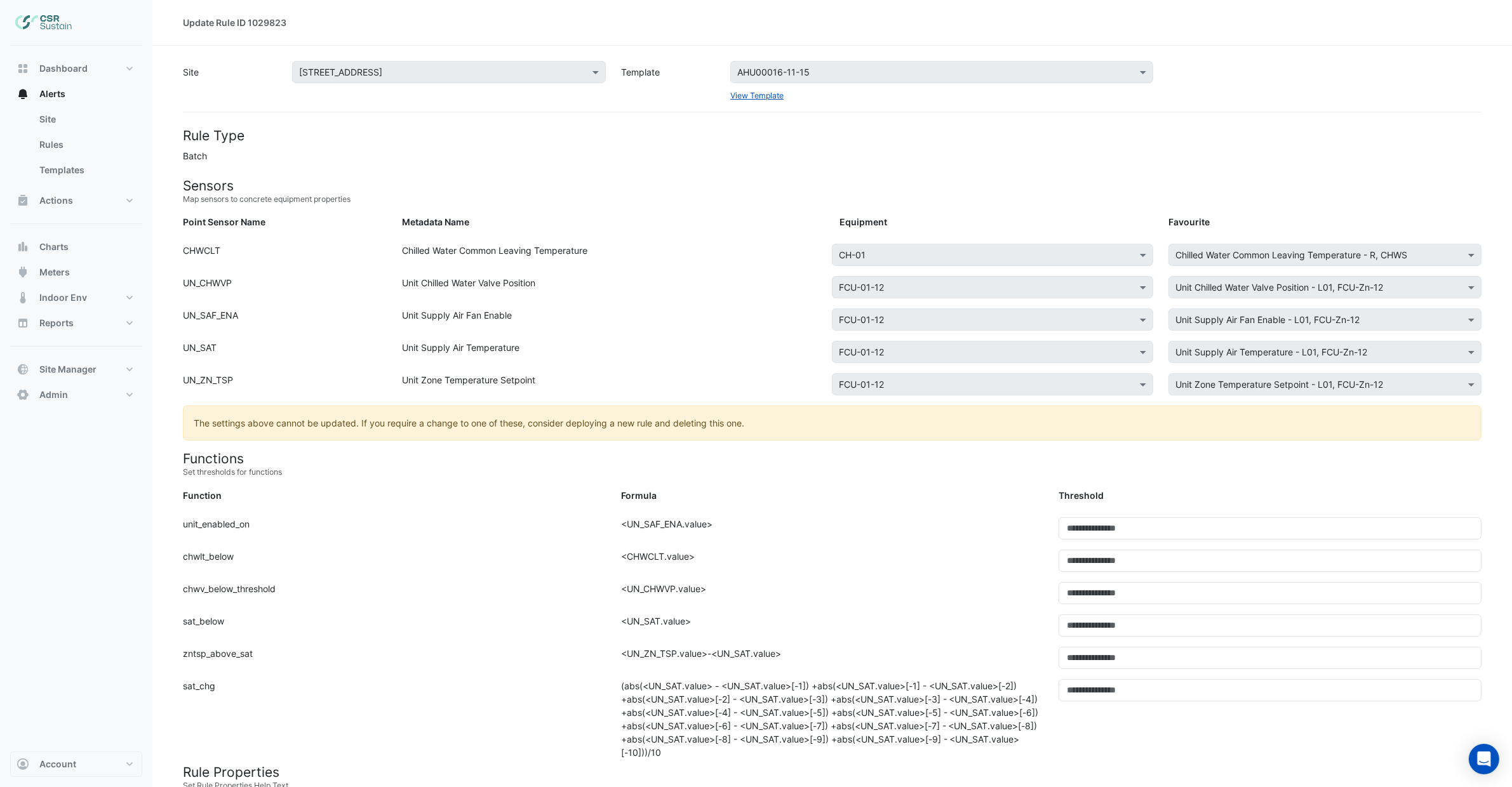
click at [617, 394] on div "Unit Zone Temperature Setpoint" at bounding box center [614, 387] width 438 height 27
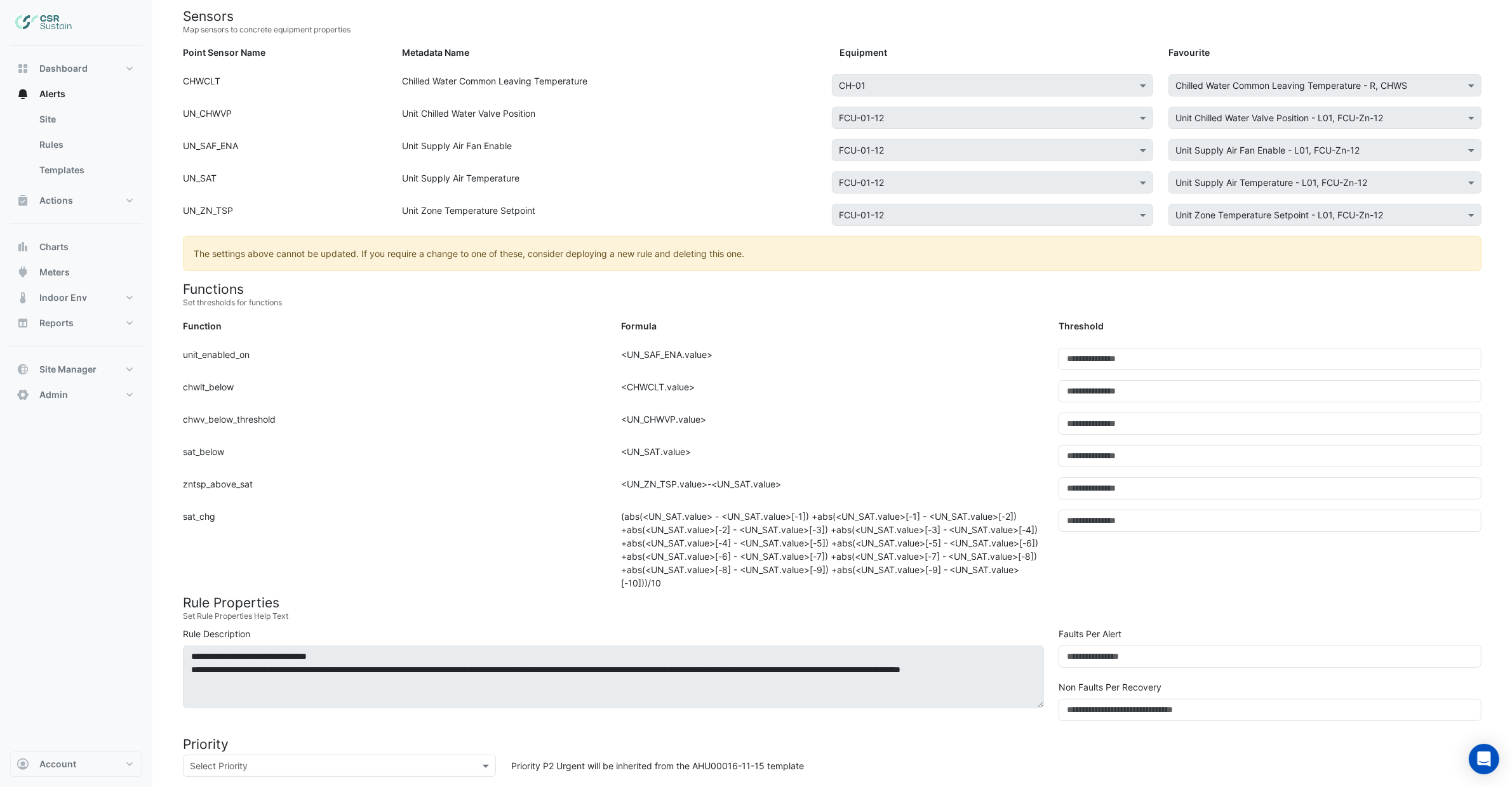
scroll to position [486, 0]
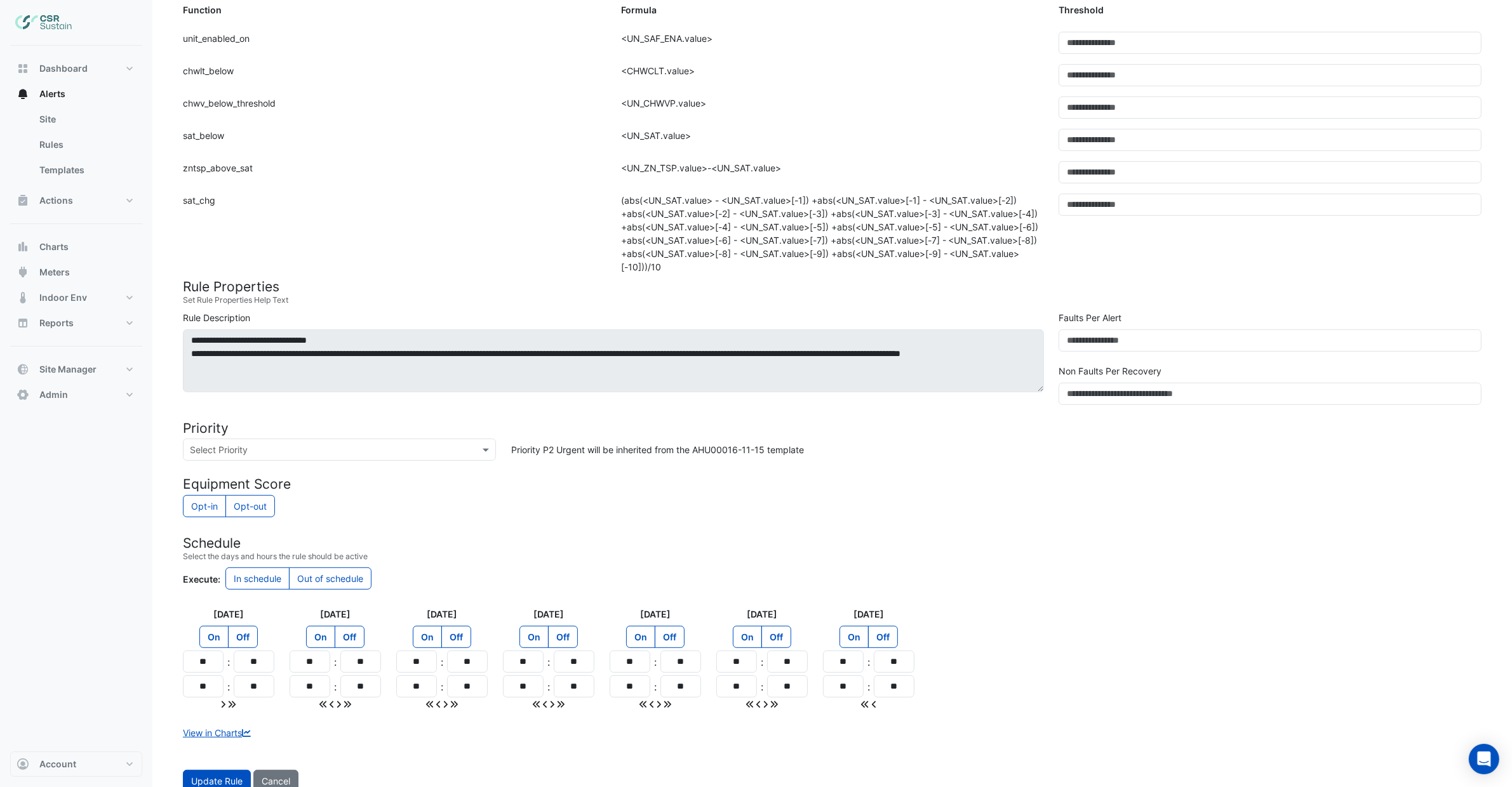
click at [1106, 279] on h4 "Rule Properties" at bounding box center [833, 286] width 1299 height 15
click at [1129, 286] on h4 "Rule Properties" at bounding box center [833, 286] width 1299 height 15
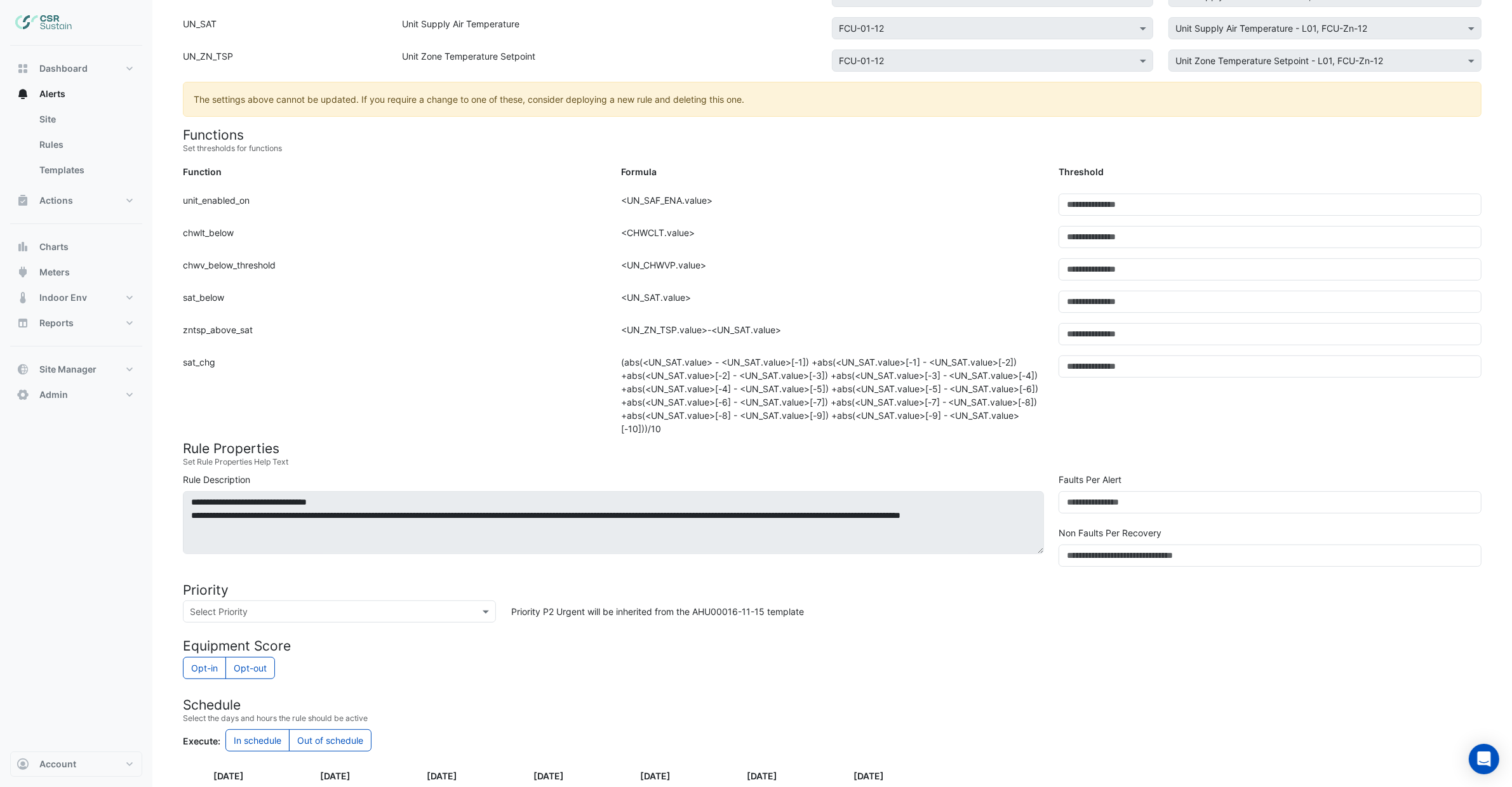
scroll to position [246, 0]
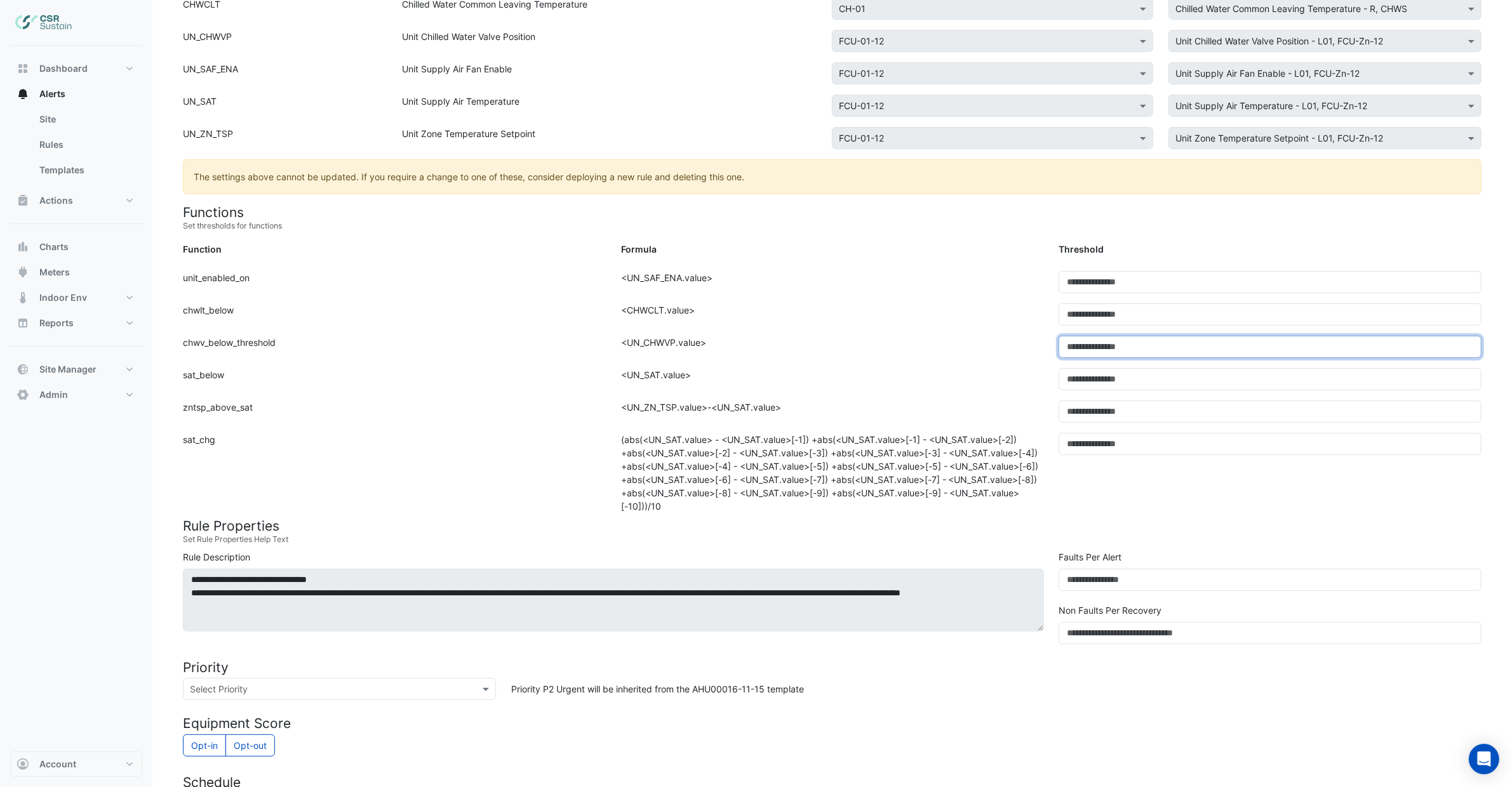
click at [1085, 348] on input "*" at bounding box center [1270, 346] width 423 height 22
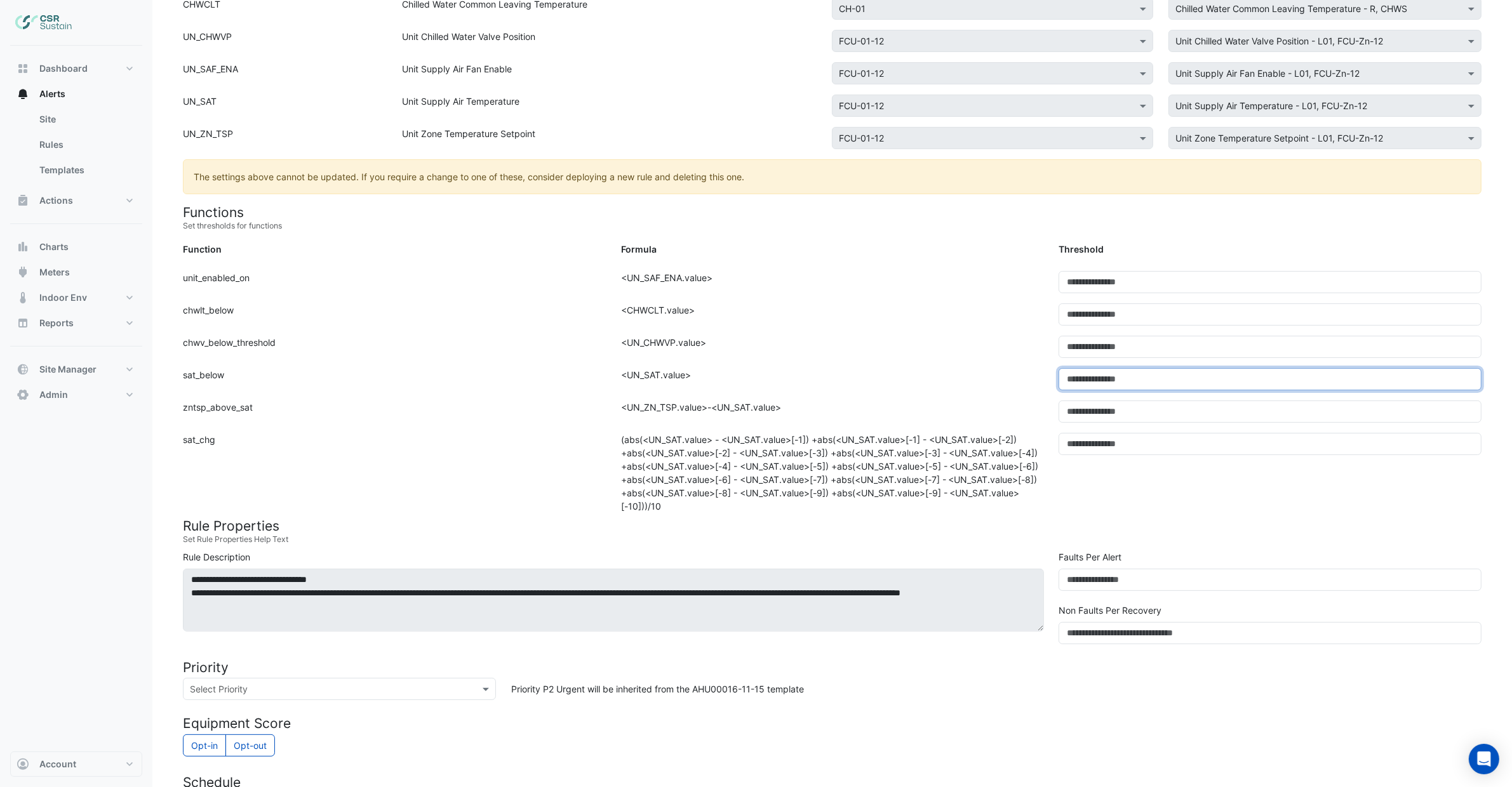
click at [1109, 389] on input "**" at bounding box center [1270, 379] width 423 height 22
drag, startPoint x: 187, startPoint y: 405, endPoint x: 337, endPoint y: 424, distance: 151.2
click at [336, 424] on div "Function: zntsp_above_sat" at bounding box center [395, 417] width 438 height 33
drag, startPoint x: 1111, startPoint y: 413, endPoint x: 964, endPoint y: 412, distance: 147.0
click at [964, 412] on div "Function: zntsp_above_sat Formula: <UN_ZN_TSP.value>-<UN_SAT.value> Threshold: *" at bounding box center [833, 417] width 1314 height 33
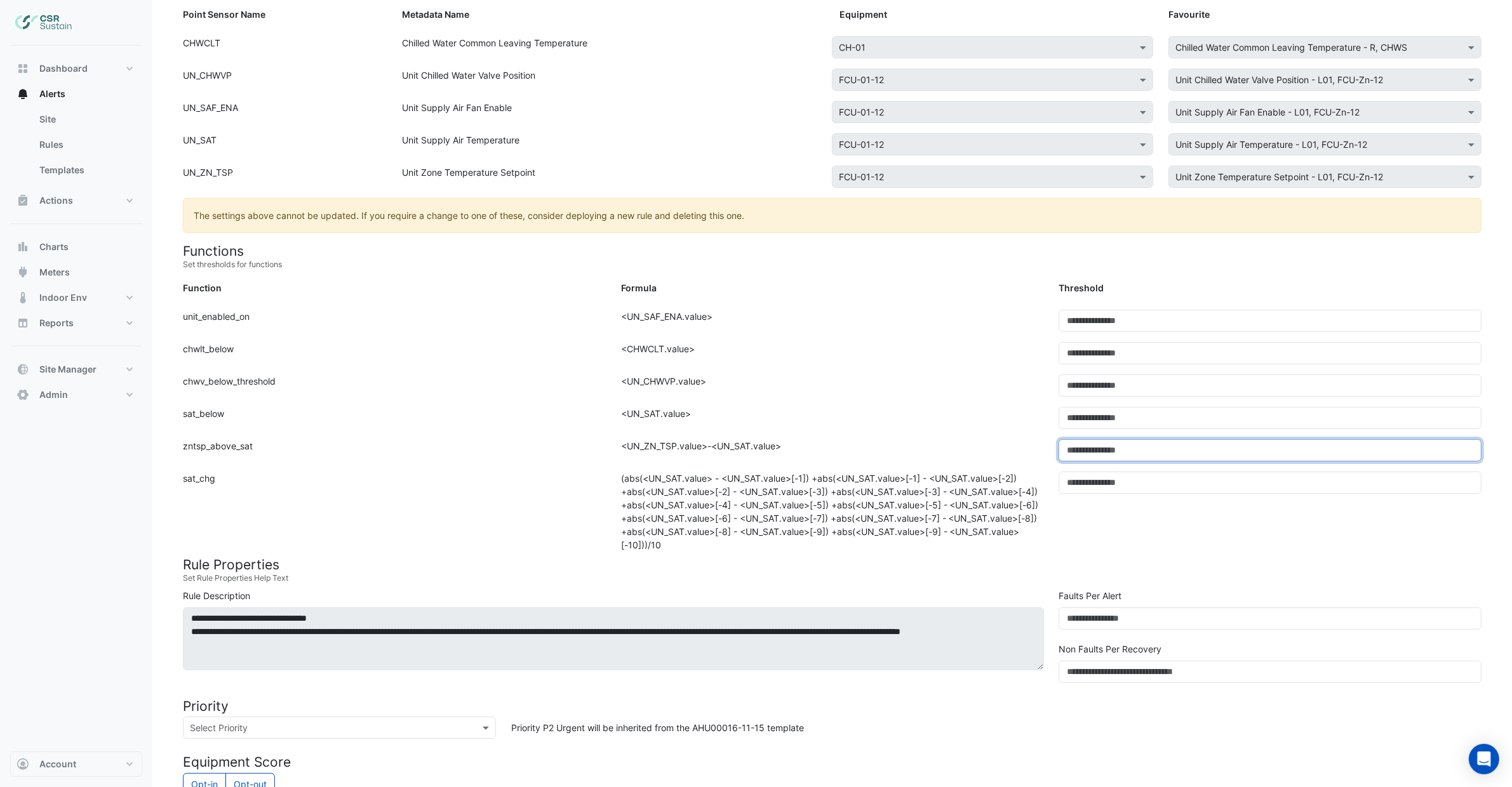
scroll to position [0, 0]
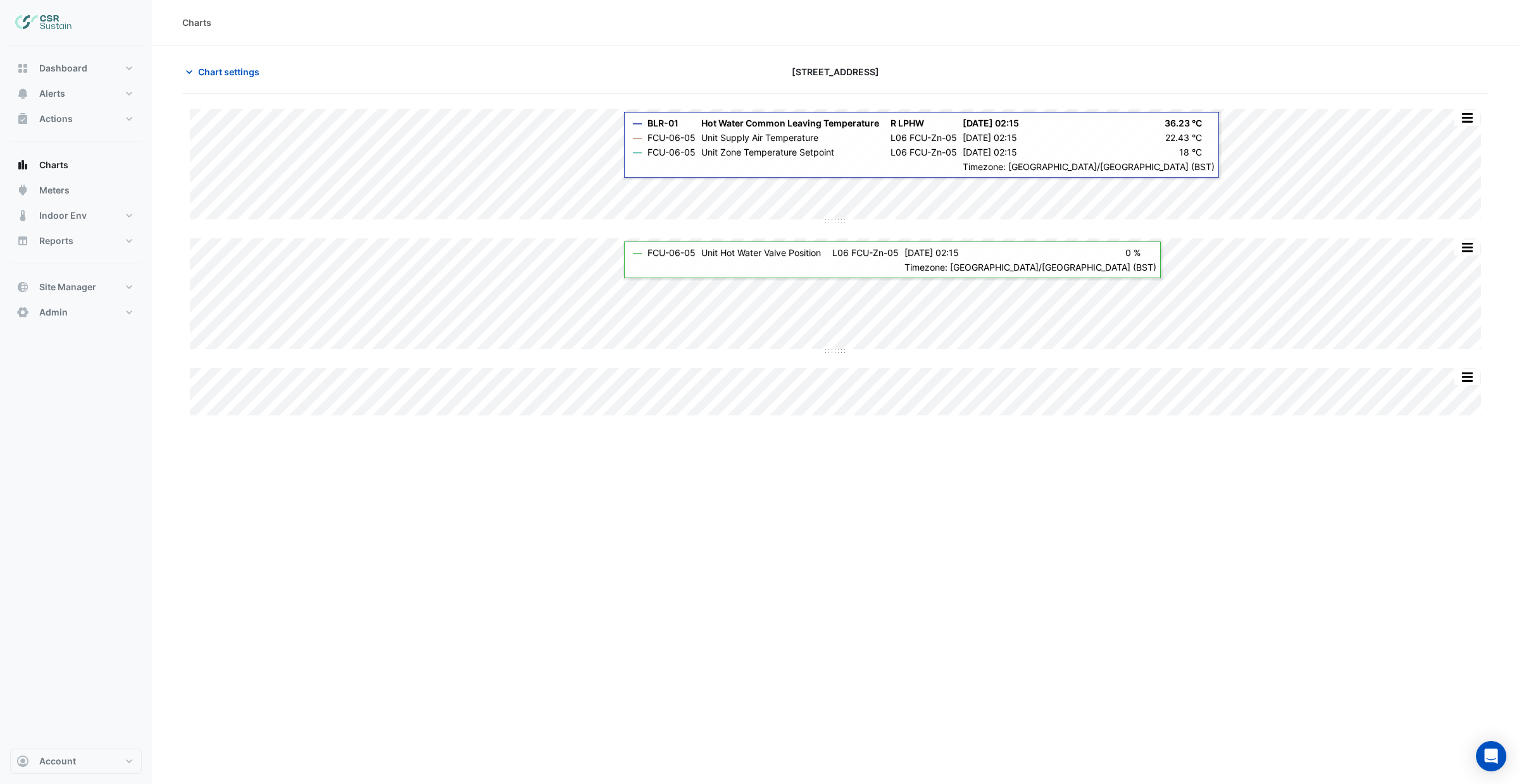
drag, startPoint x: 661, startPoint y: 473, endPoint x: 670, endPoint y: 478, distance: 10.3
click at [662, 472] on div "Charts Chart settings [STREET_ADDRESS] Split by Equip Split All Split None Prin…" at bounding box center [835, 392] width 1367 height 784
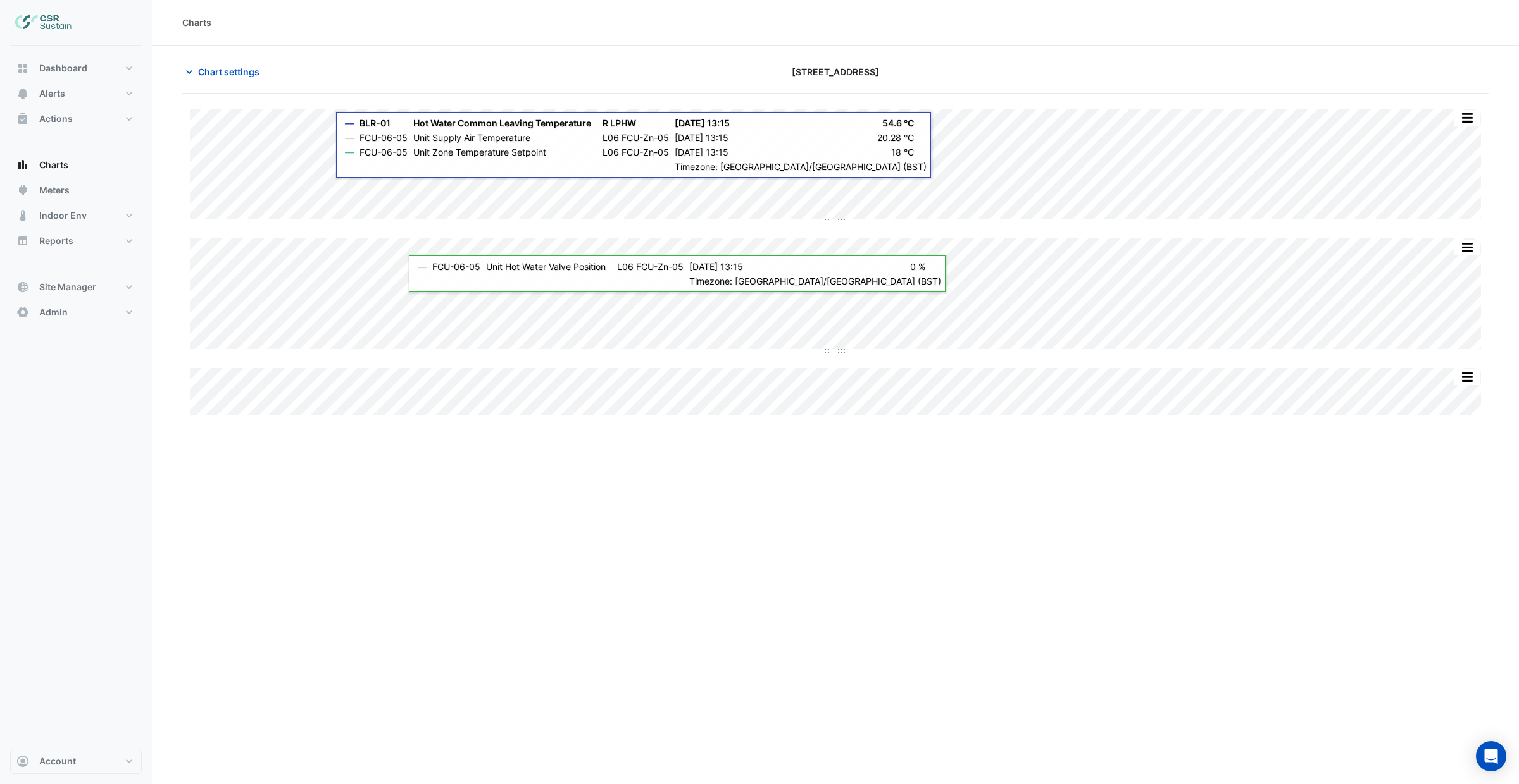
click at [833, 562] on div "Charts Chart settings [STREET_ADDRESS] Split by Equip Split All Split None Prin…" at bounding box center [835, 392] width 1367 height 784
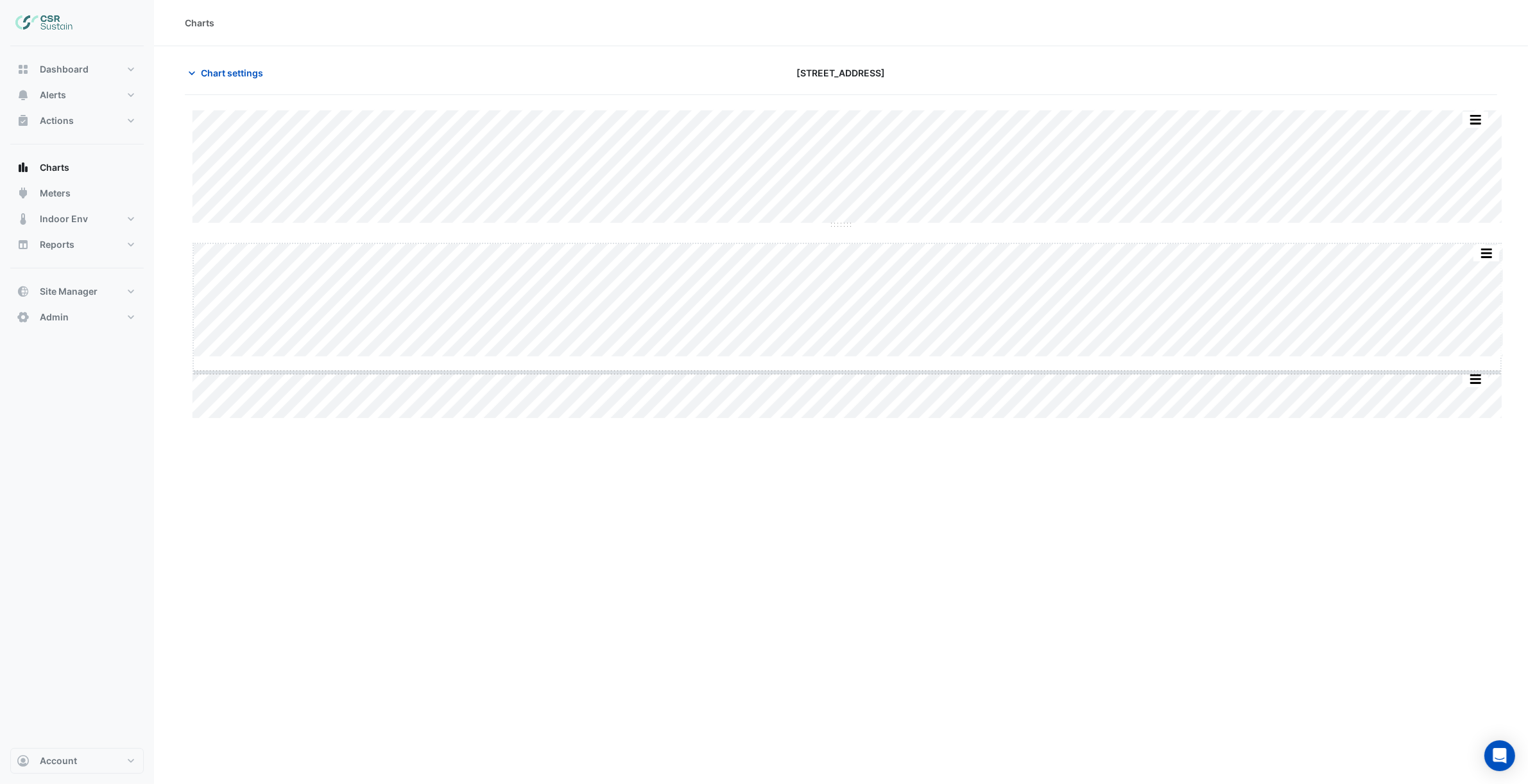
drag, startPoint x: 842, startPoint y: 357, endPoint x: 849, endPoint y: 542, distance: 185.1
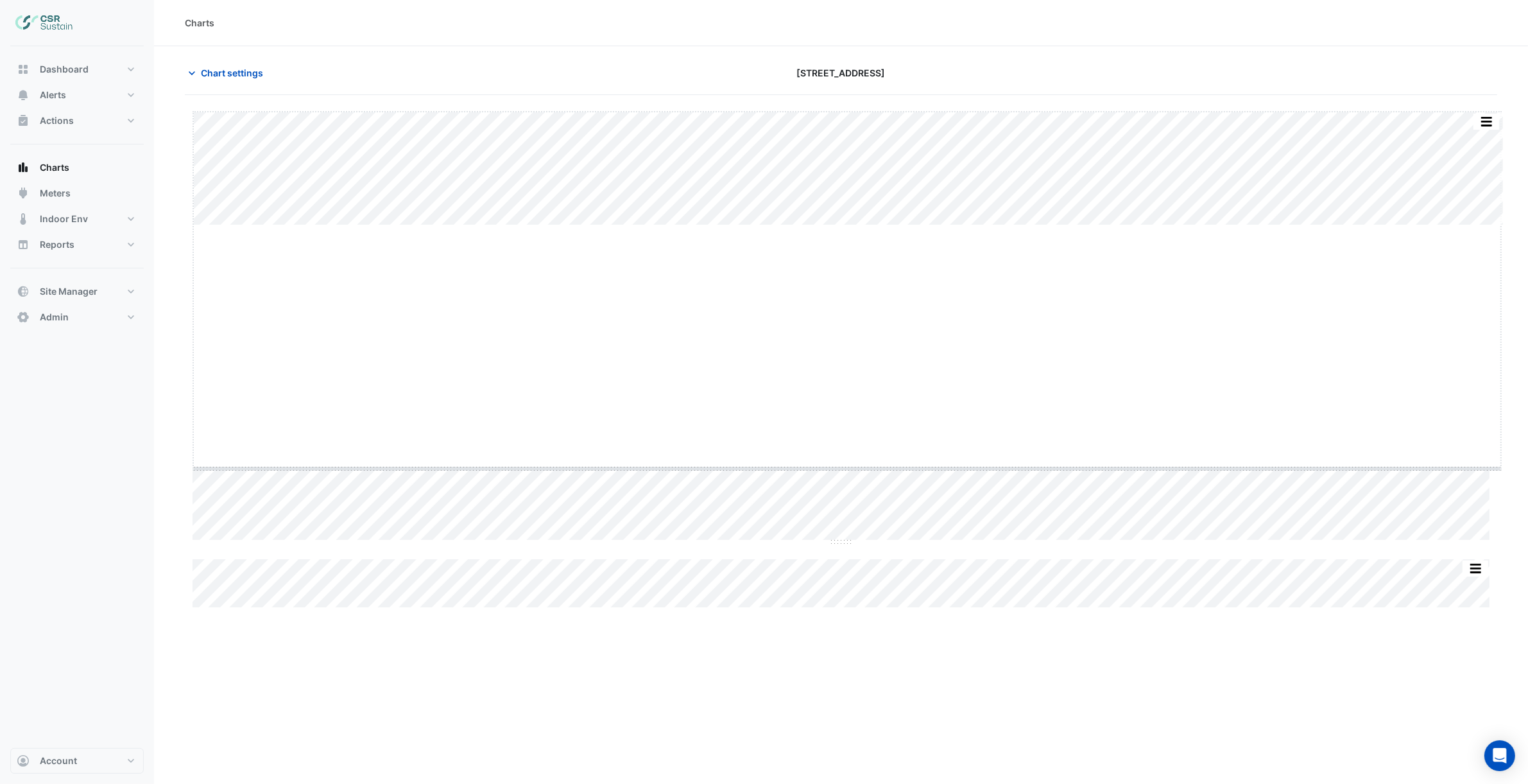
drag, startPoint x: 848, startPoint y: 236, endPoint x: 860, endPoint y: 468, distance: 232.3
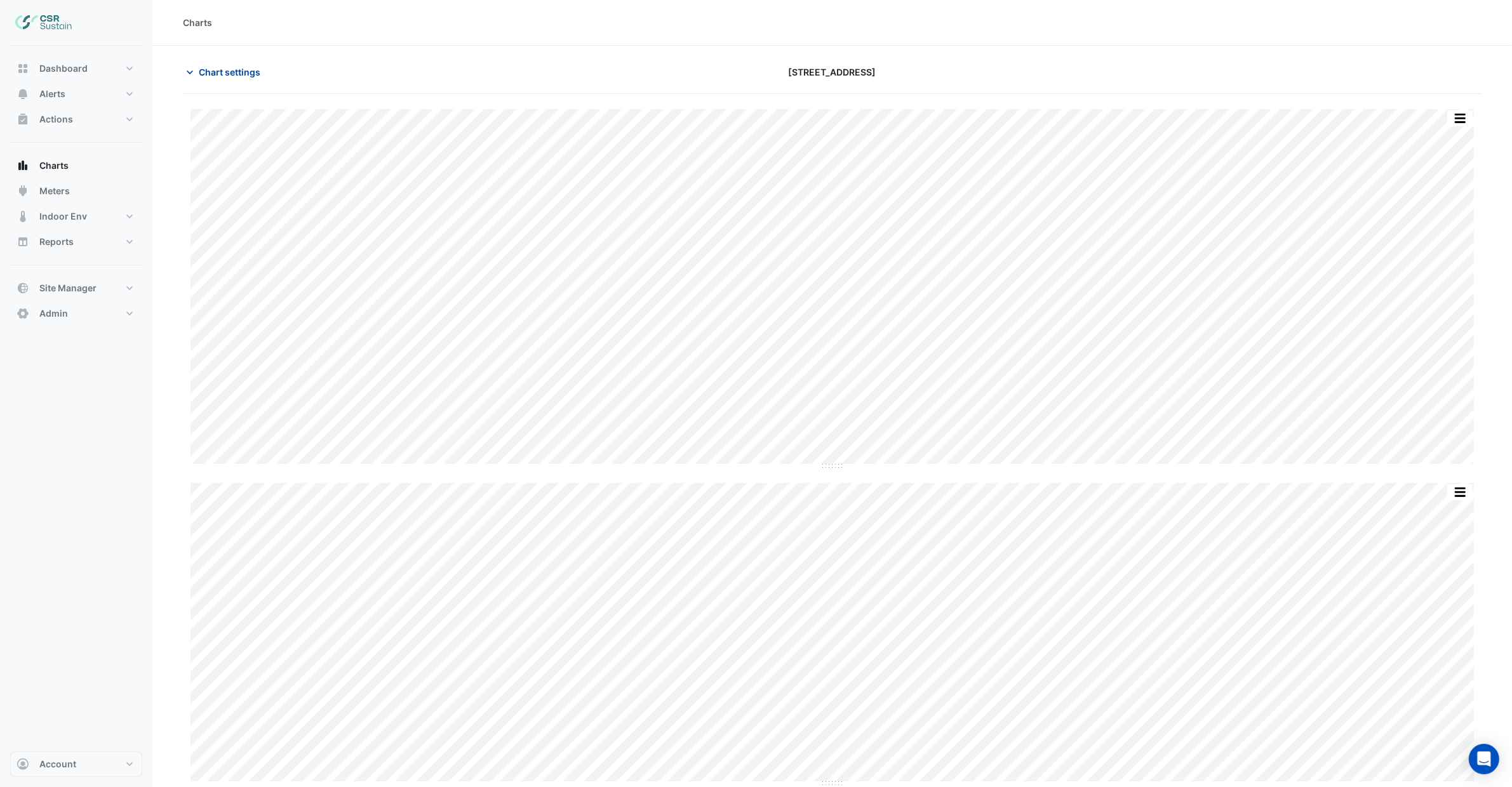
click at [229, 79] on button "Chart settings" at bounding box center [226, 71] width 86 height 22
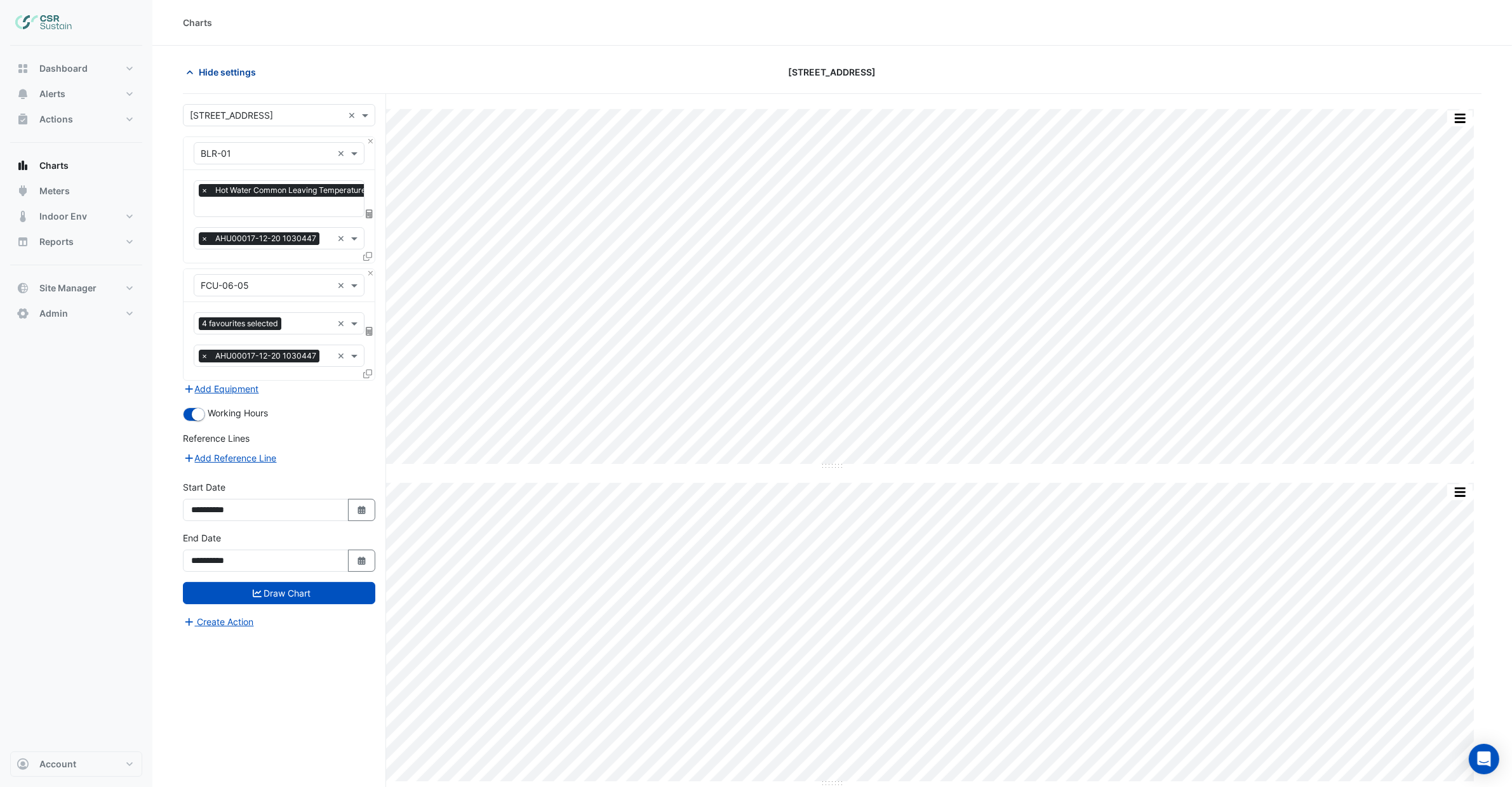
click at [229, 79] on button "Hide settings" at bounding box center [224, 71] width 81 height 22
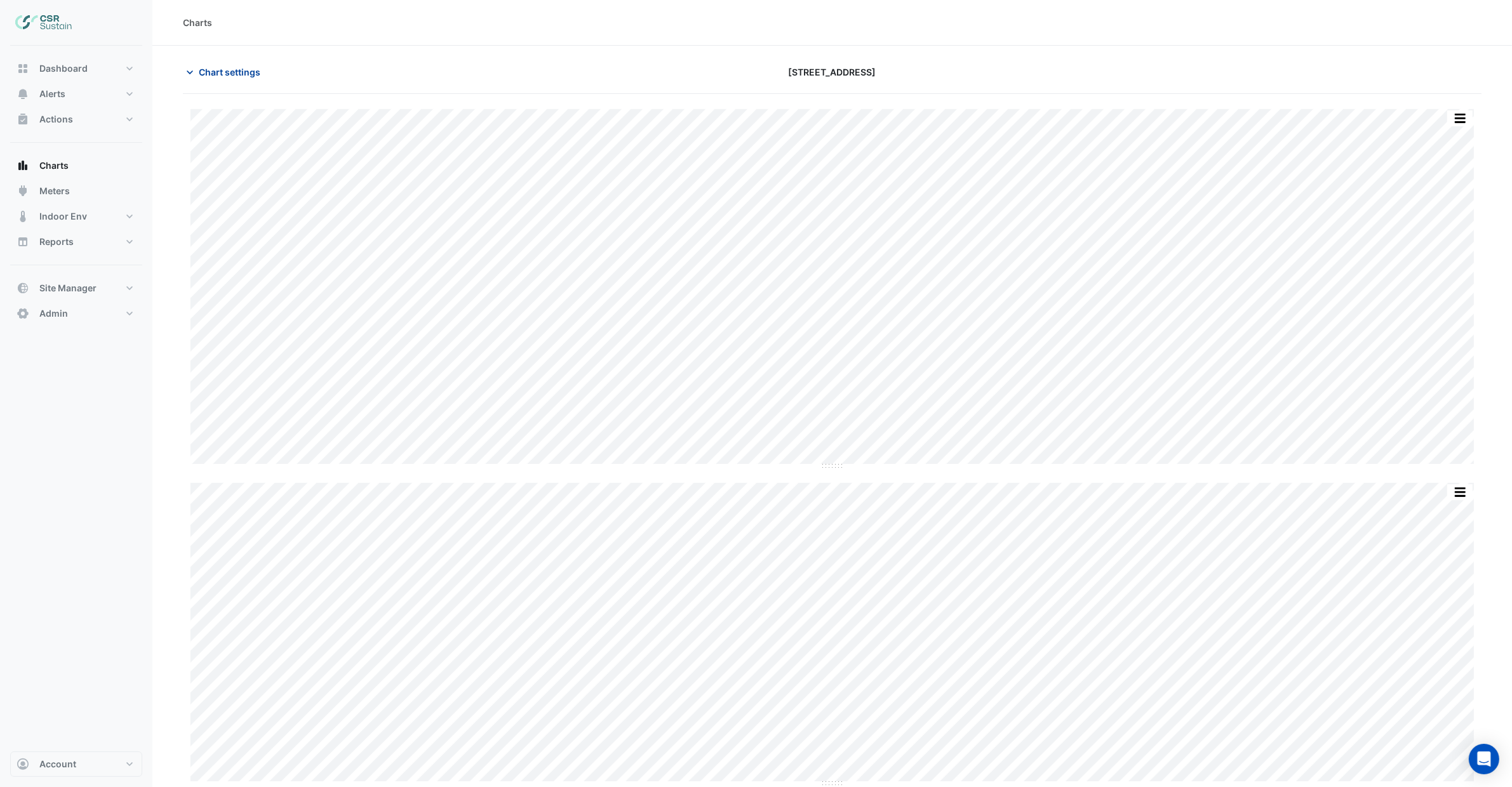
click at [229, 79] on button "Chart settings" at bounding box center [226, 71] width 86 height 22
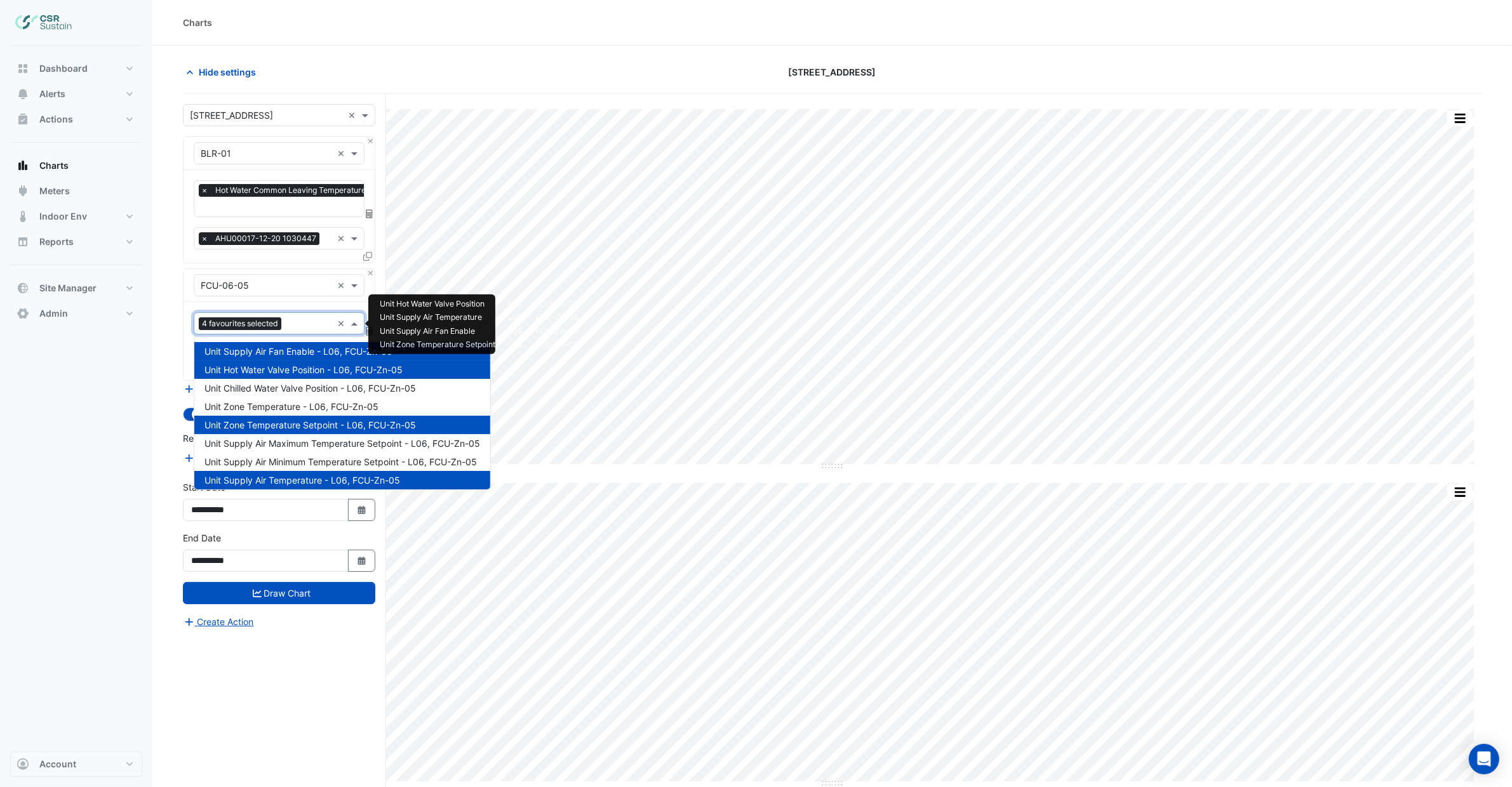
click at [289, 325] on input "text" at bounding box center [309, 325] width 45 height 14
click at [306, 392] on span "Unit Chilled Water Valve Position - L06, FCU-Zn-05" at bounding box center [310, 388] width 211 height 11
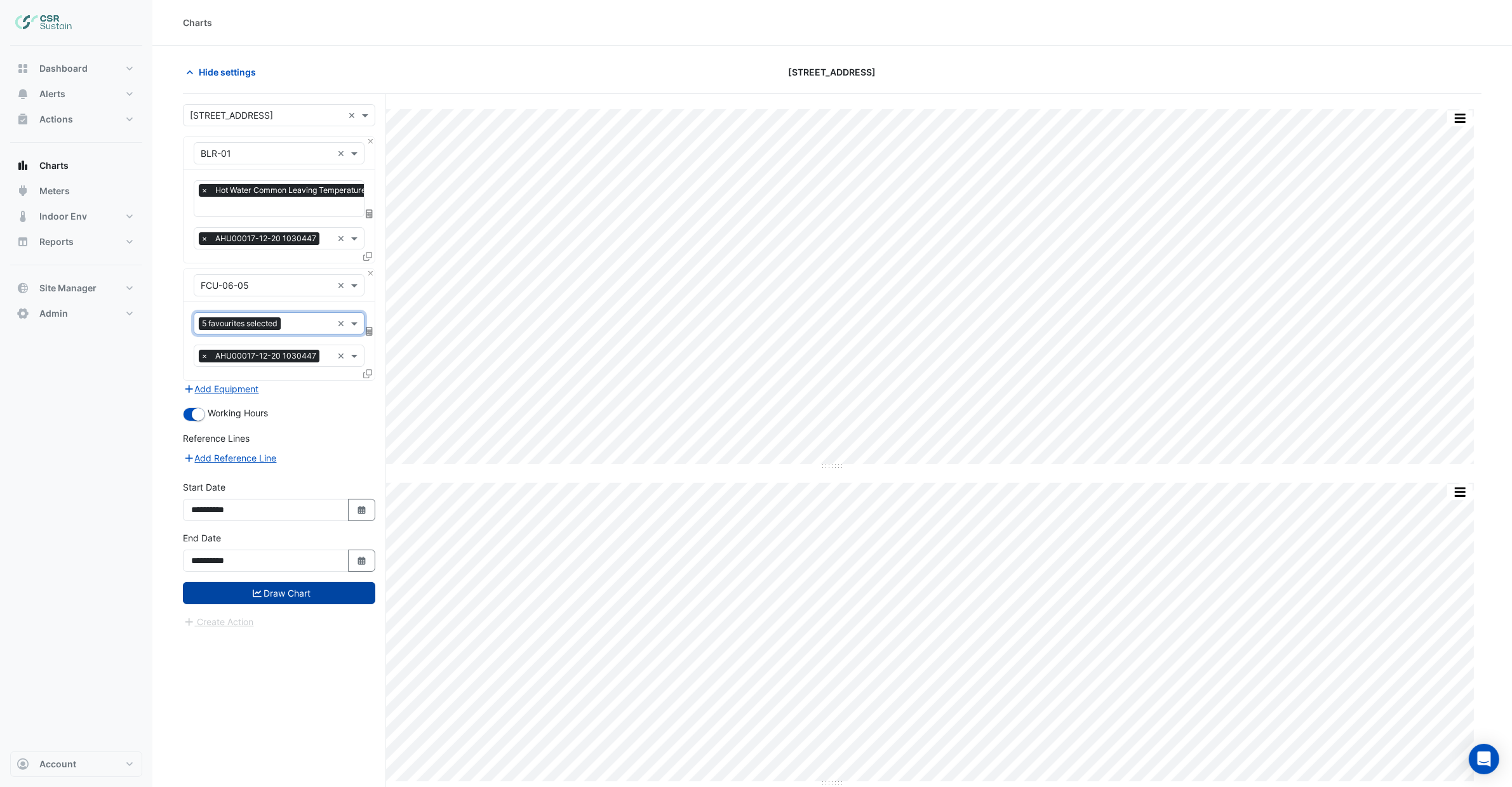
click at [318, 599] on button "Draw Chart" at bounding box center [279, 593] width 192 height 22
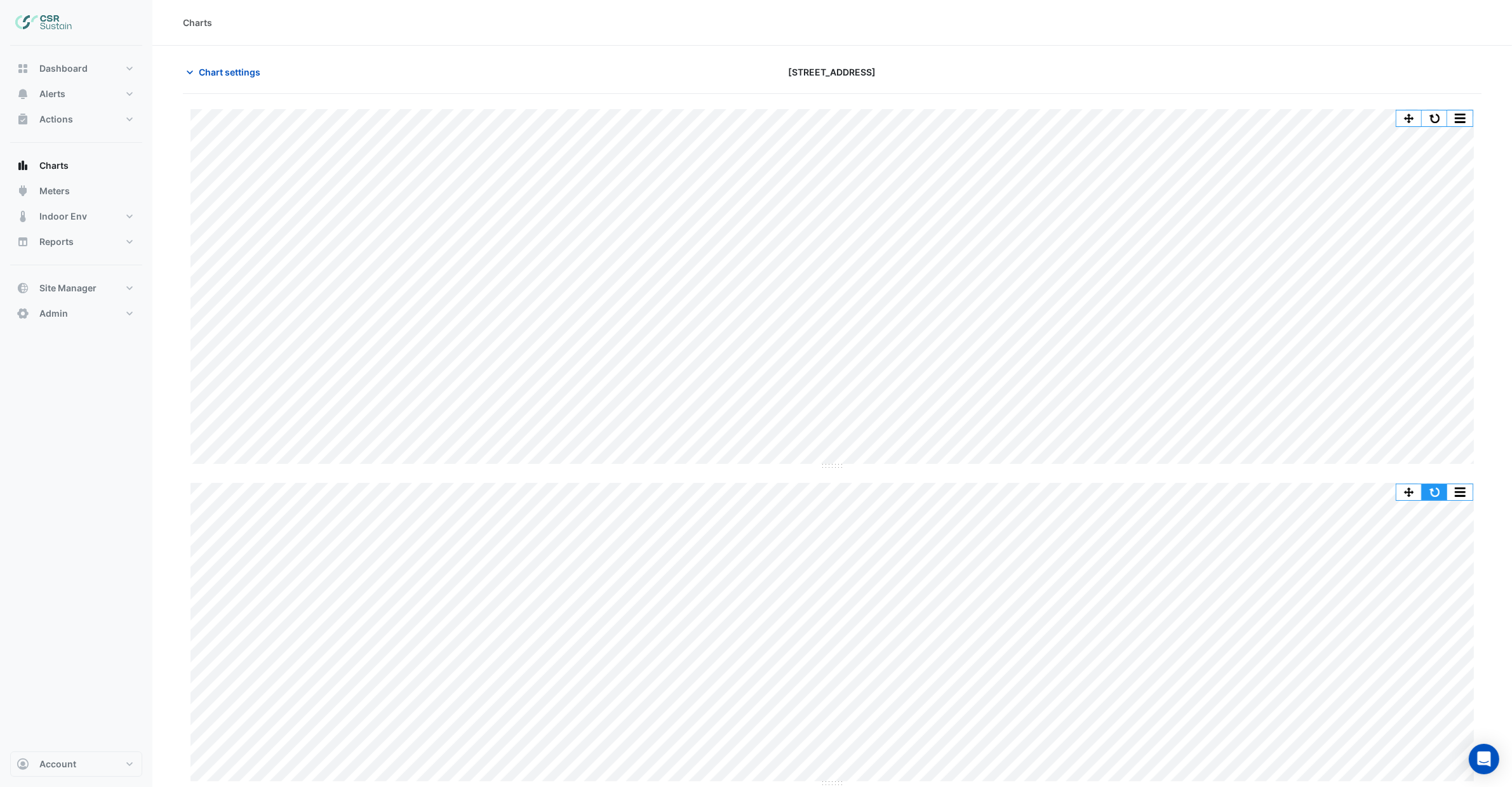
click at [1440, 495] on button "button" at bounding box center [1435, 492] width 25 height 15
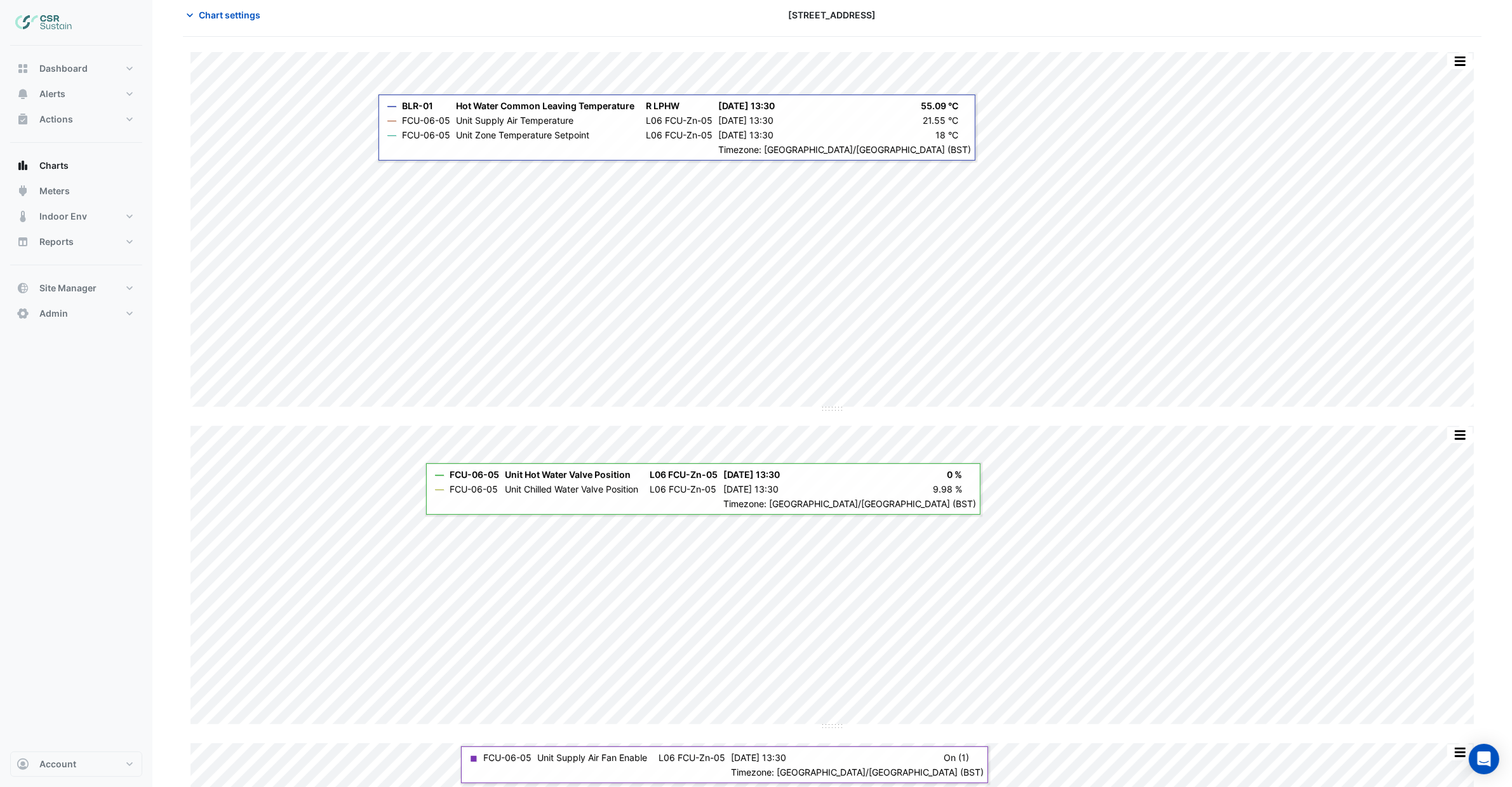
scroll to position [64, 0]
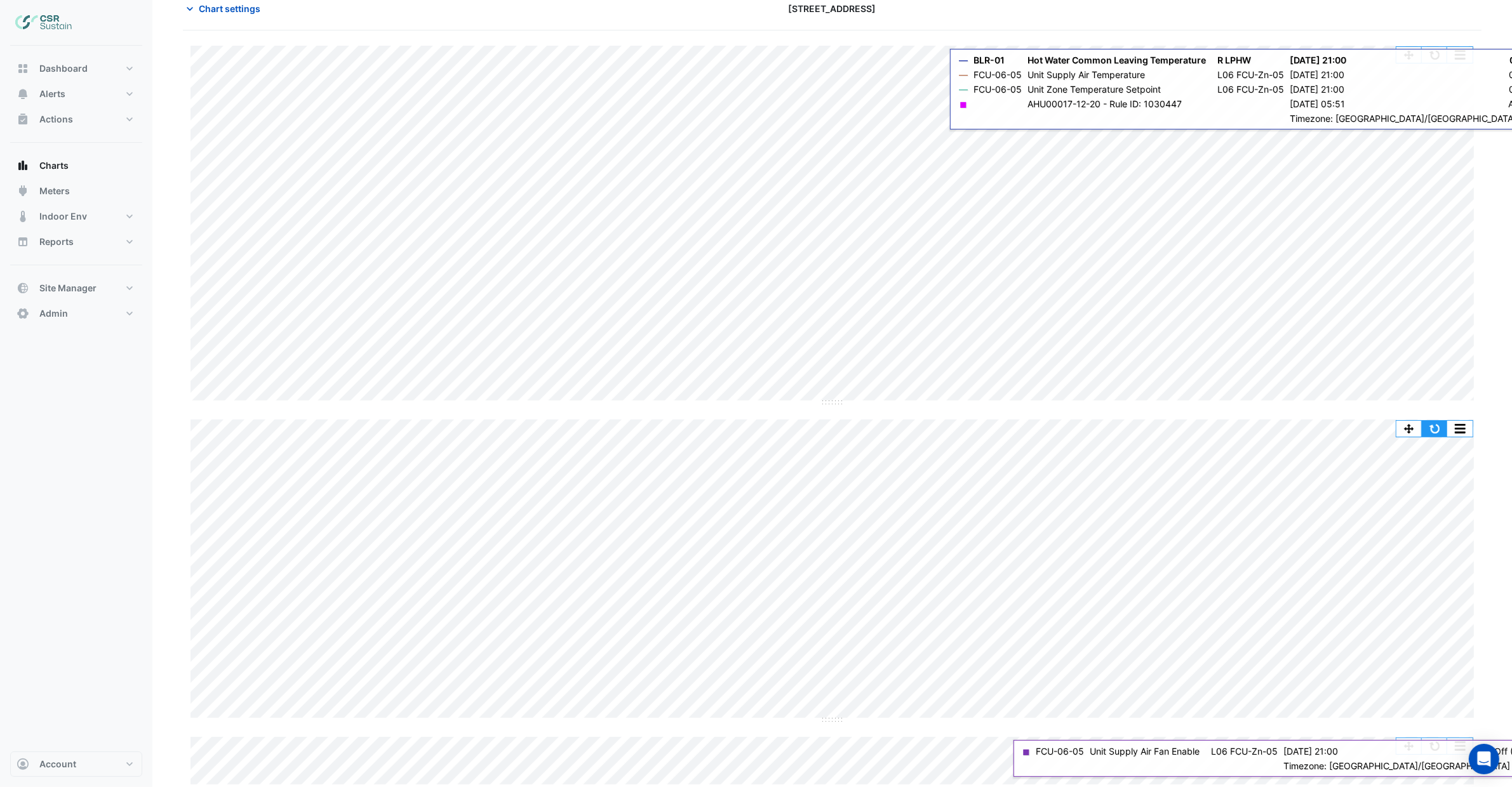
click at [1437, 435] on button "button" at bounding box center [1435, 428] width 25 height 15
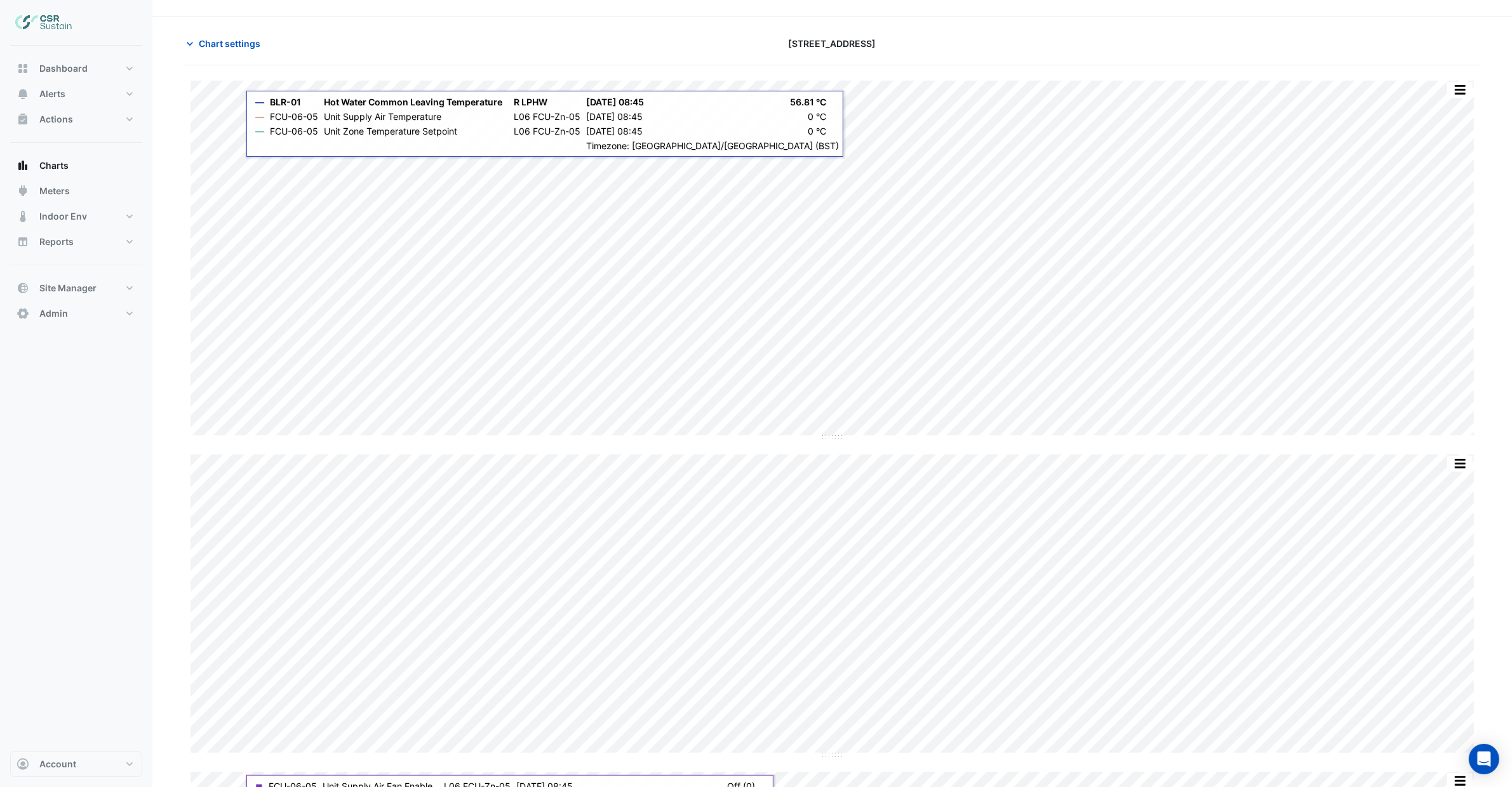
scroll to position [0, 0]
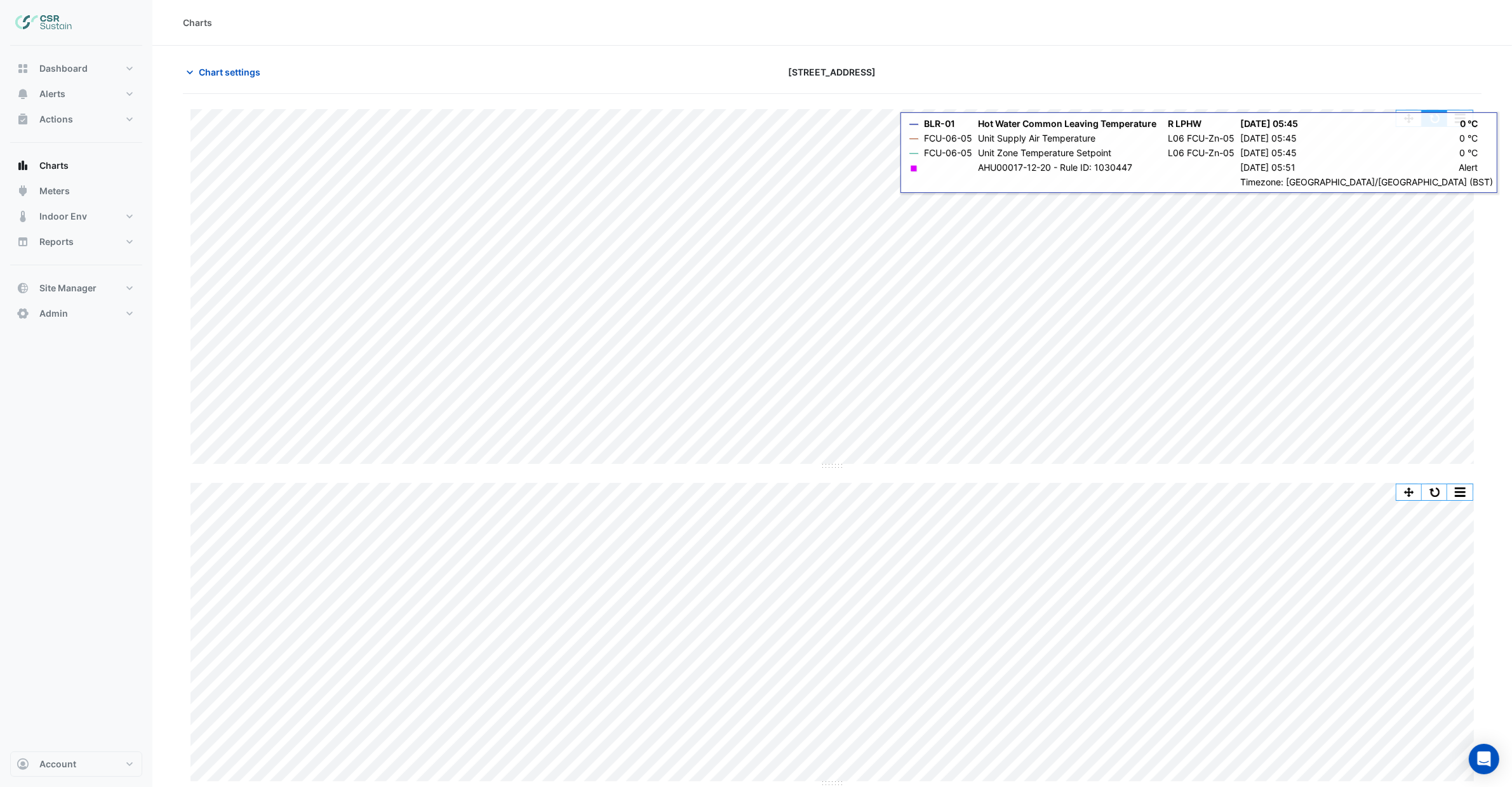
click at [1435, 113] on button "button" at bounding box center [1435, 119] width 25 height 15
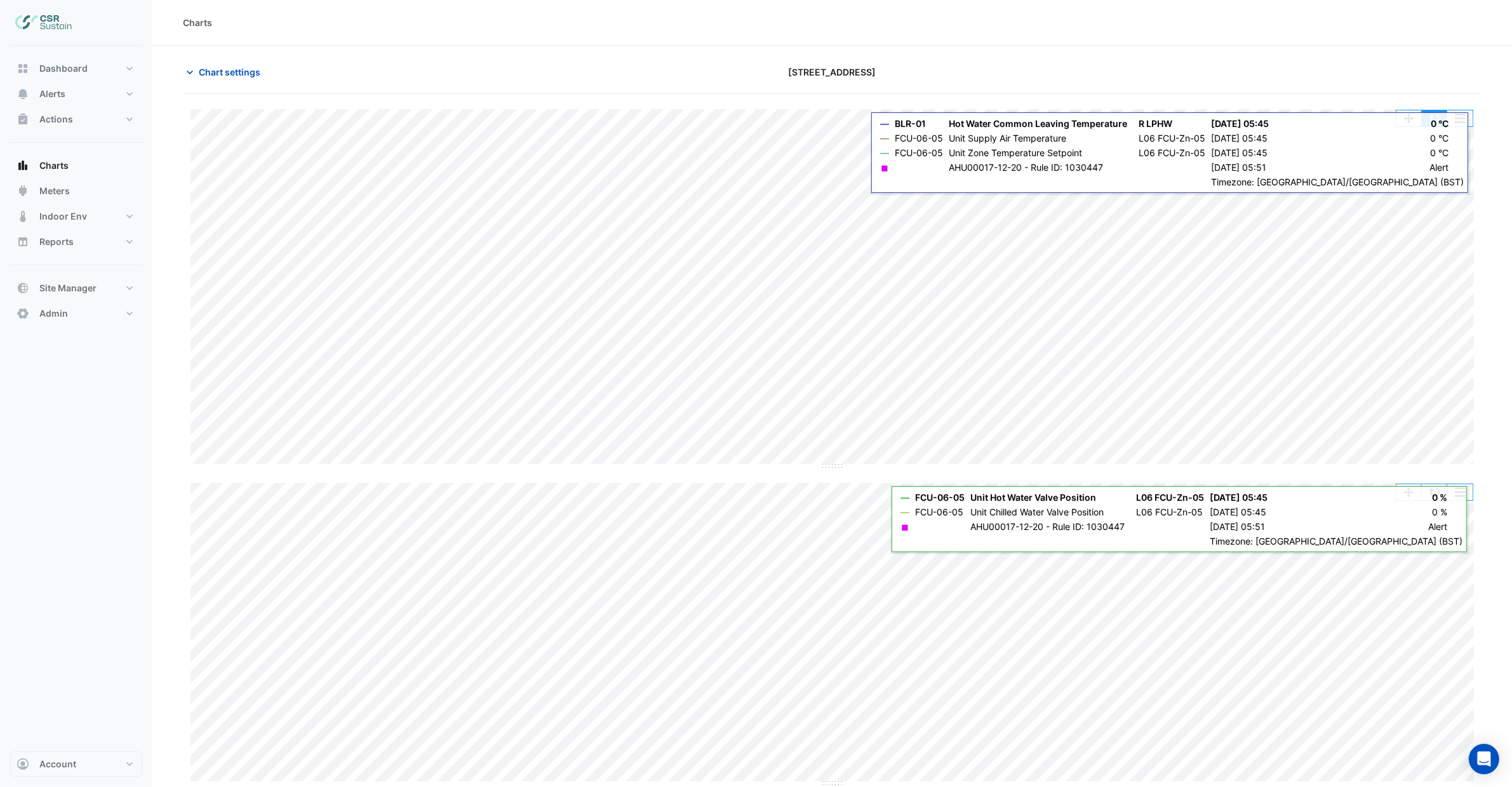
click at [1432, 120] on button "button" at bounding box center [1435, 119] width 25 height 15
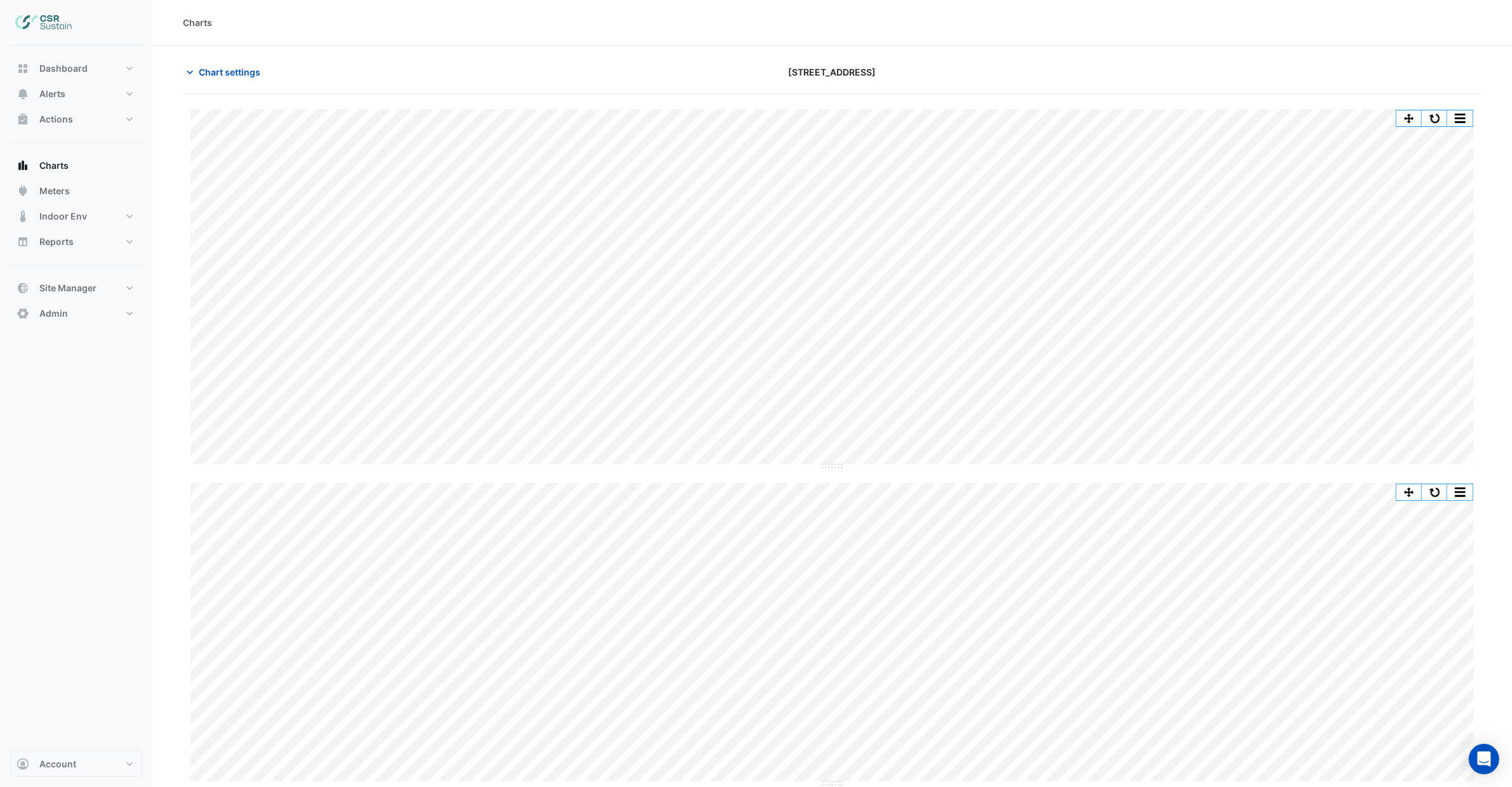
click at [273, 41] on div "Charts" at bounding box center [832, 22] width 1360 height 45
click at [69, 168] on button "Charts" at bounding box center [76, 166] width 132 height 25
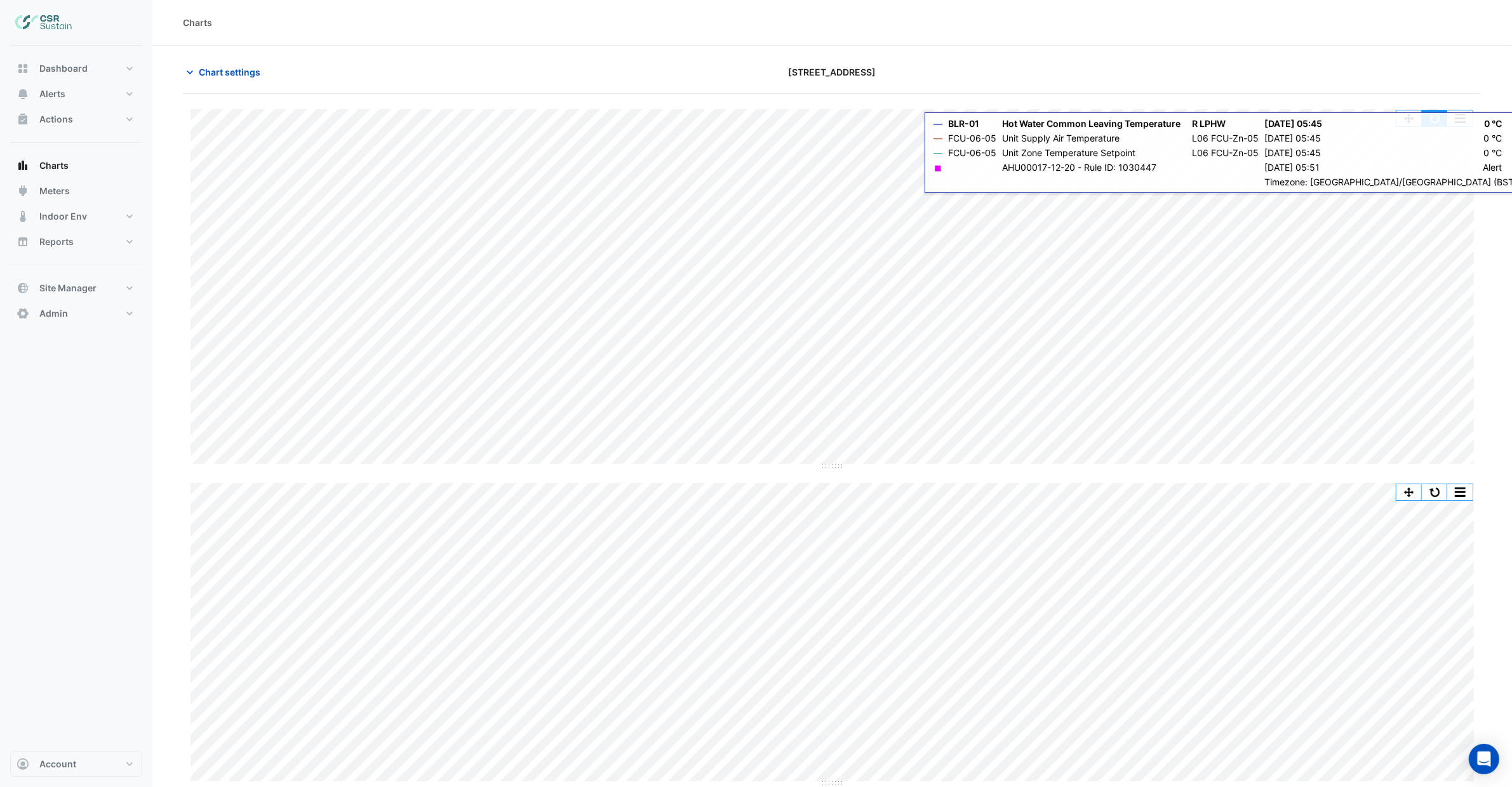
click at [1428, 114] on button "button" at bounding box center [1435, 119] width 25 height 15
